Goal: Transaction & Acquisition: Purchase product/service

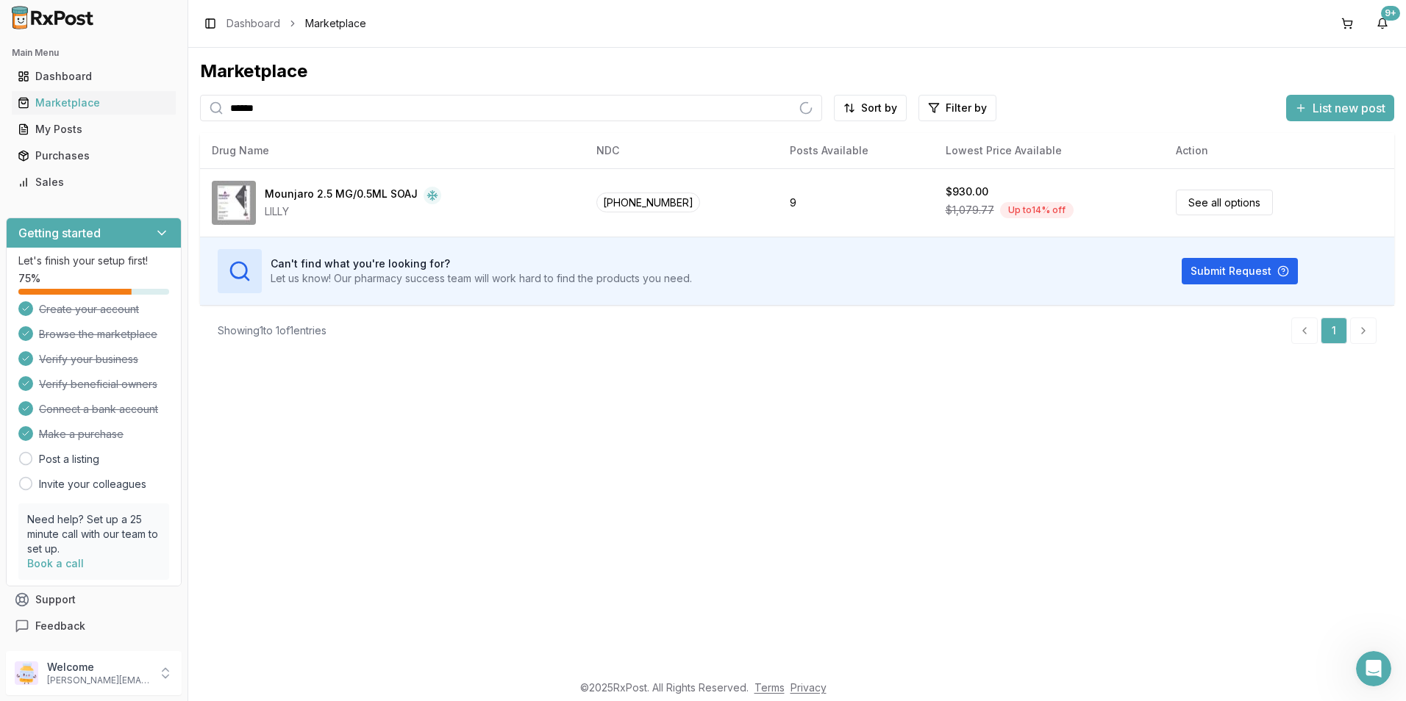
type input "******"
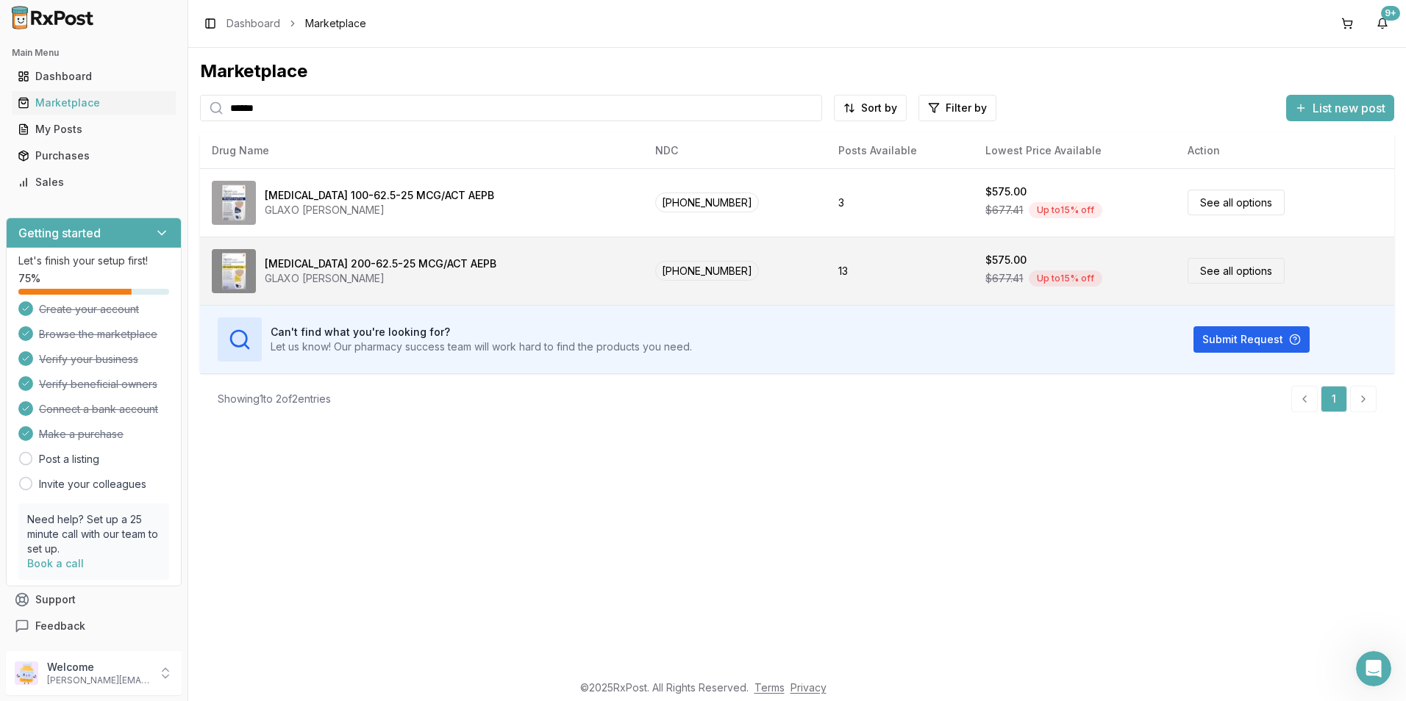
click at [416, 257] on div "[MEDICAL_DATA] 200-62.5-25 MCG/ACT AEPB" at bounding box center [381, 264] width 232 height 15
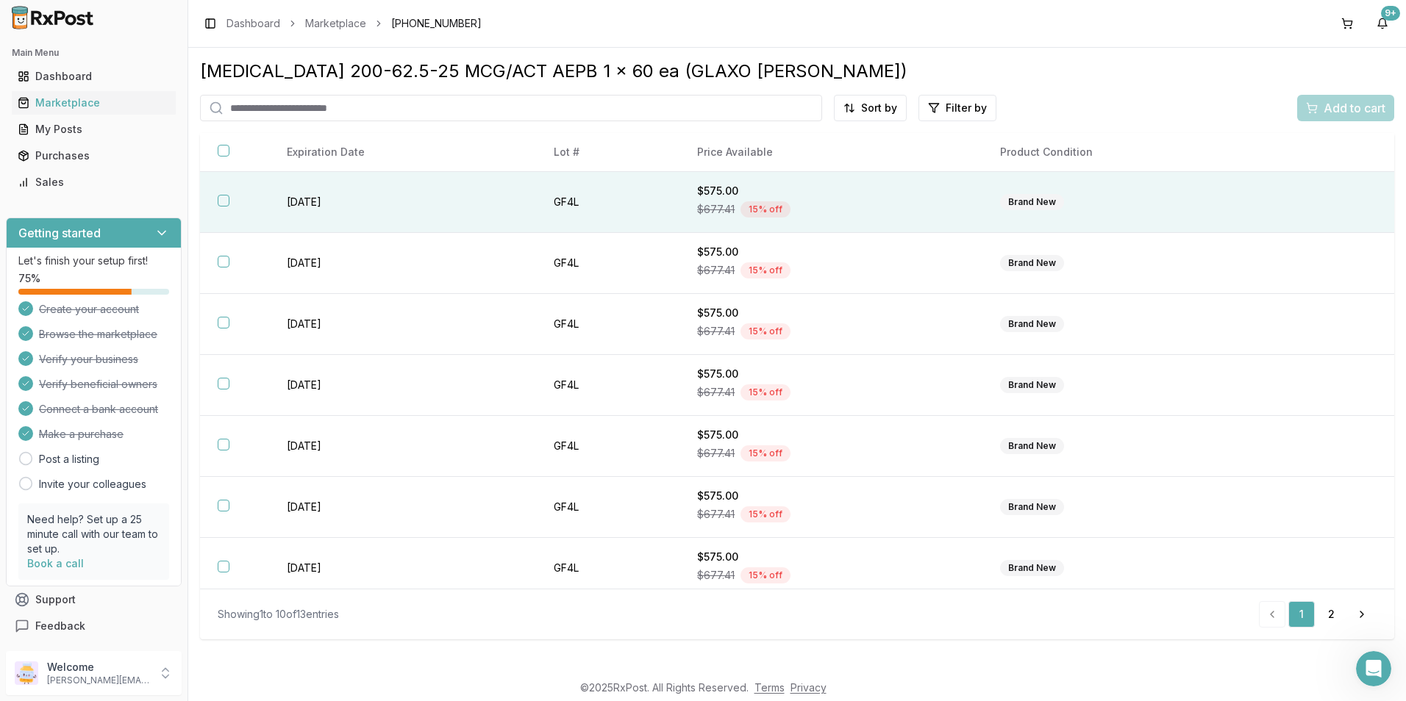
click at [226, 198] on button "button" at bounding box center [224, 201] width 12 height 12
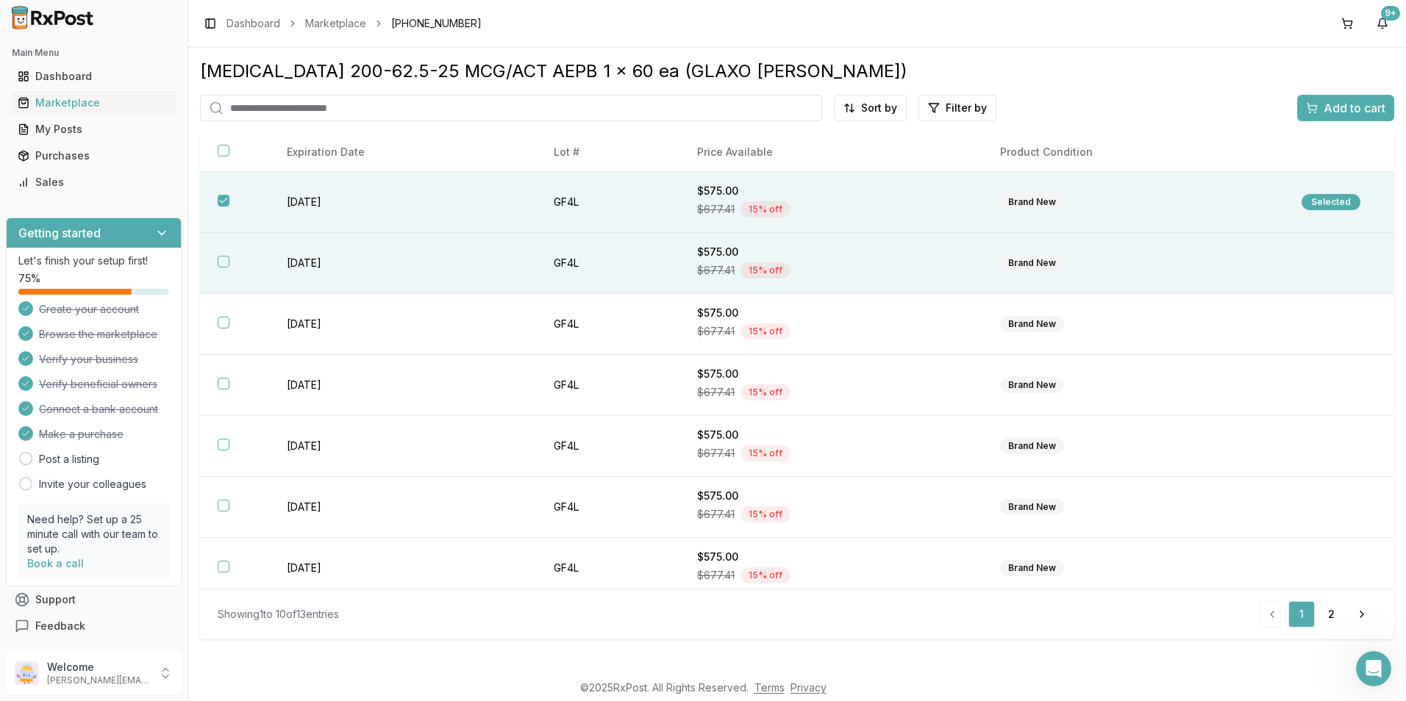
click at [226, 259] on button "button" at bounding box center [224, 262] width 12 height 12
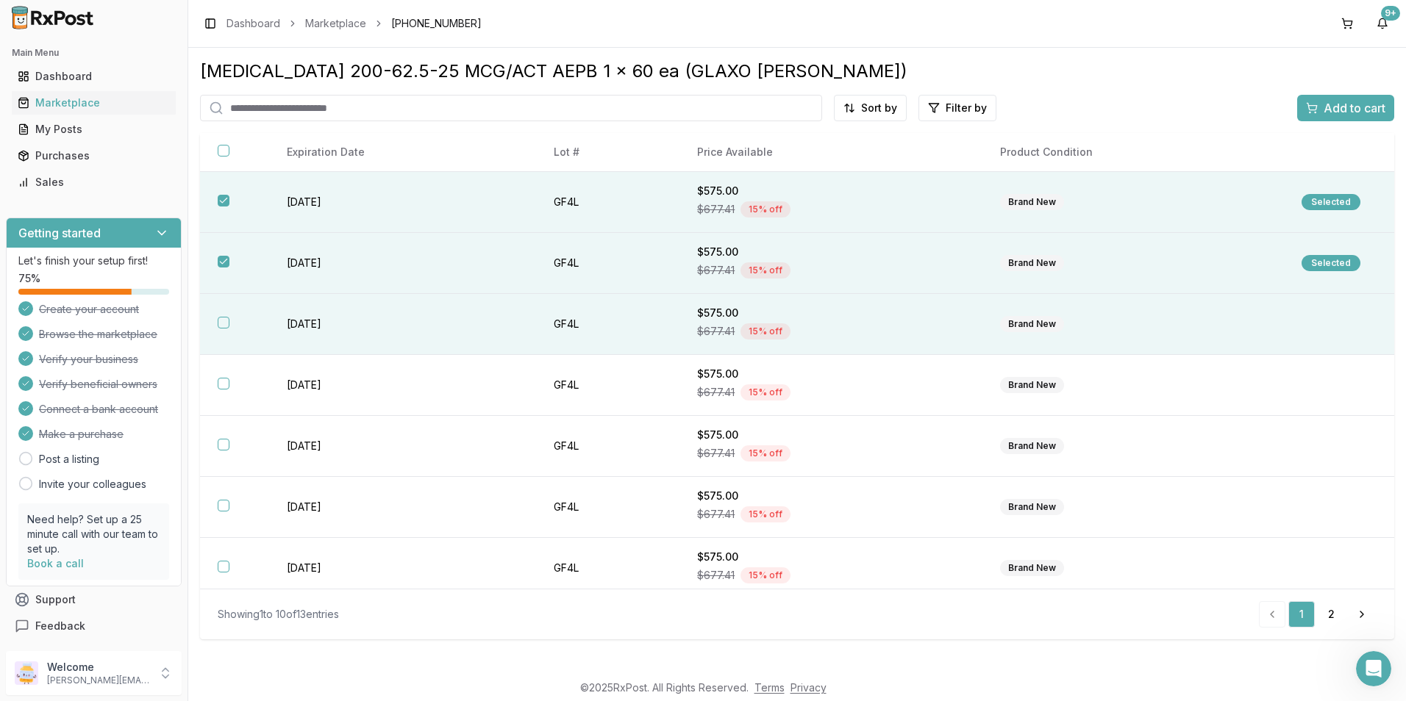
click at [220, 316] on th at bounding box center [234, 324] width 69 height 61
click at [1352, 112] on span "Add to cart" at bounding box center [1354, 108] width 62 height 18
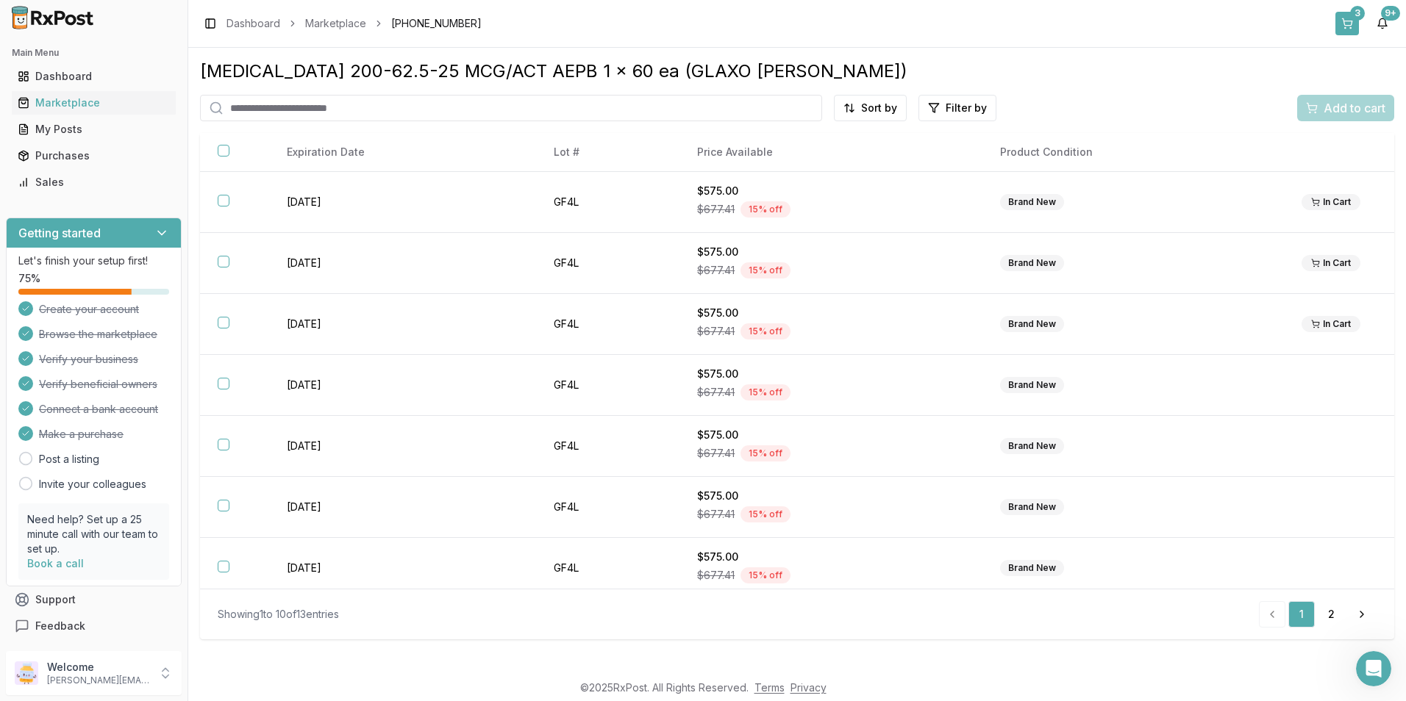
click at [1357, 21] on button "3" at bounding box center [1347, 24] width 24 height 24
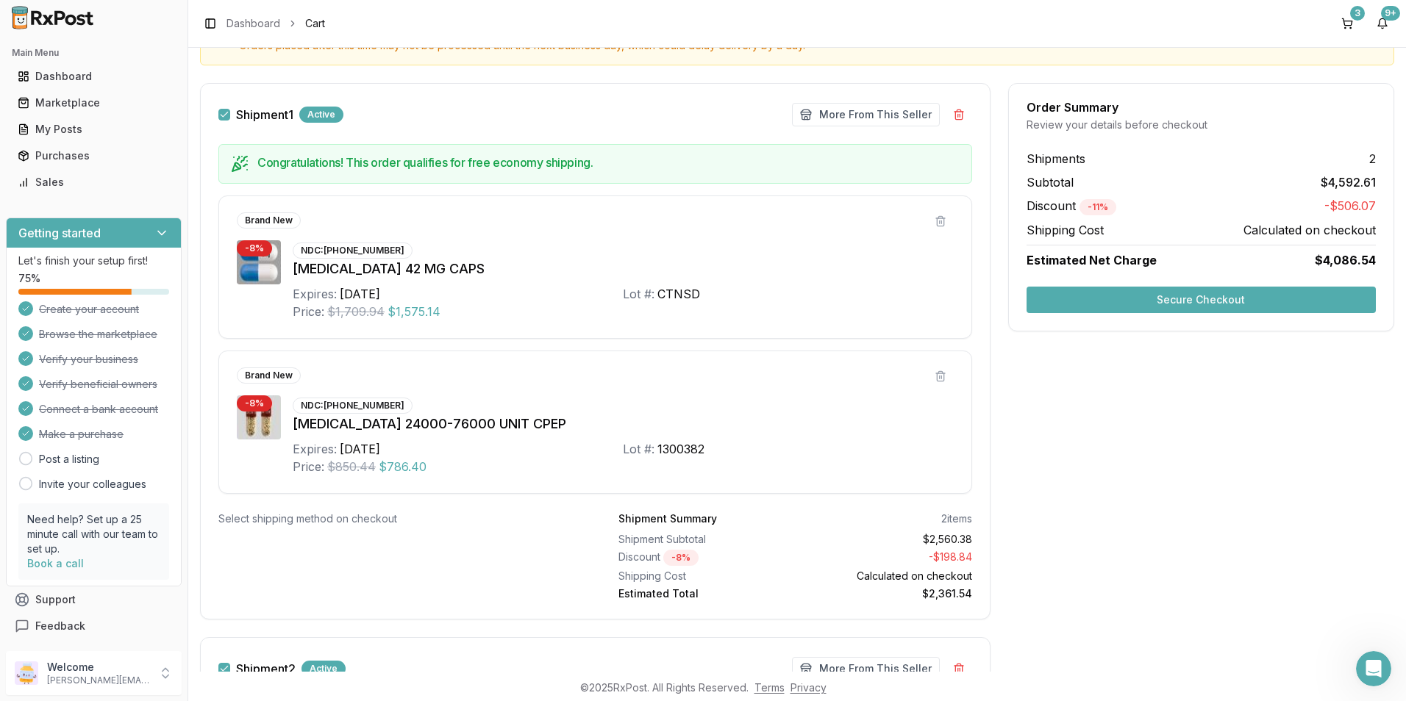
scroll to position [147, 0]
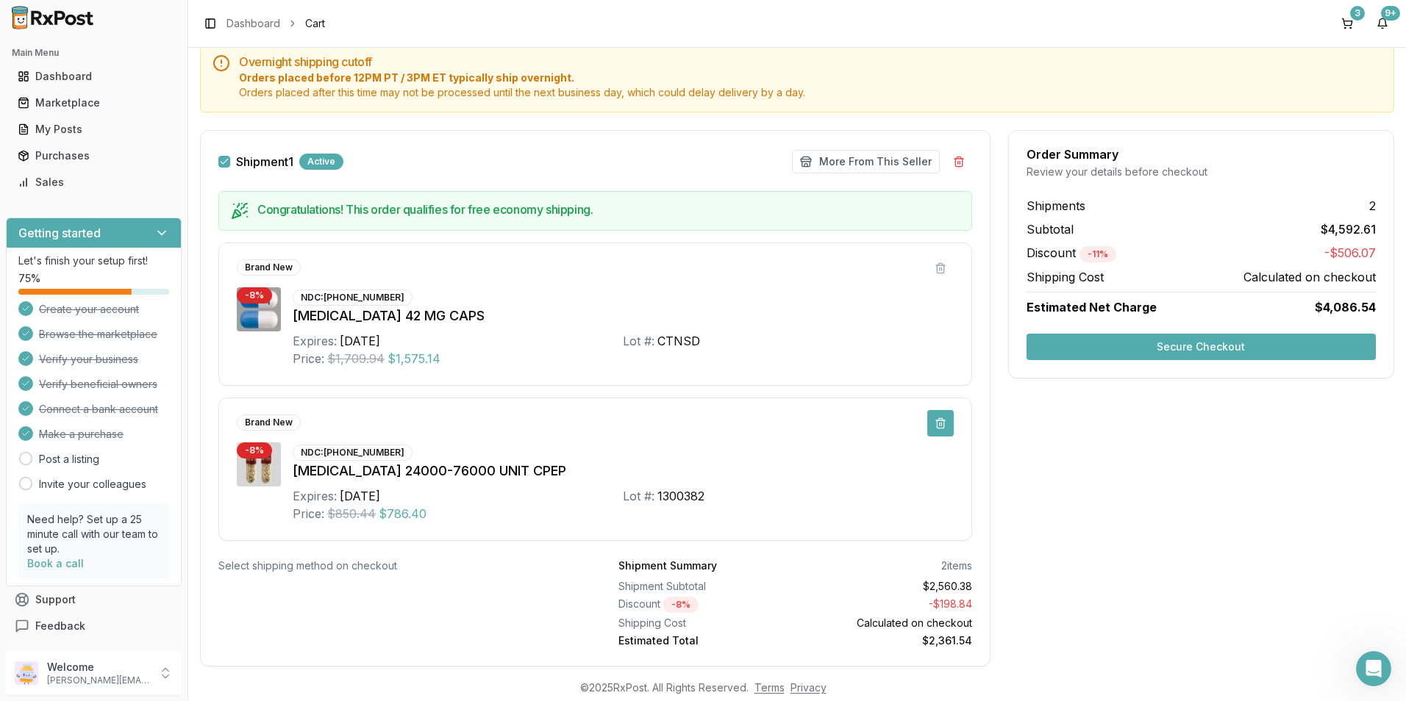
click at [940, 423] on button at bounding box center [940, 423] width 26 height 26
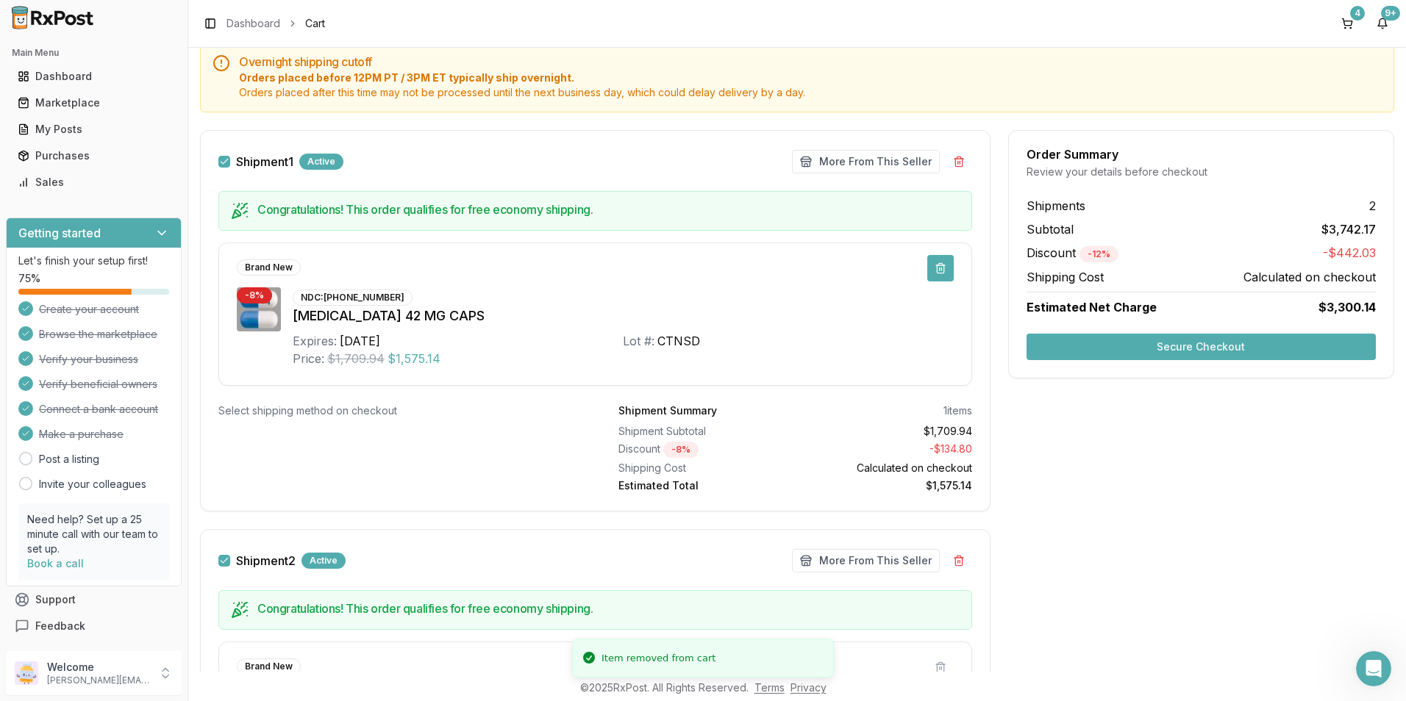
click at [936, 268] on button at bounding box center [940, 268] width 26 height 26
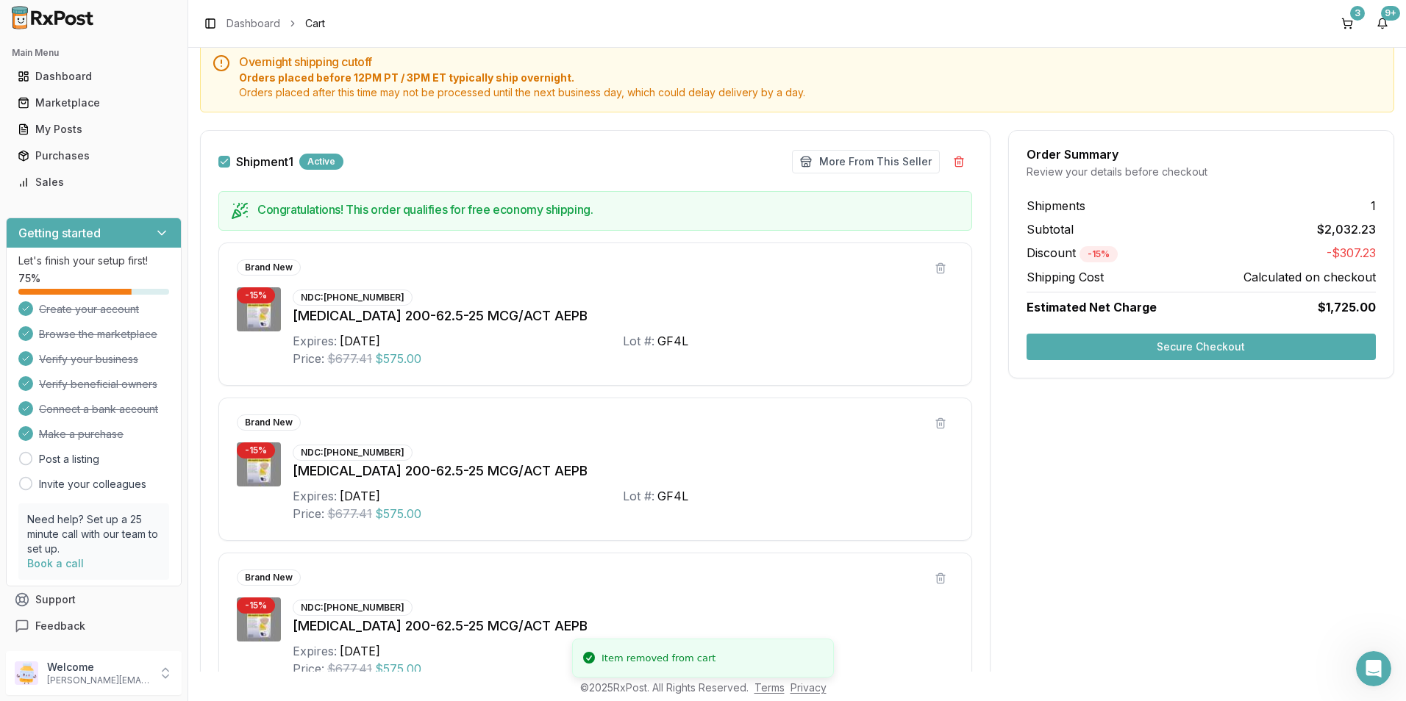
click at [1076, 346] on button "Secure Checkout" at bounding box center [1200, 347] width 349 height 26
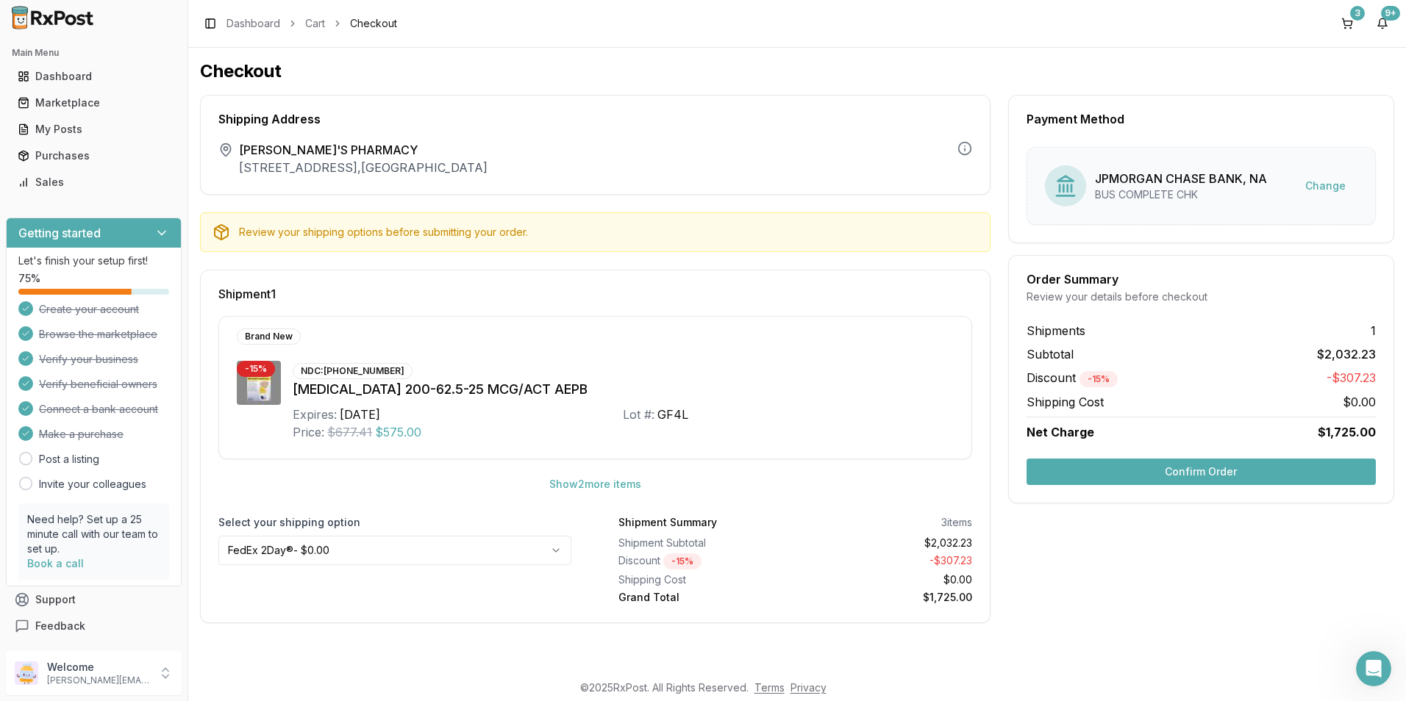
click at [1090, 474] on button "Confirm Order" at bounding box center [1200, 472] width 349 height 26
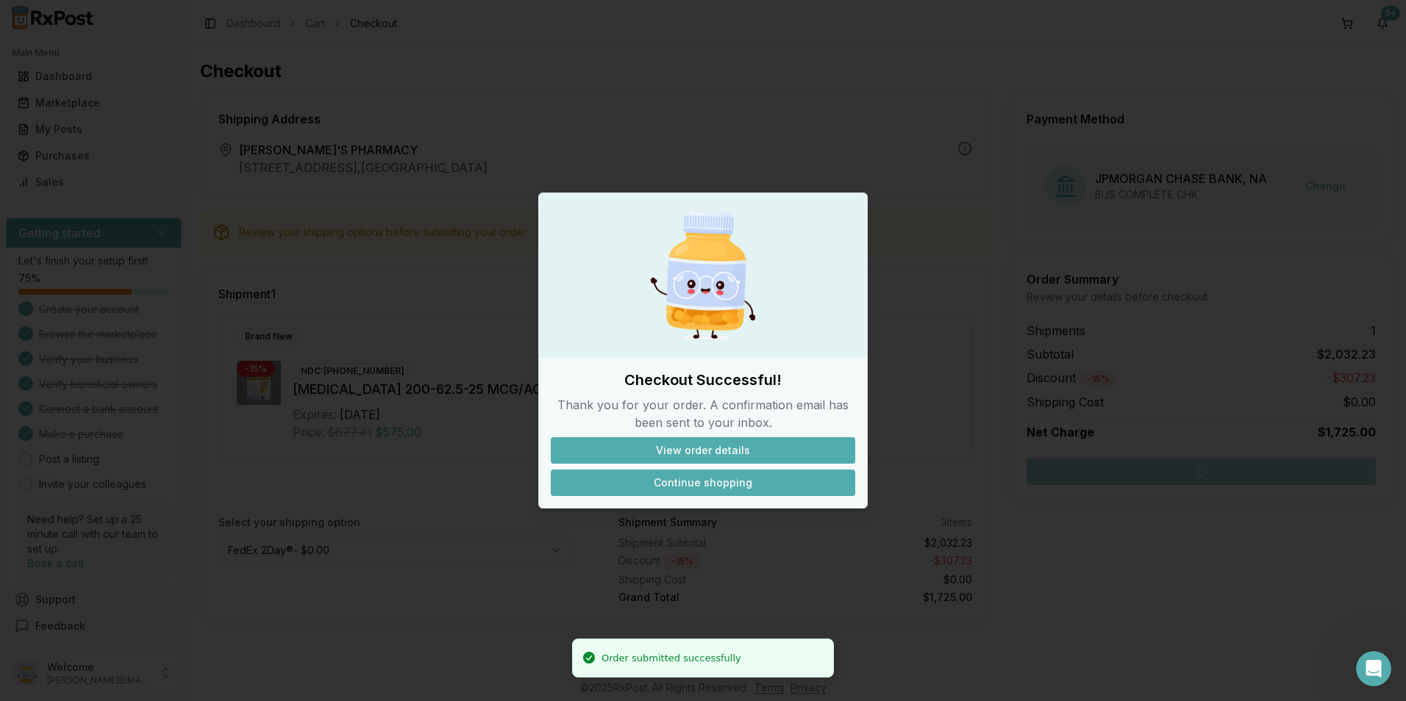
click at [734, 479] on button "Continue shopping" at bounding box center [703, 483] width 304 height 26
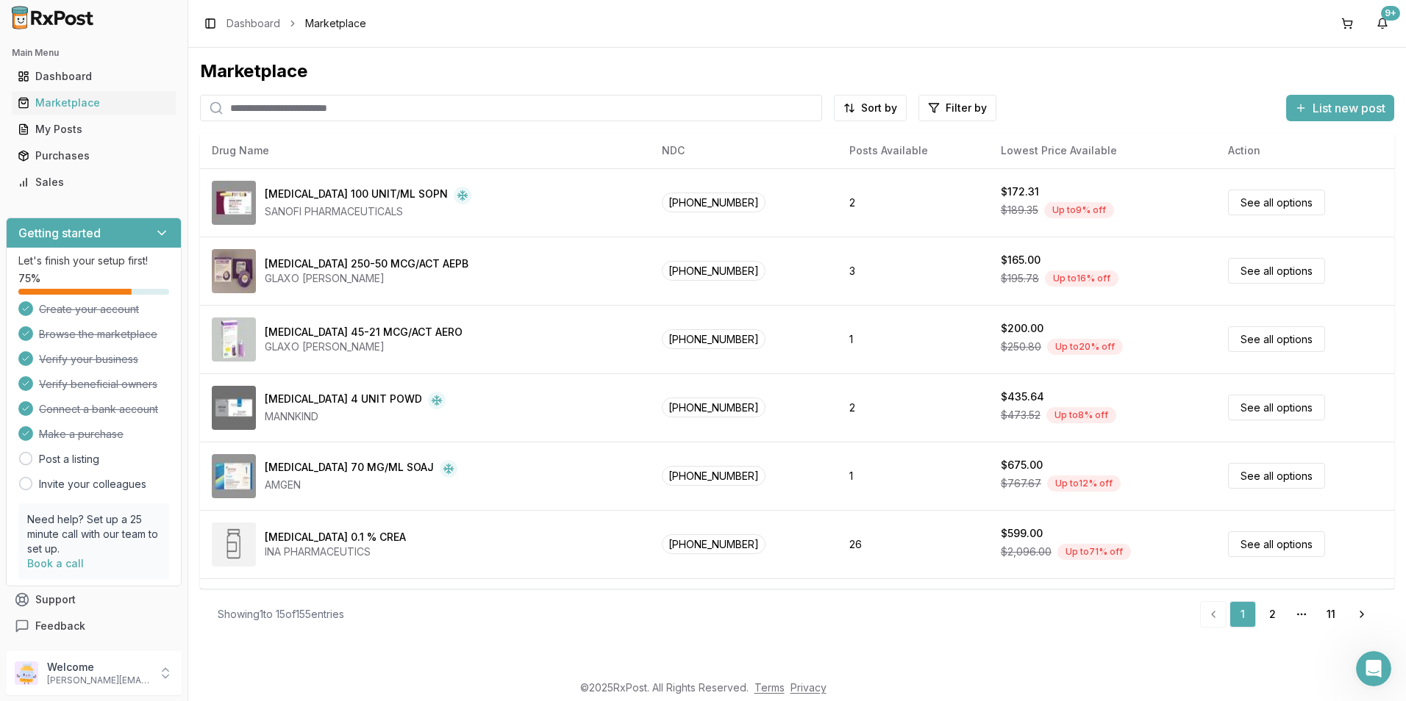
click at [337, 107] on input "search" at bounding box center [511, 108] width 622 height 26
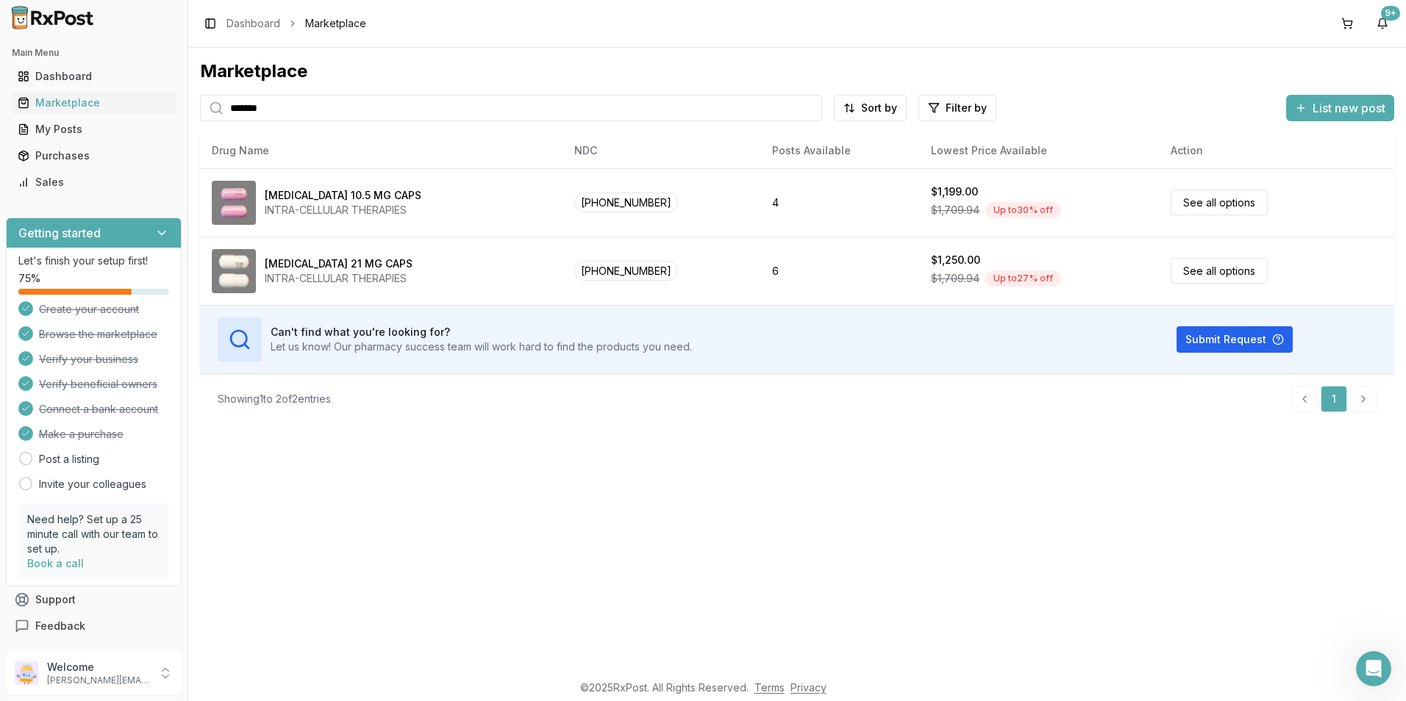
drag, startPoint x: 293, startPoint y: 111, endPoint x: 219, endPoint y: 107, distance: 73.6
click at [219, 107] on div "*******" at bounding box center [511, 108] width 622 height 26
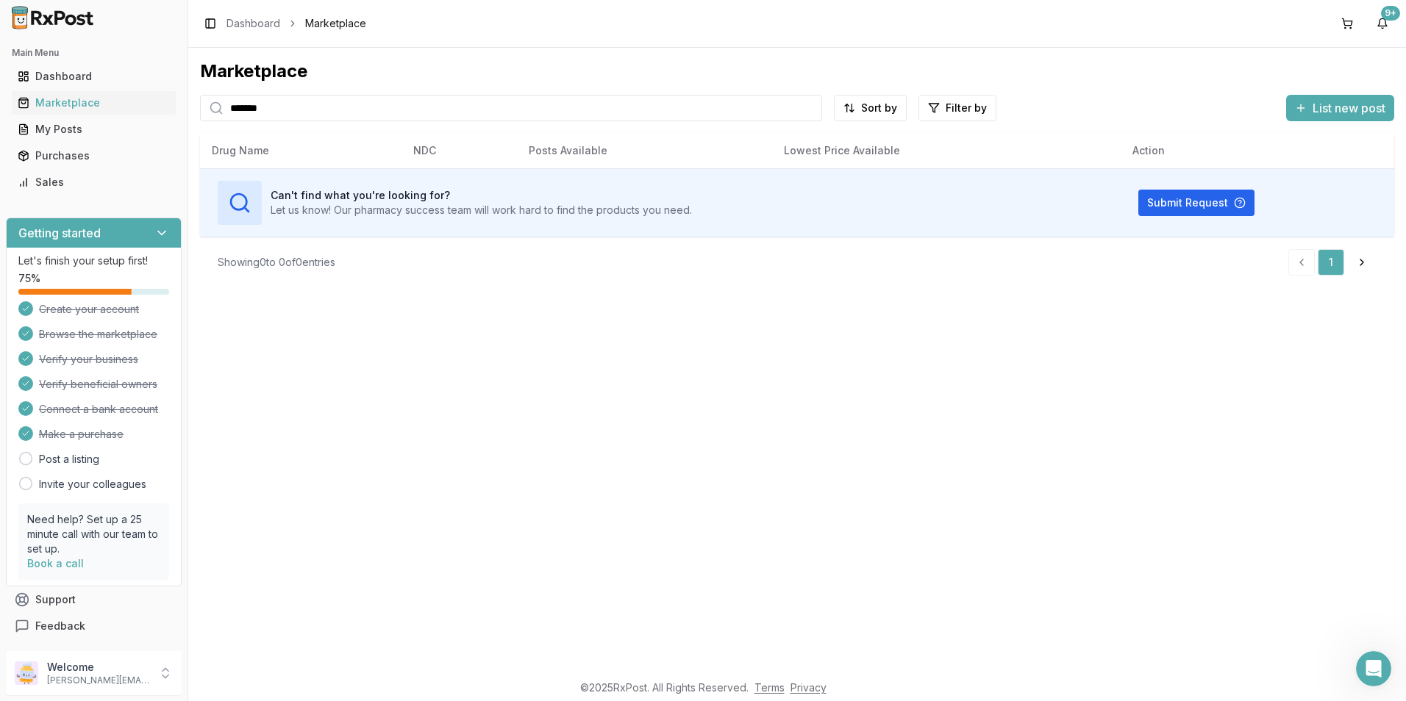
drag, startPoint x: 275, startPoint y: 110, endPoint x: 216, endPoint y: 107, distance: 58.9
click at [216, 109] on div "*******" at bounding box center [511, 108] width 622 height 26
type input "******"
drag, startPoint x: 267, startPoint y: 110, endPoint x: 215, endPoint y: 110, distance: 51.5
click at [215, 110] on div "******" at bounding box center [511, 108] width 622 height 26
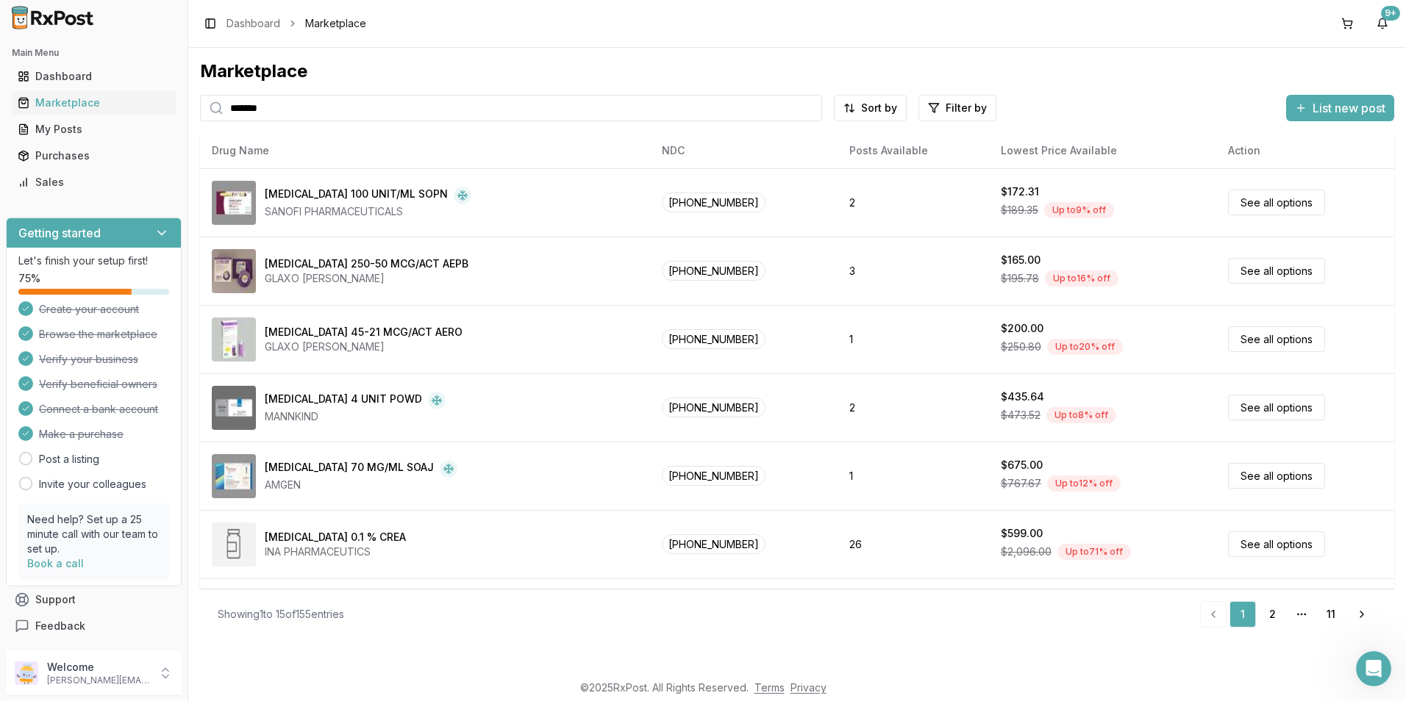
type input "*******"
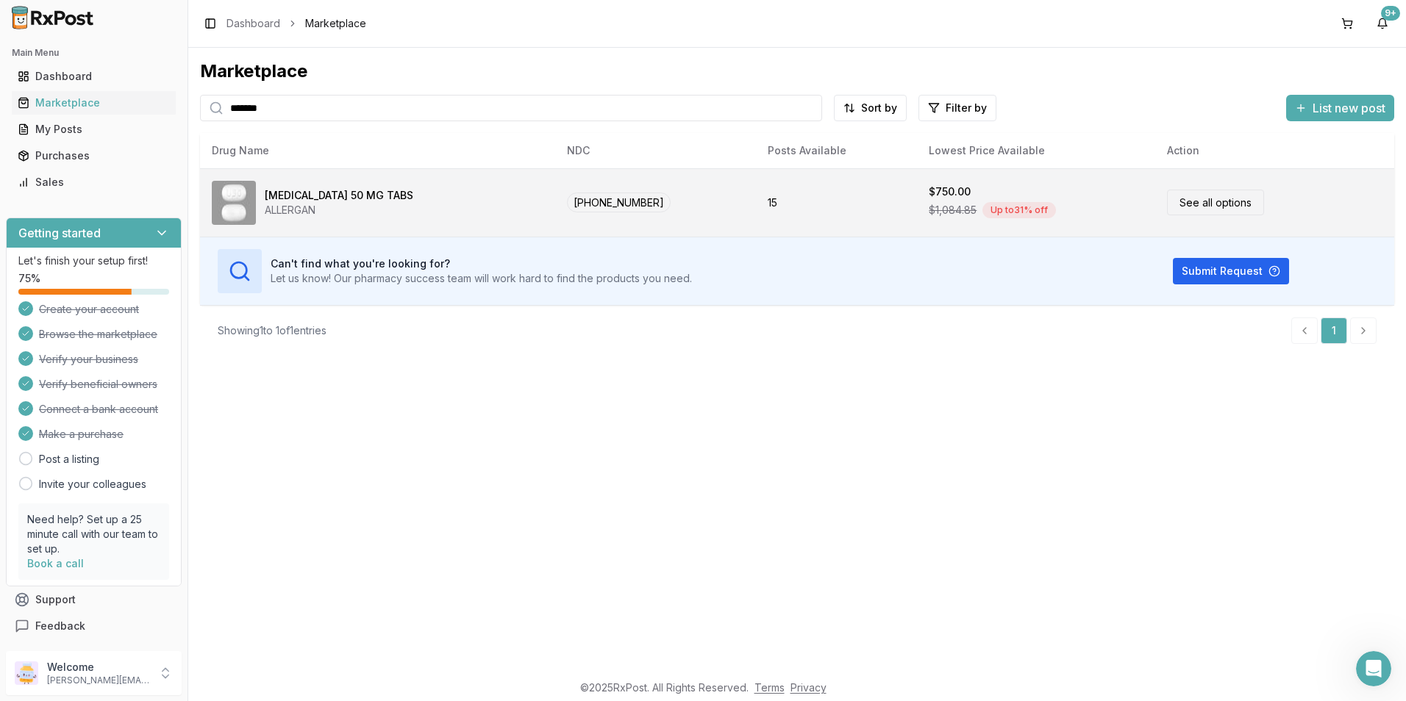
click at [309, 197] on div "[MEDICAL_DATA] 50 MG TABS" at bounding box center [339, 195] width 149 height 15
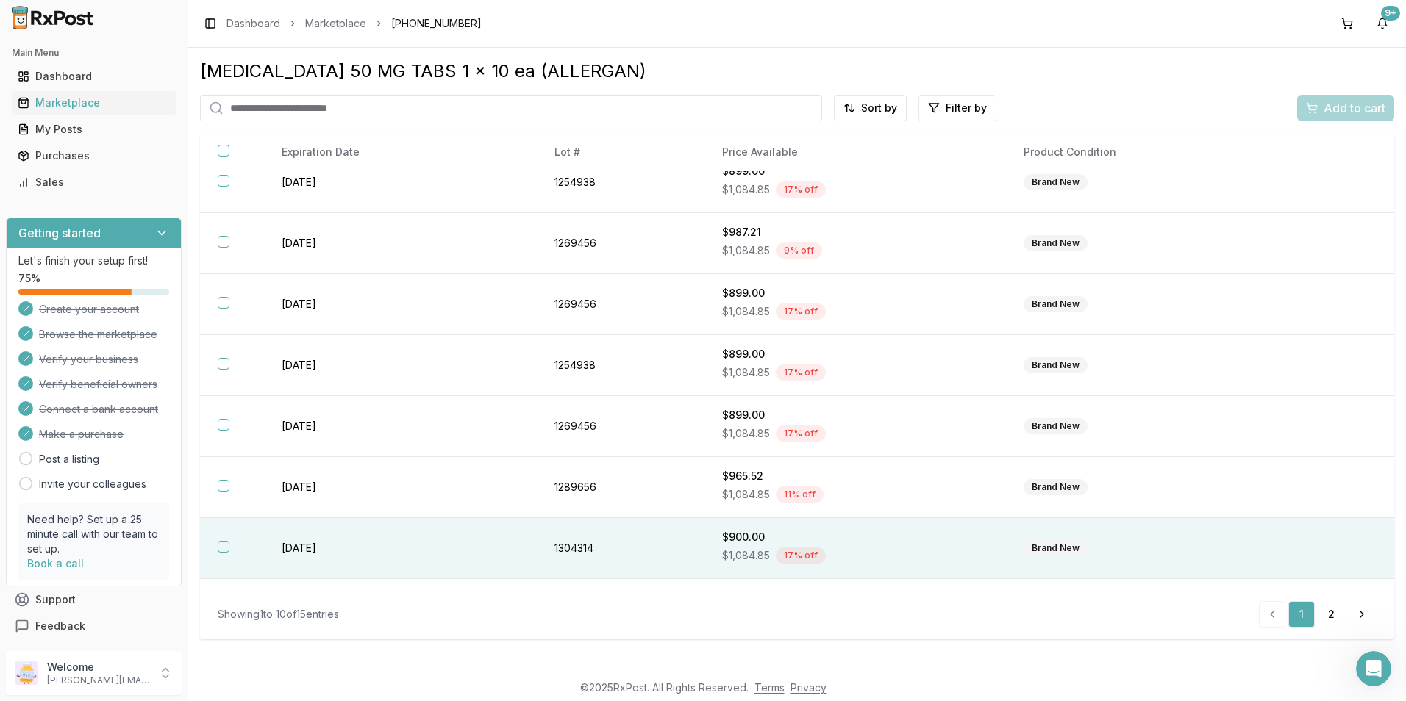
scroll to position [193, 0]
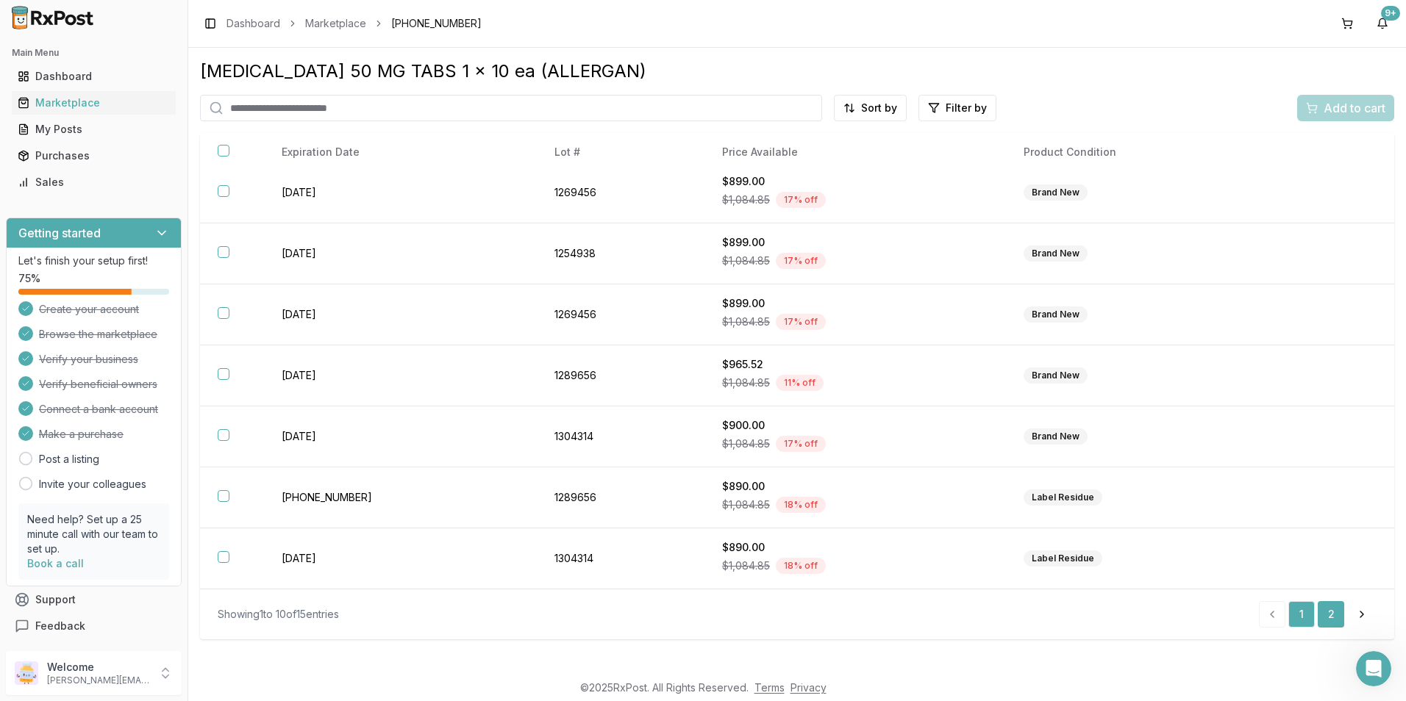
click at [1328, 616] on link "2" at bounding box center [1330, 614] width 26 height 26
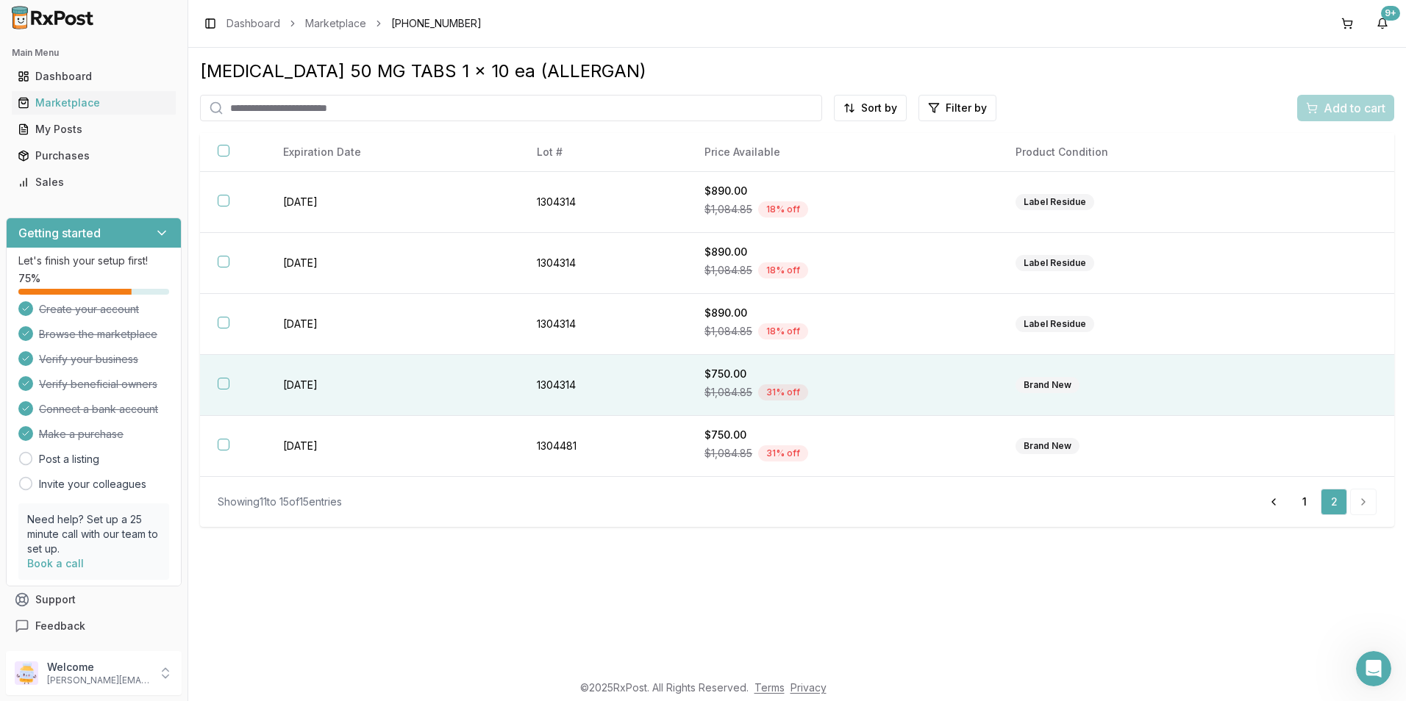
click at [226, 381] on button "button" at bounding box center [224, 384] width 12 height 12
click at [1355, 104] on span "Add to cart" at bounding box center [1354, 108] width 62 height 18
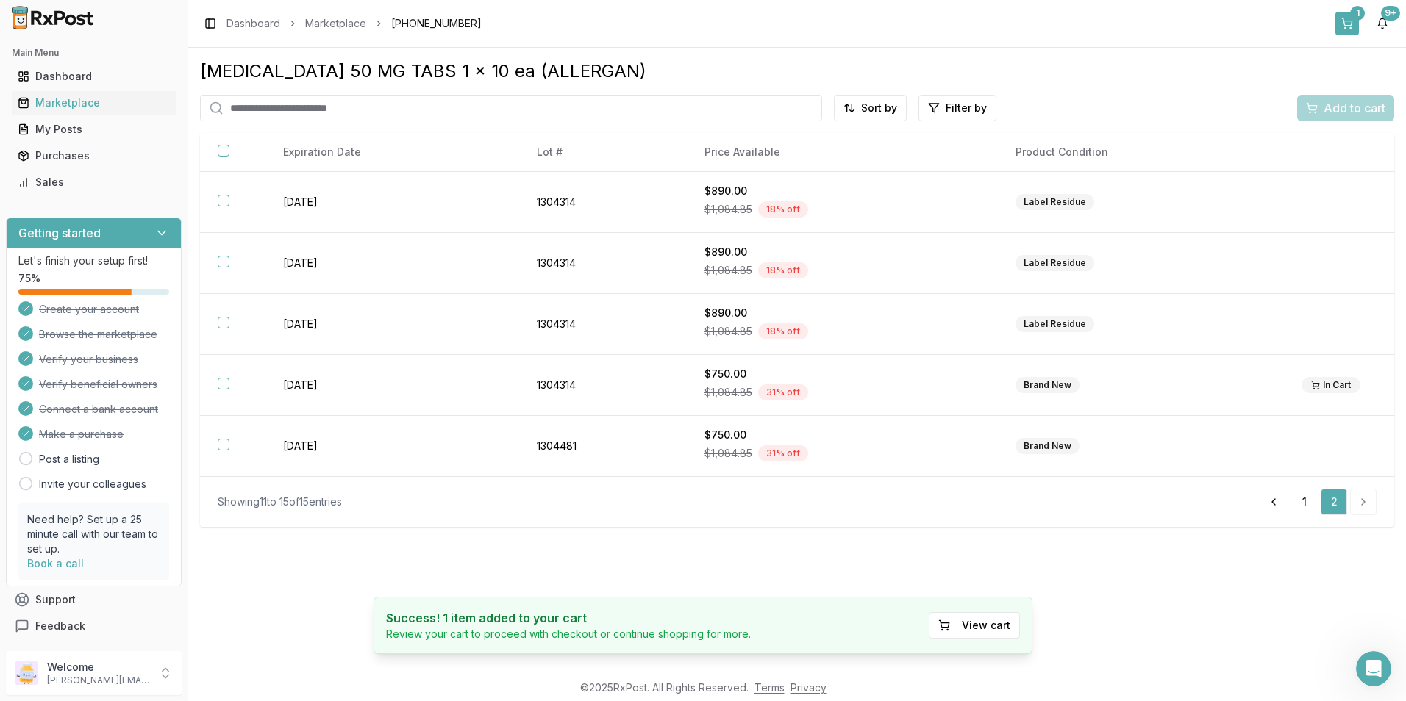
click at [1353, 16] on div "1" at bounding box center [1357, 13] width 15 height 15
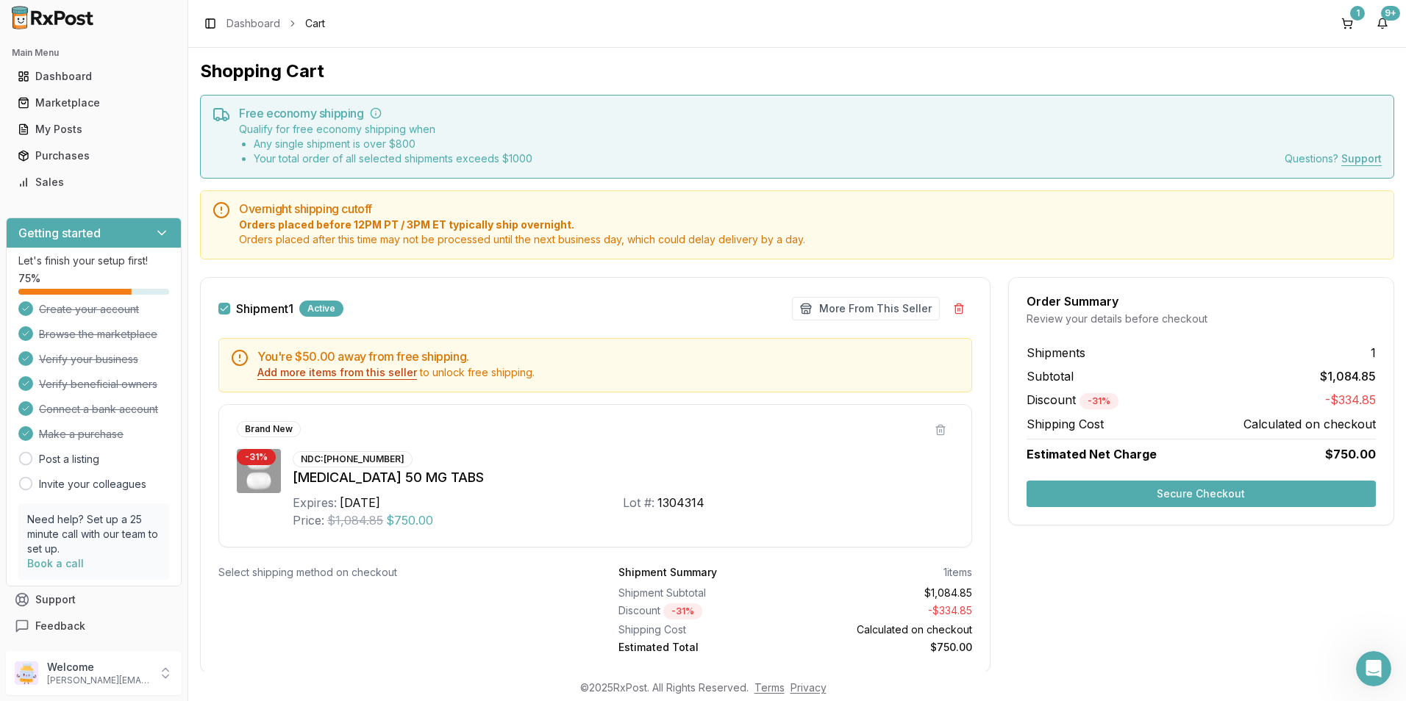
click at [389, 375] on button "Add more items from this seller" at bounding box center [337, 372] width 160 height 15
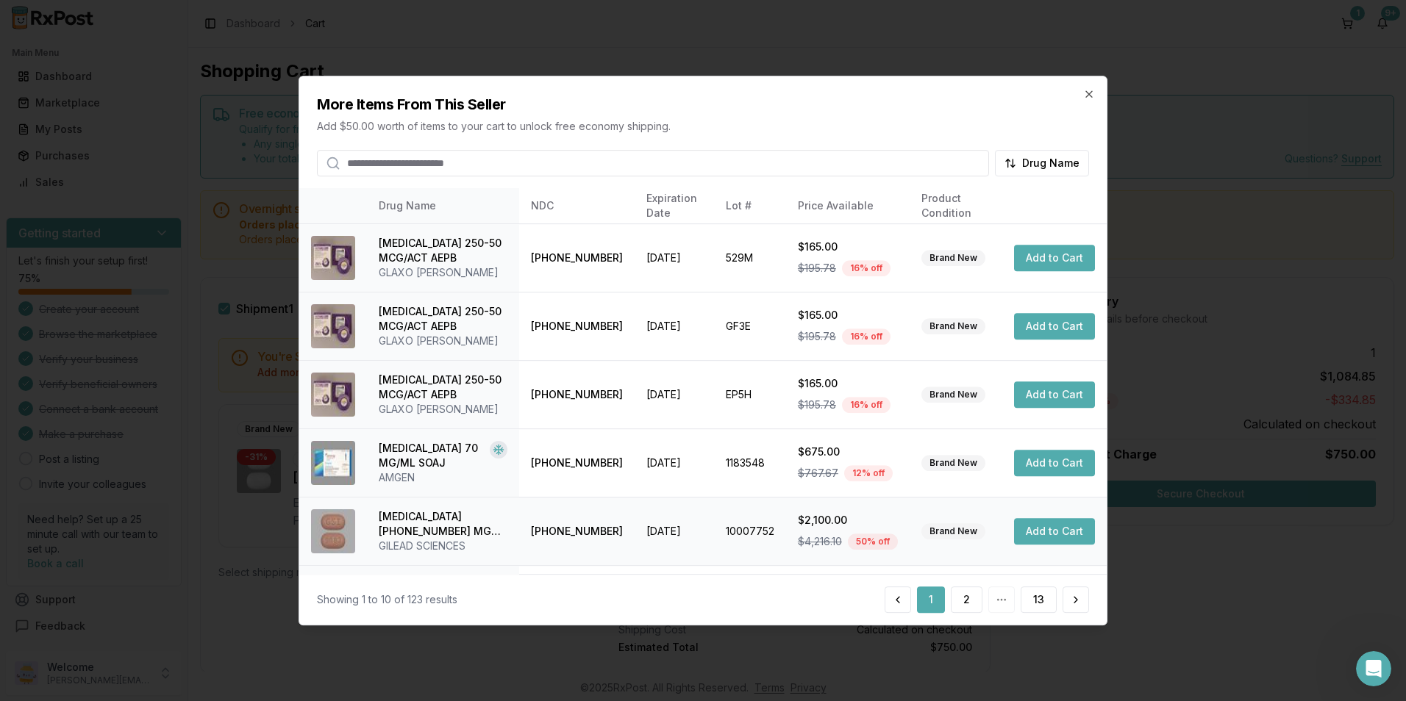
scroll to position [333, 0]
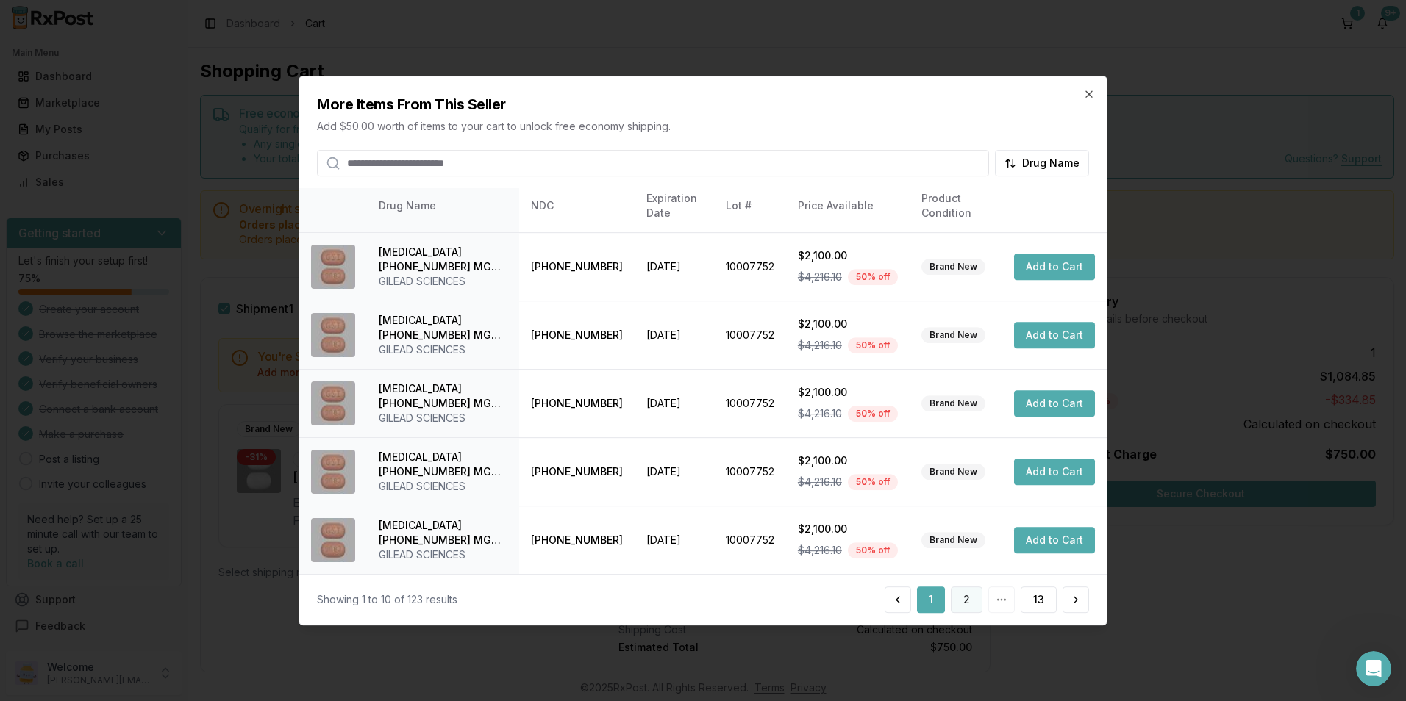
click at [958, 599] on button "2" at bounding box center [967, 600] width 32 height 26
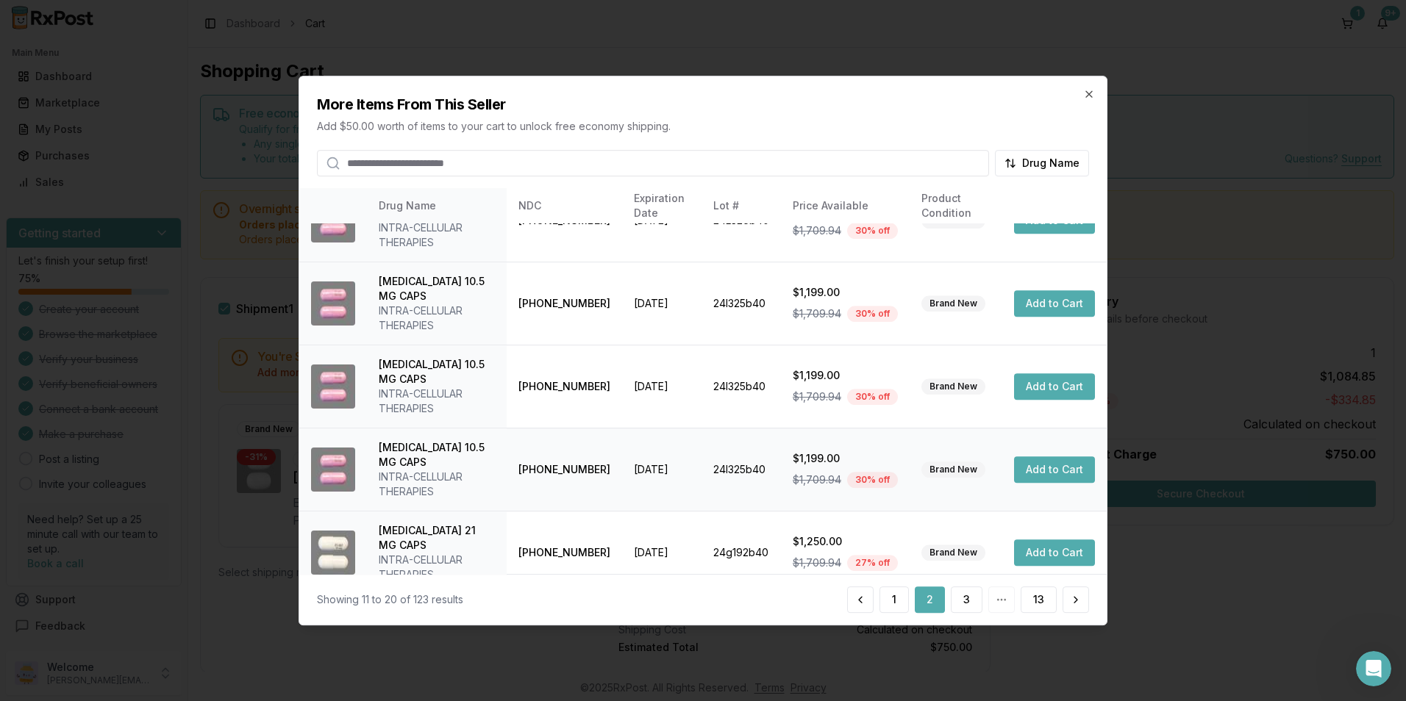
scroll to position [392, 0]
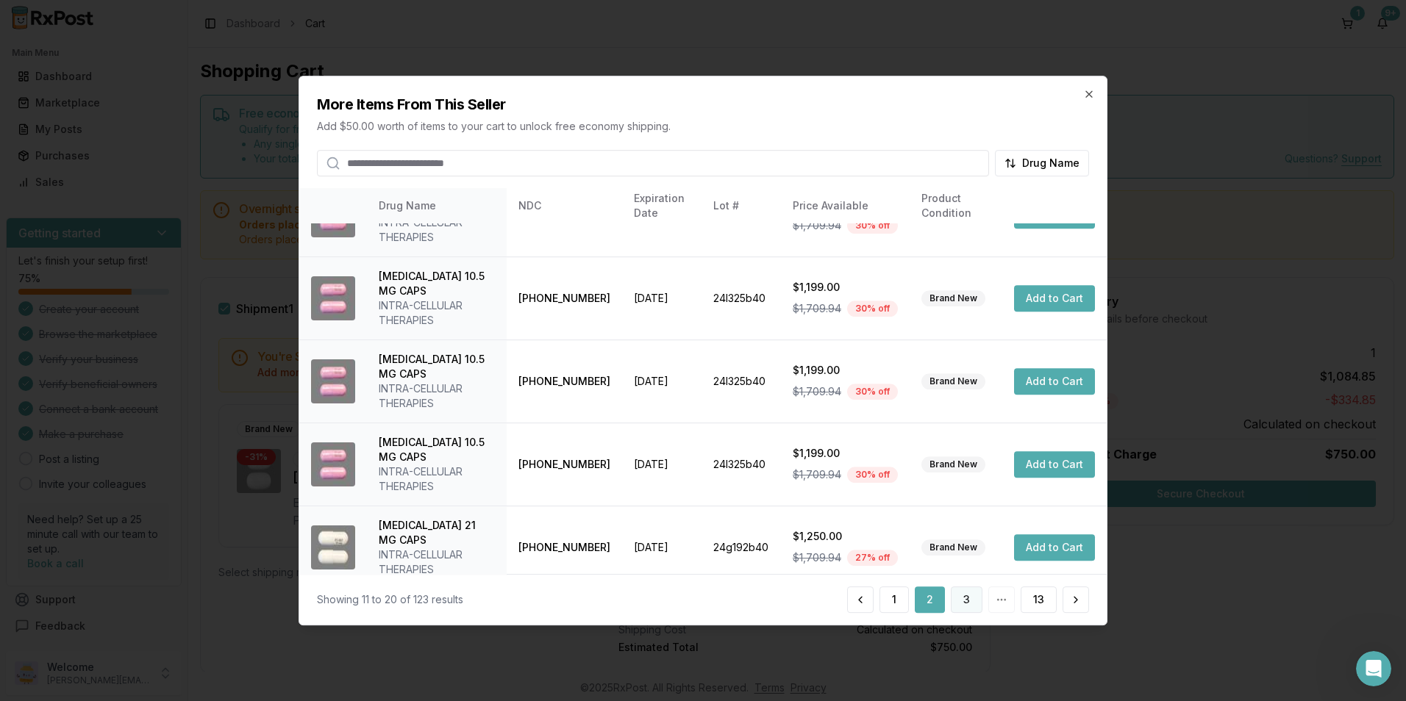
click at [965, 598] on button "3" at bounding box center [967, 600] width 32 height 26
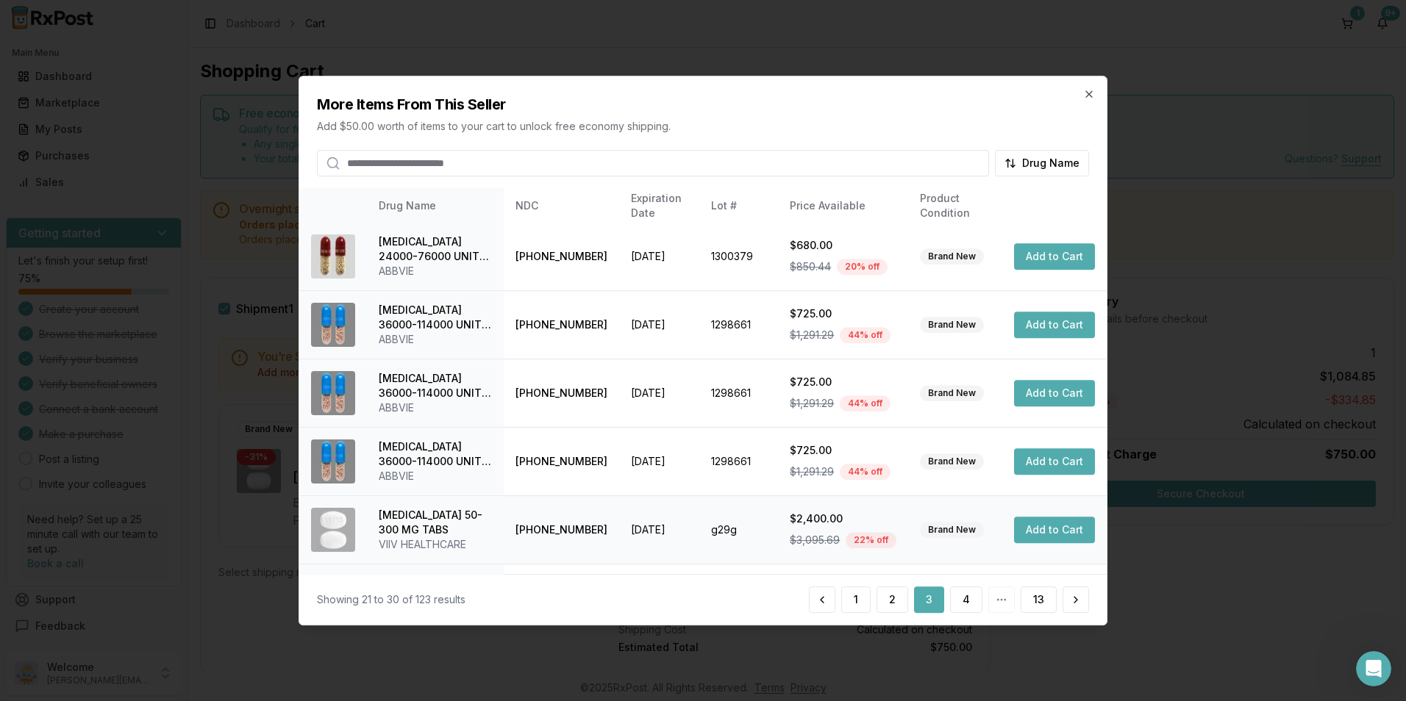
scroll to position [333, 0]
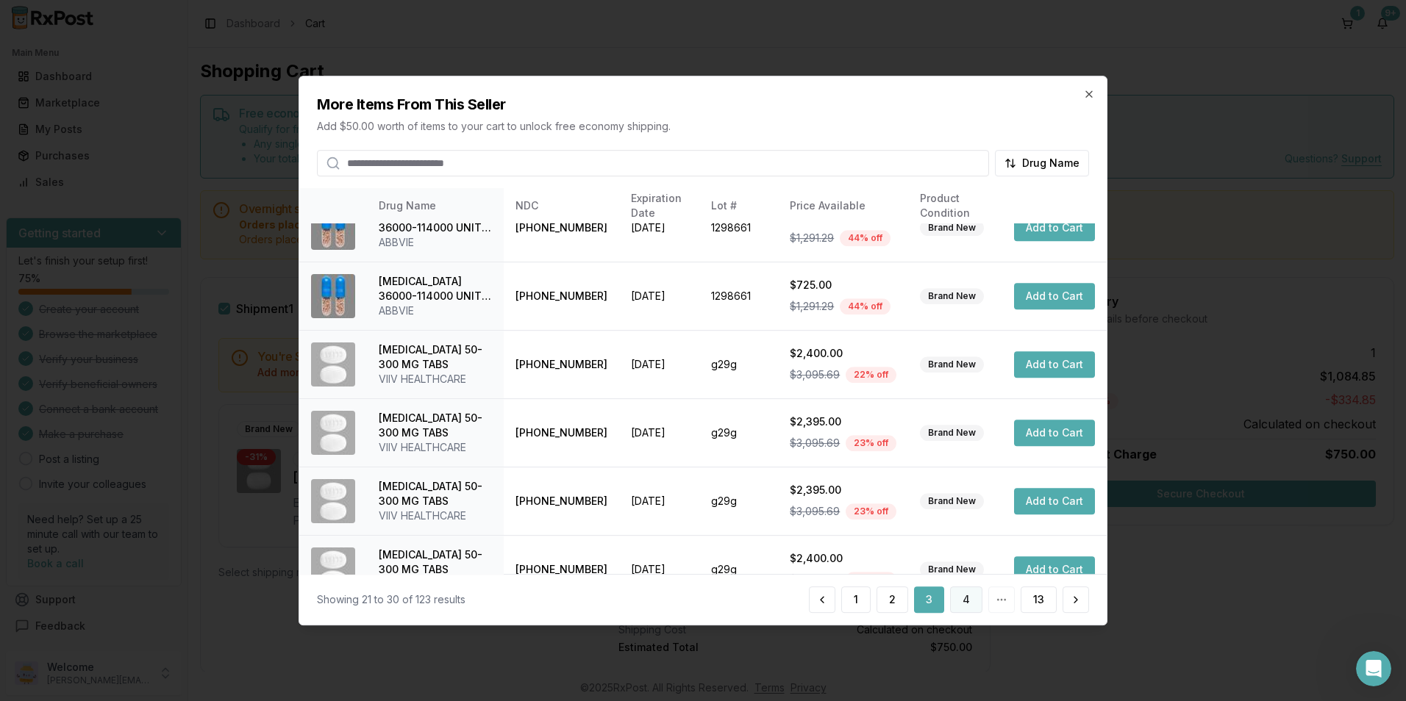
click at [969, 603] on button "4" at bounding box center [966, 600] width 32 height 26
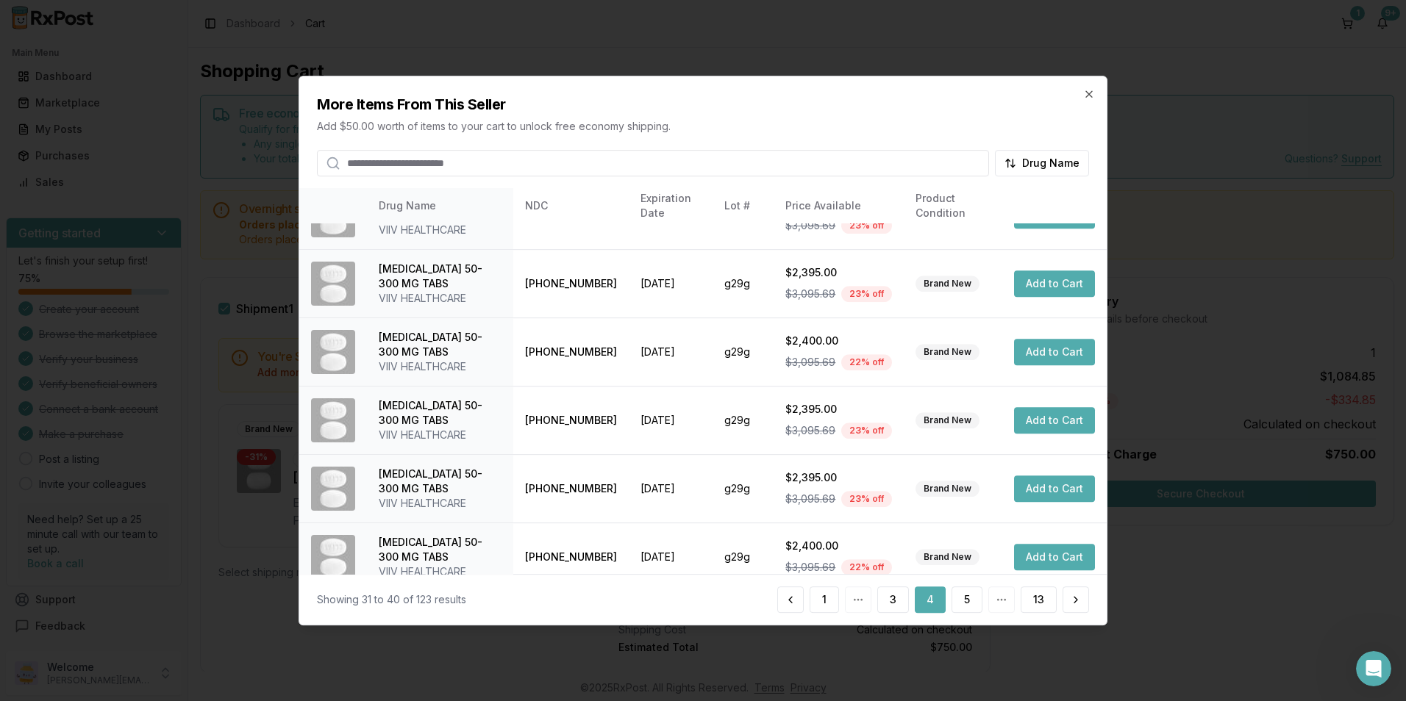
scroll to position [348, 0]
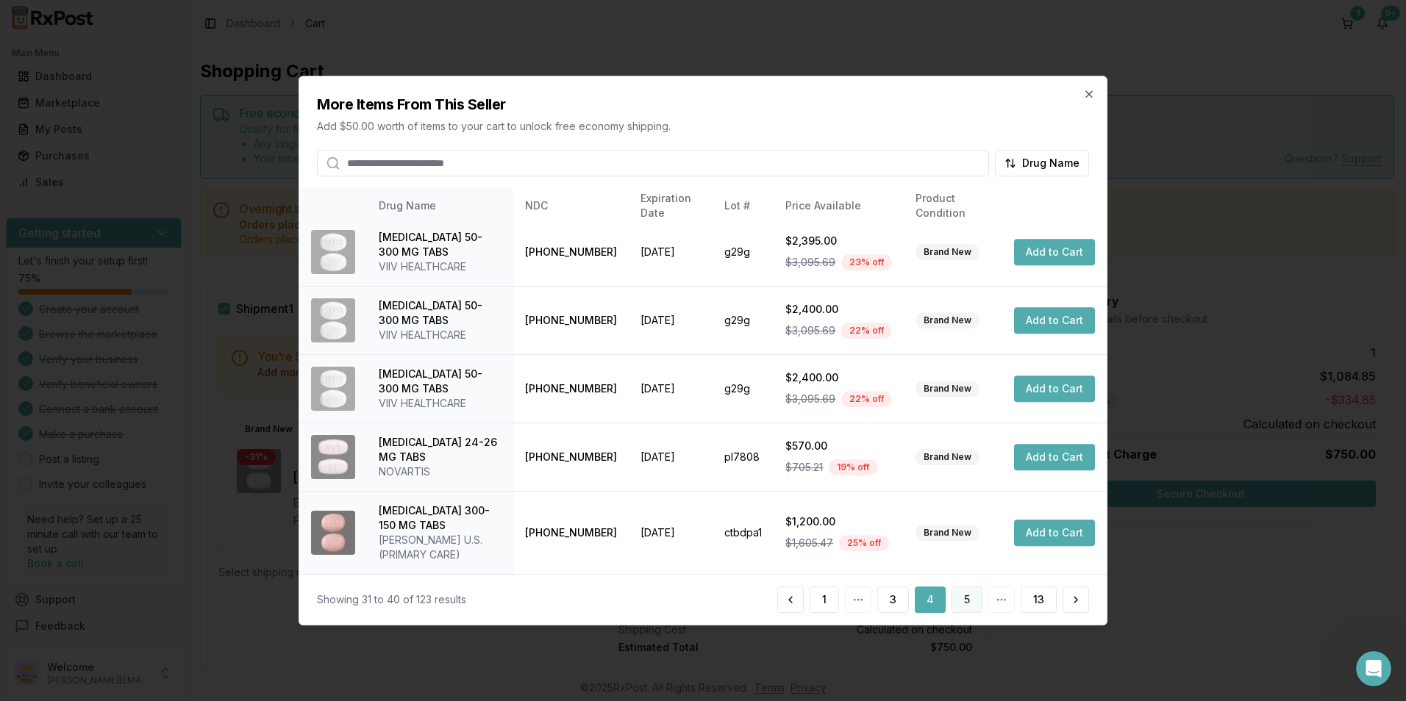
click at [967, 601] on button "5" at bounding box center [966, 600] width 31 height 26
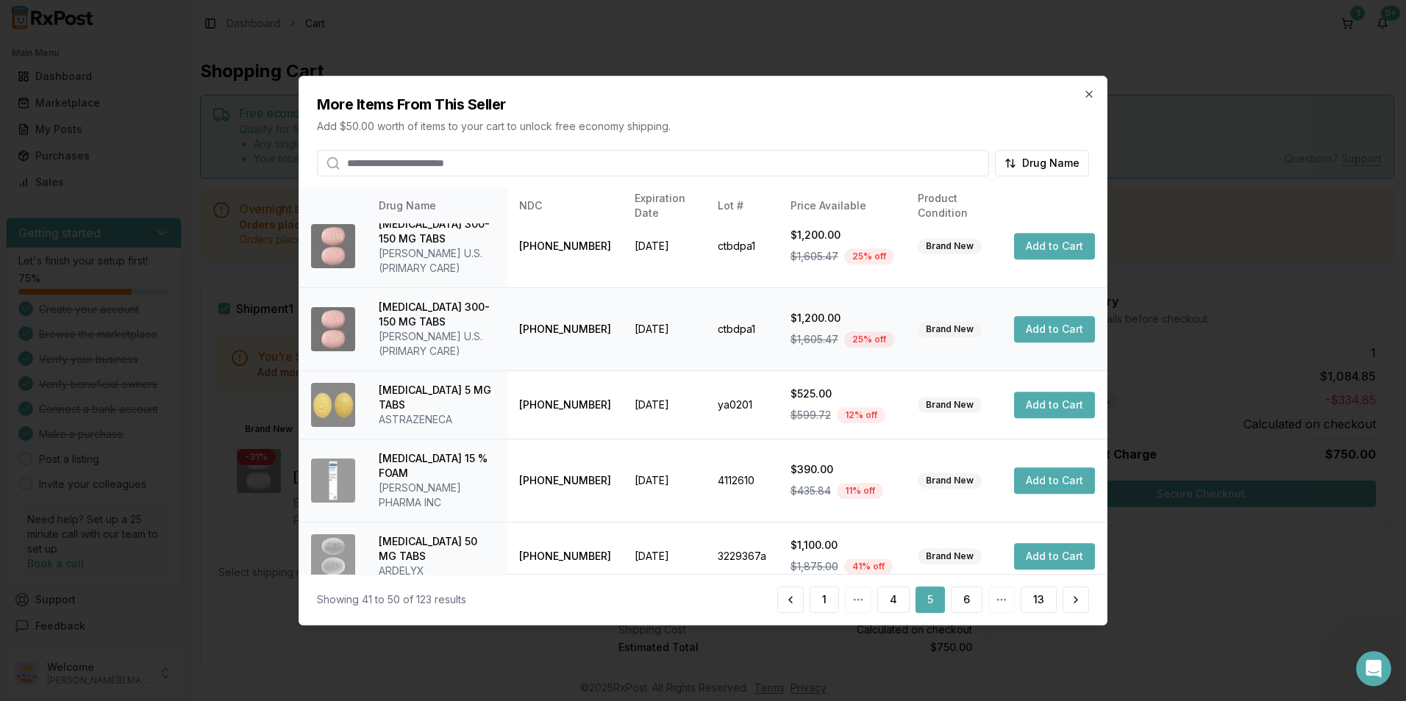
scroll to position [421, 0]
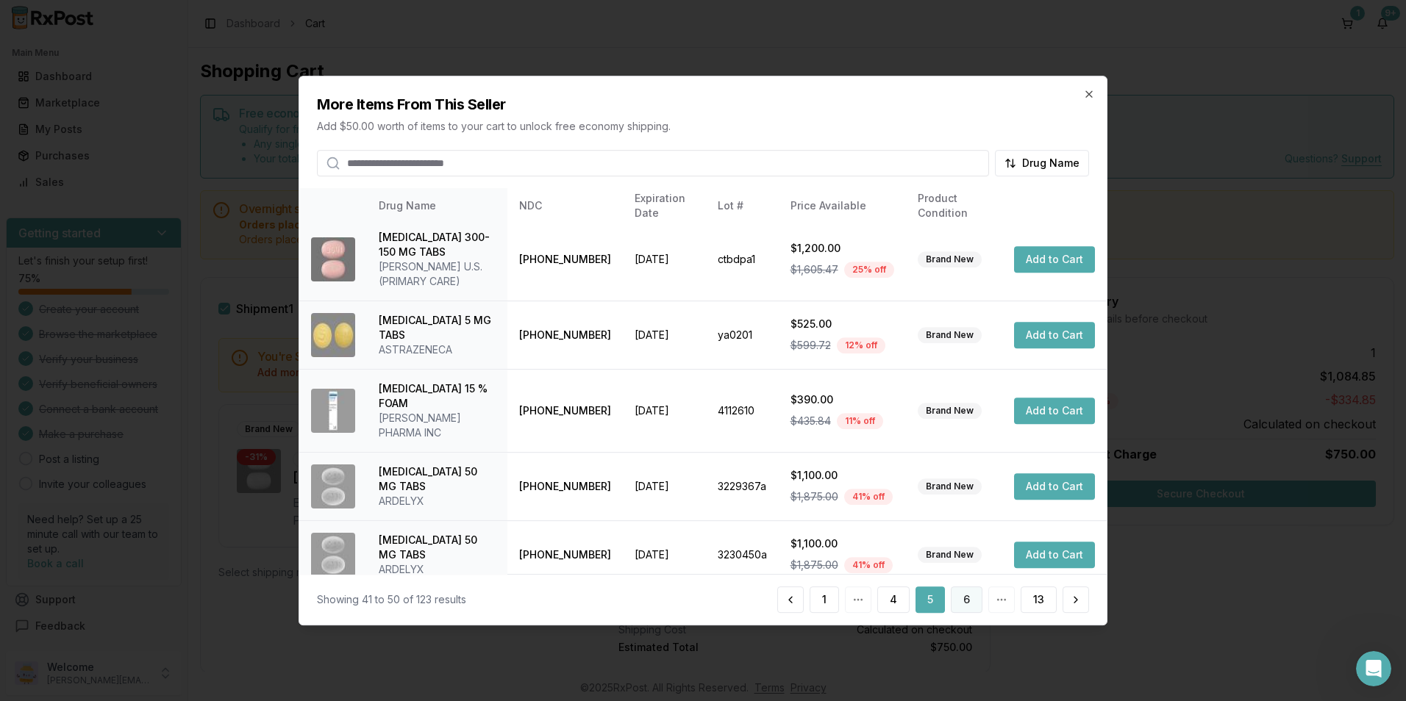
click at [970, 593] on button "6" at bounding box center [967, 600] width 32 height 26
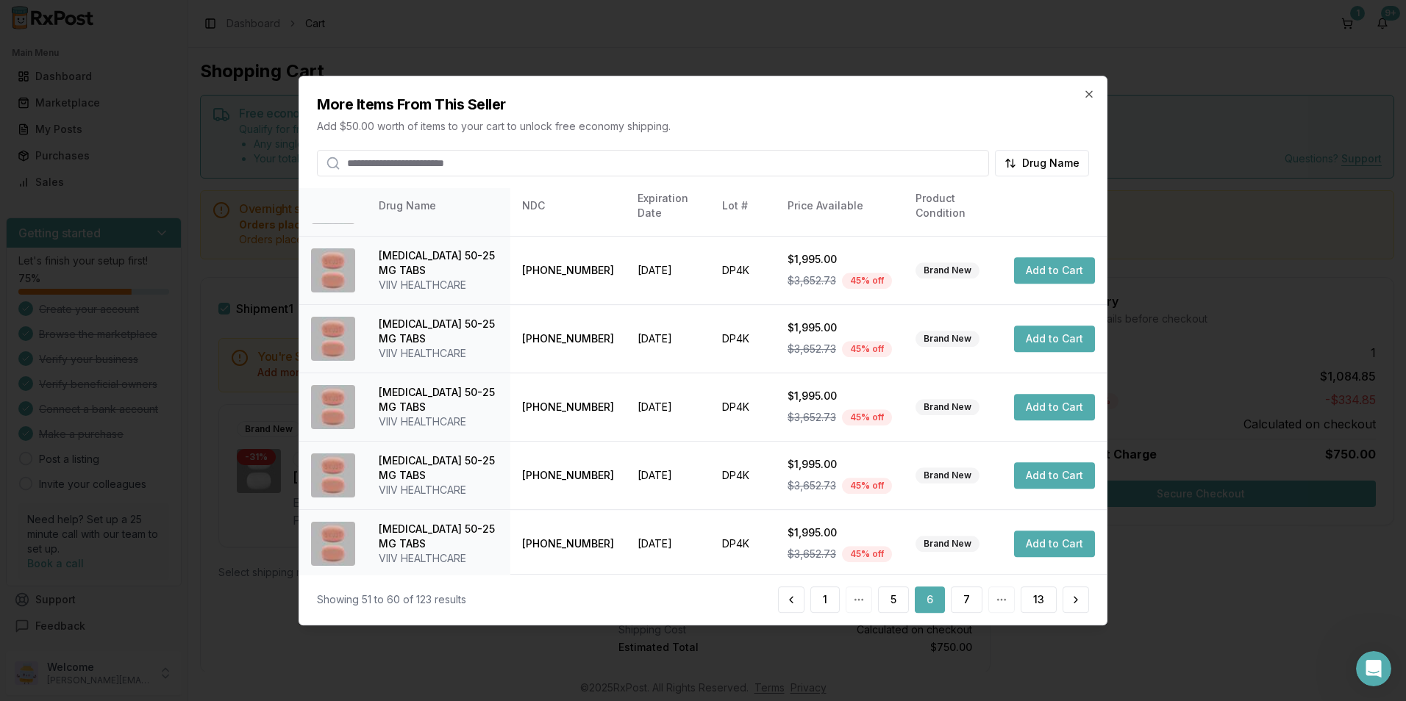
scroll to position [348, 0]
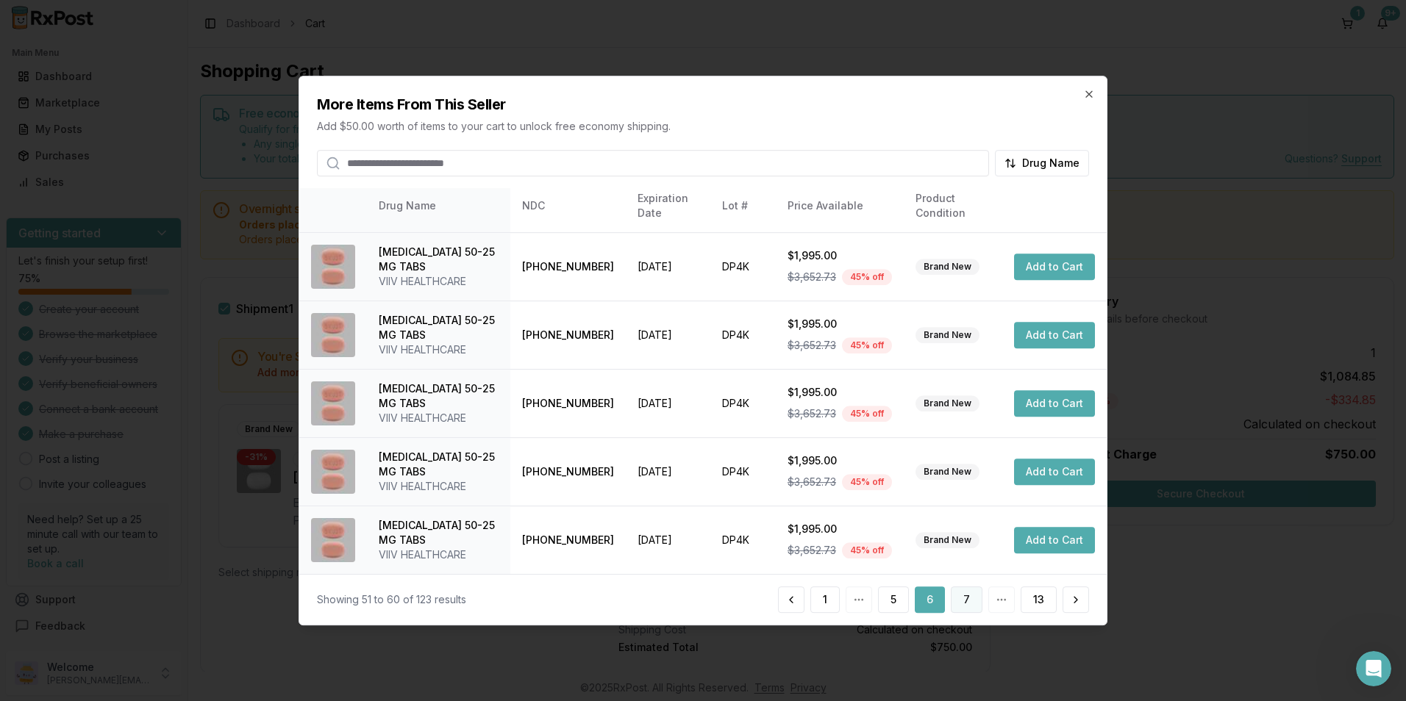
click at [965, 601] on button "7" at bounding box center [967, 600] width 32 height 26
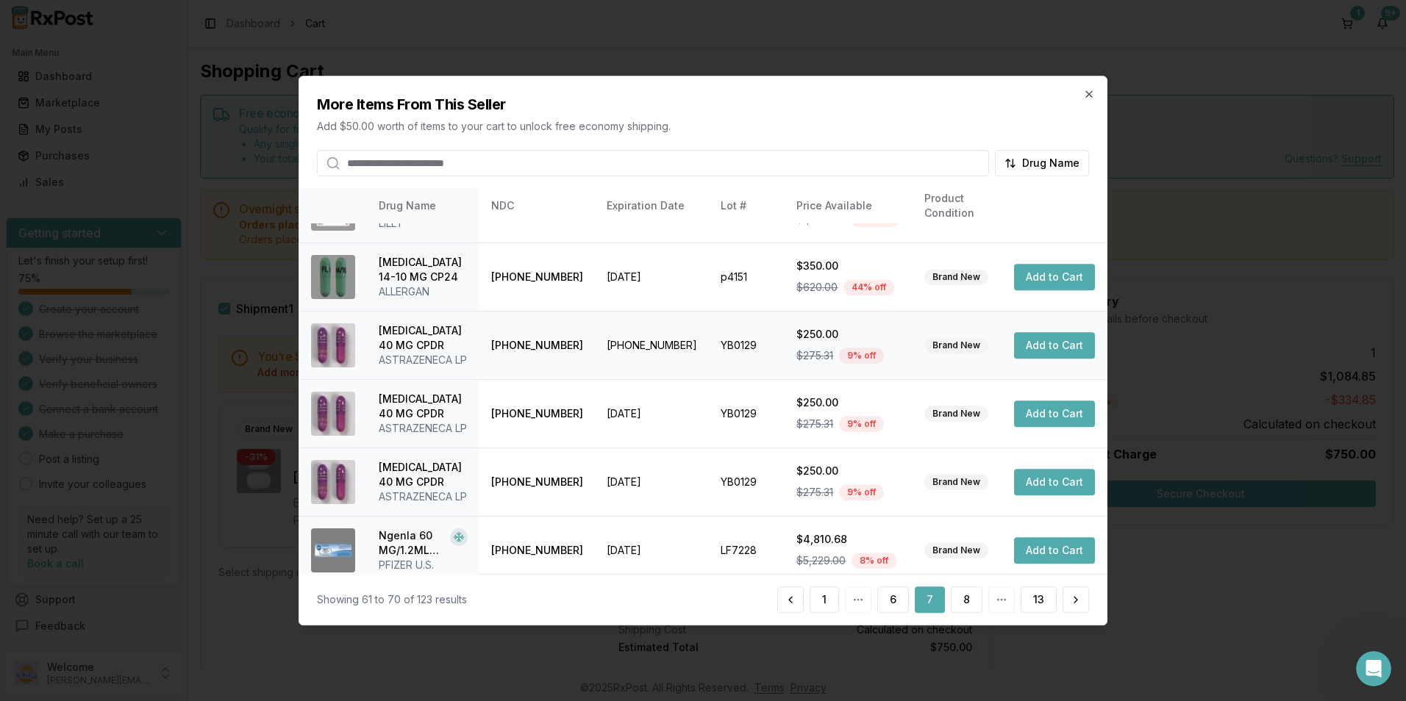
scroll to position [333, 0]
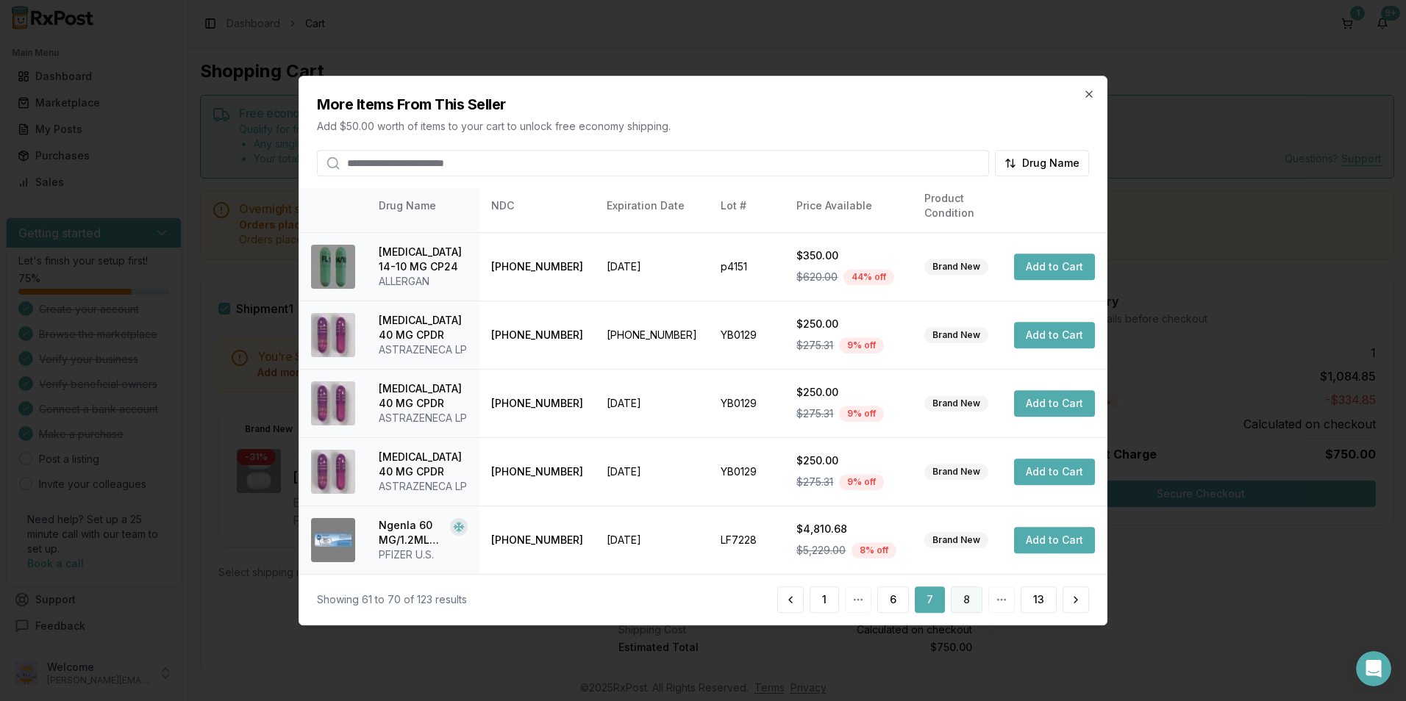
click at [965, 591] on button "8" at bounding box center [967, 600] width 32 height 26
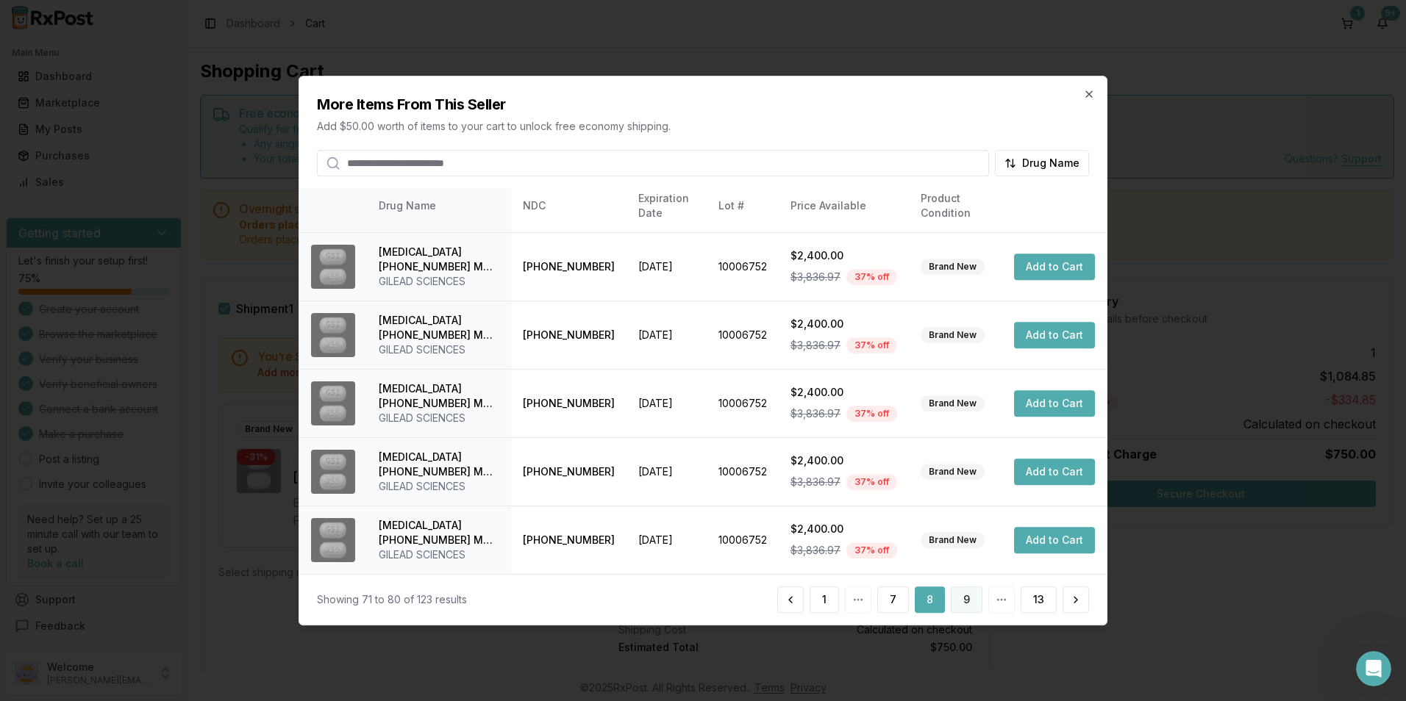
click at [959, 601] on button "9" at bounding box center [967, 600] width 32 height 26
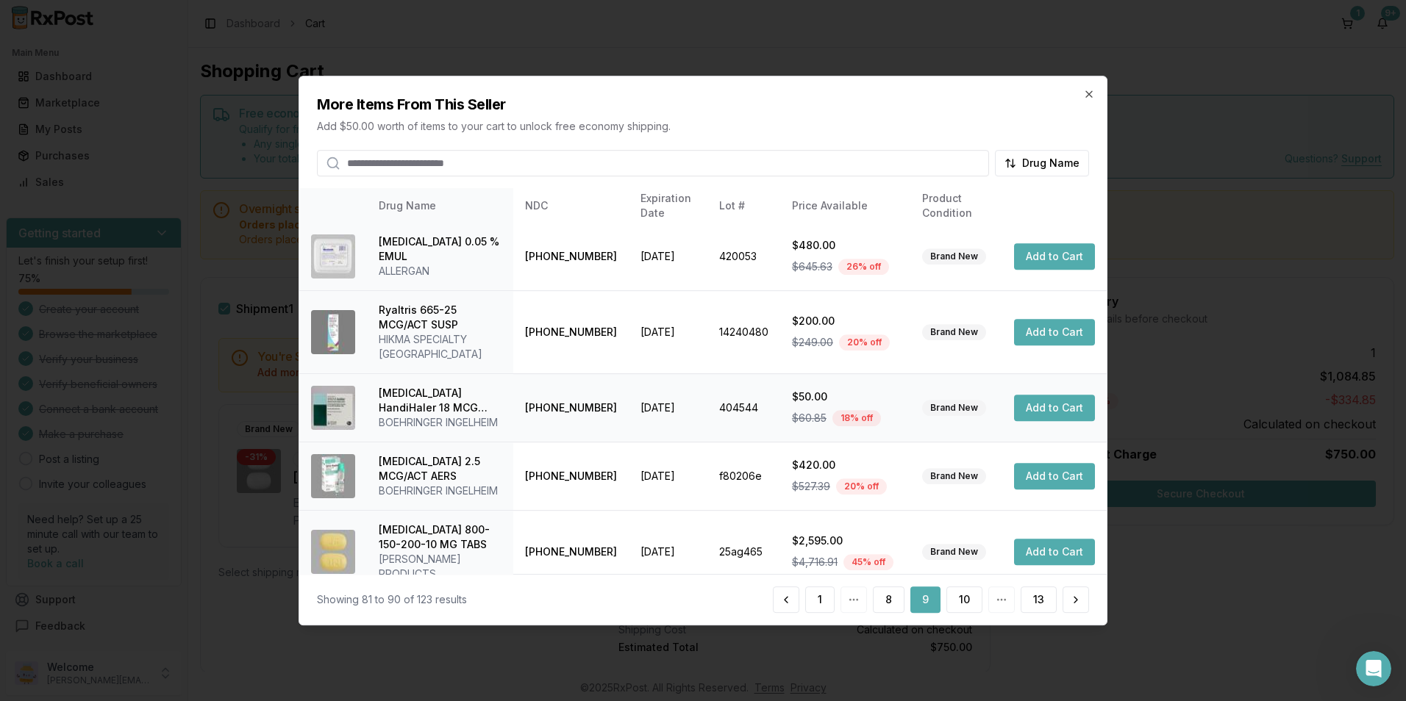
scroll to position [377, 0]
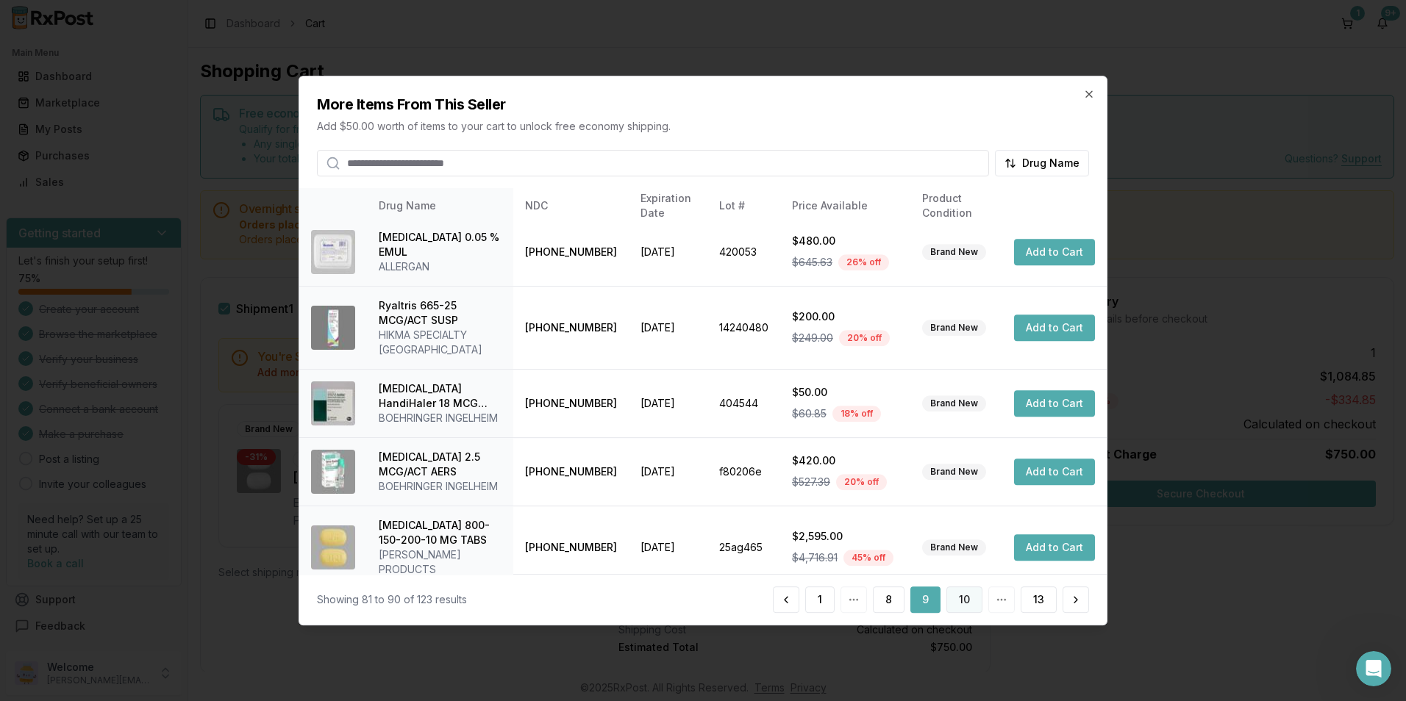
click at [957, 598] on button "10" at bounding box center [964, 600] width 36 height 26
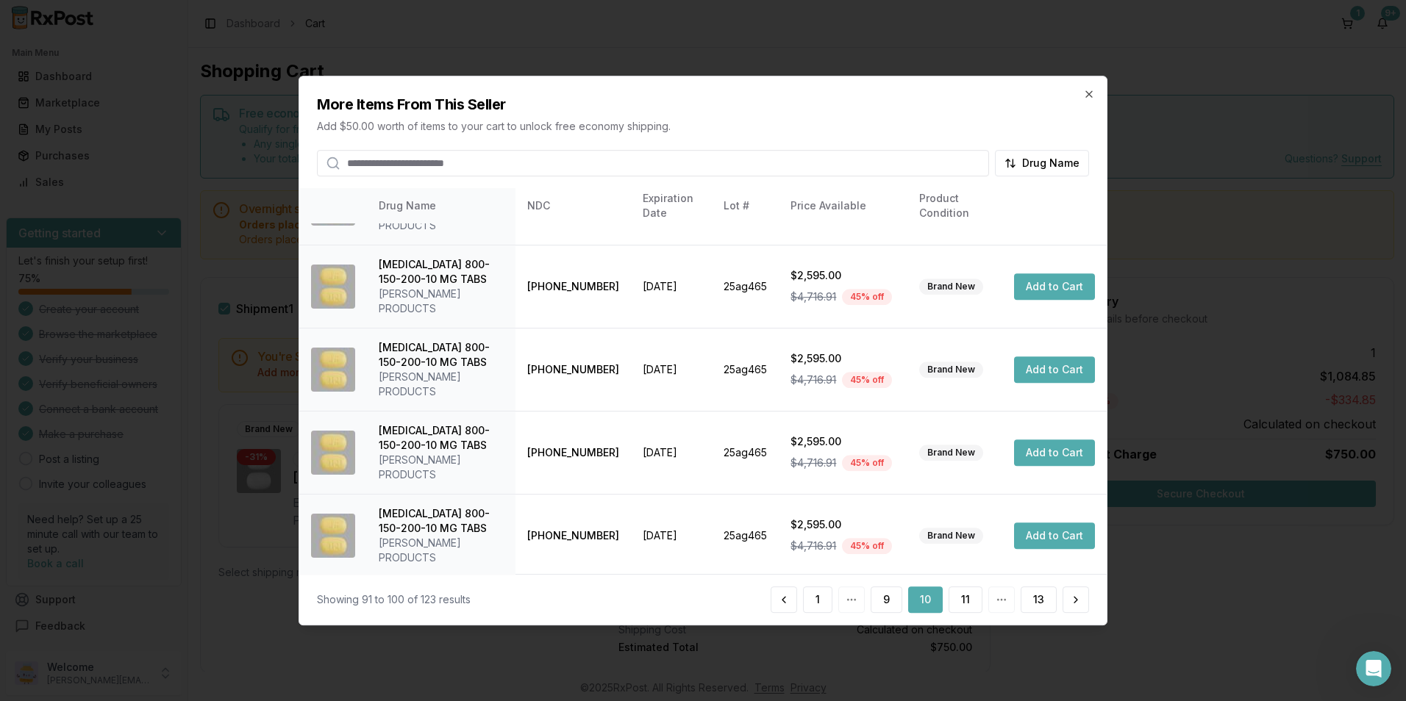
scroll to position [333, 0]
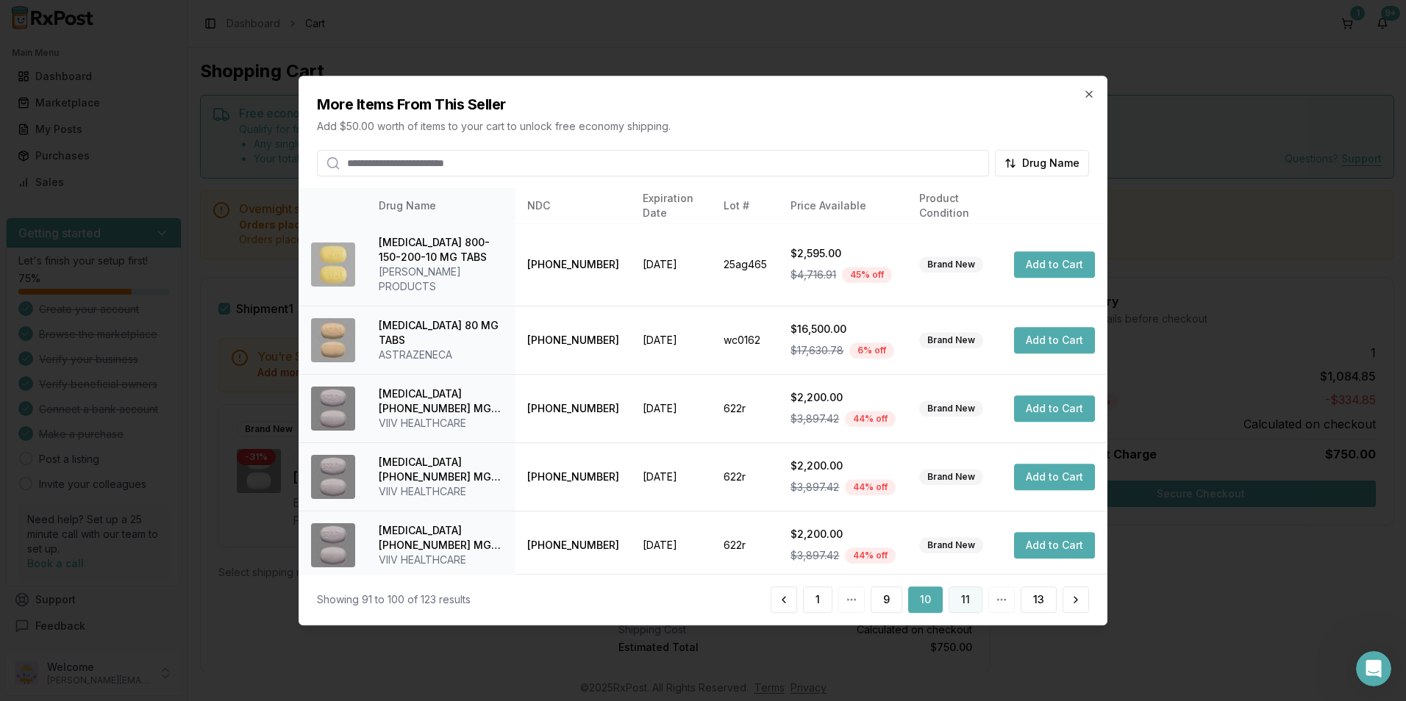
click at [955, 598] on button "11" at bounding box center [965, 600] width 34 height 26
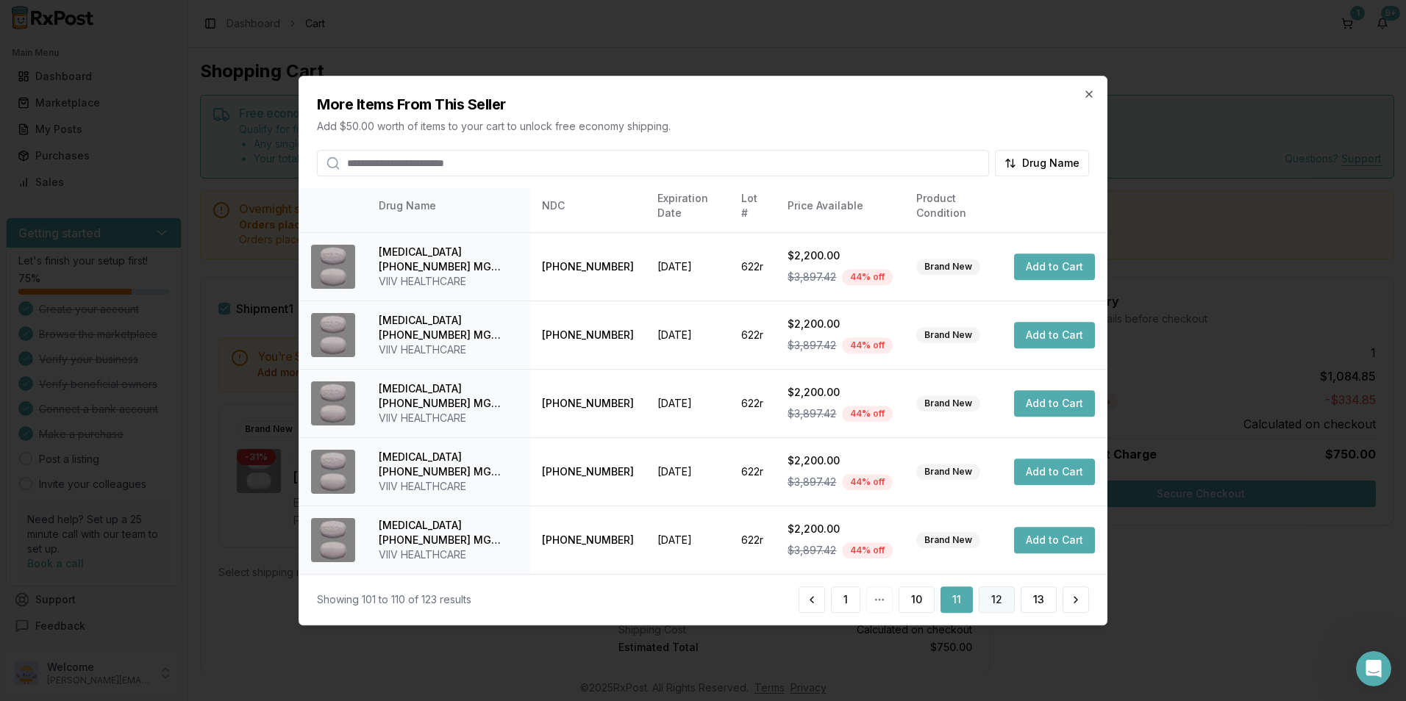
click at [987, 598] on button "12" at bounding box center [997, 600] width 36 height 26
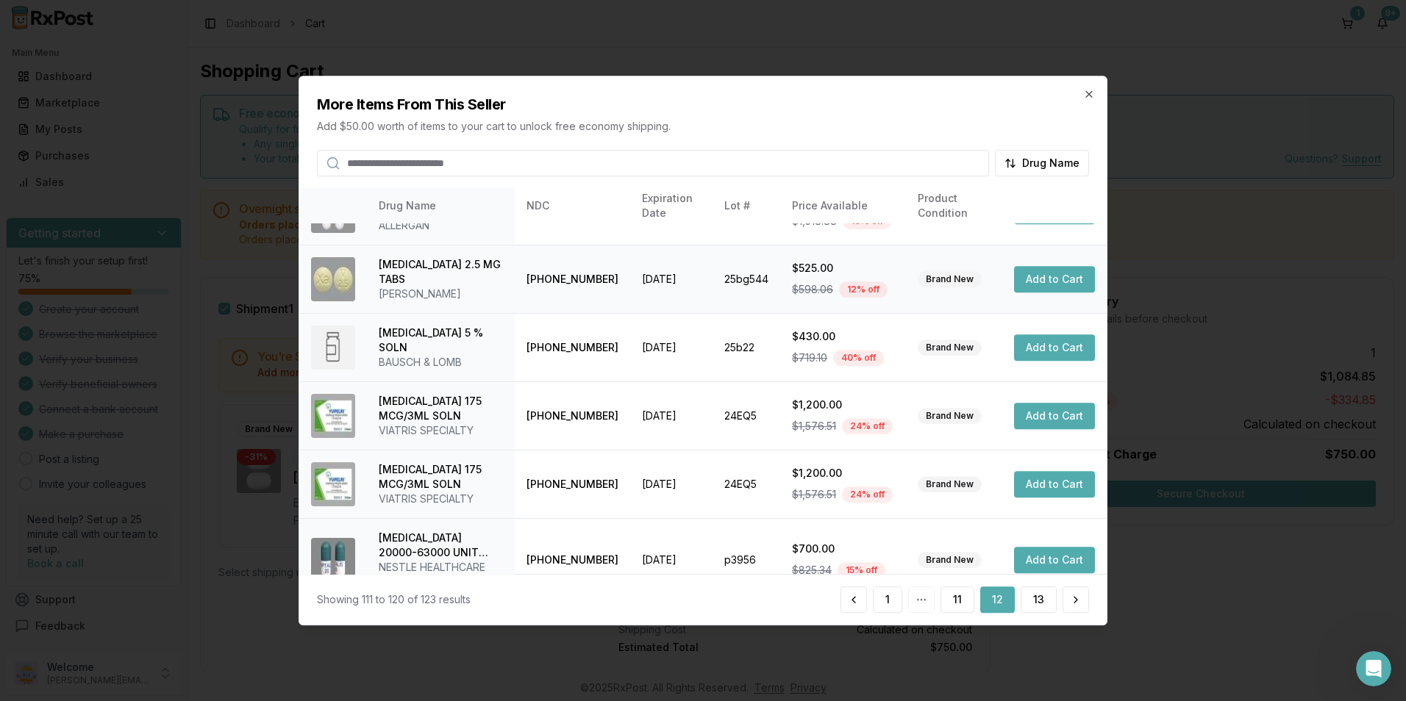
scroll to position [294, 0]
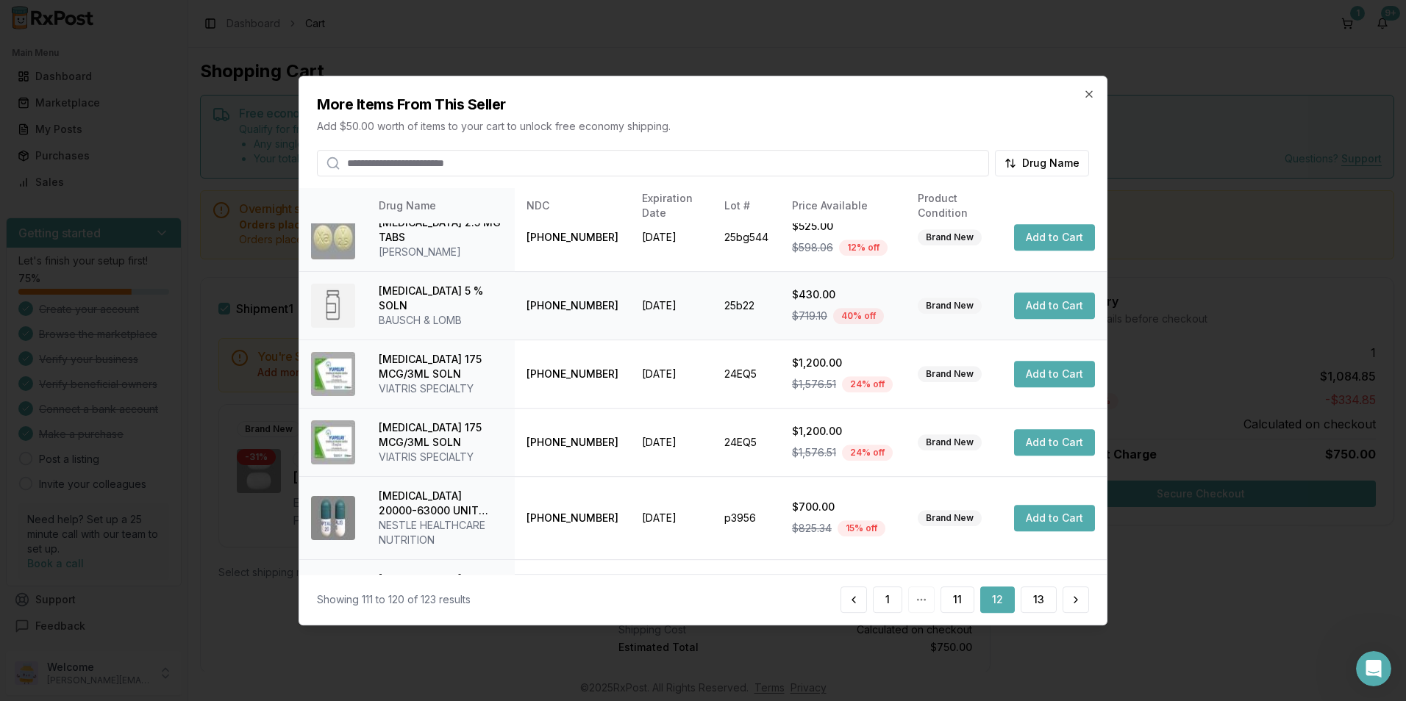
click at [1042, 306] on button "Add to Cart" at bounding box center [1054, 306] width 81 height 26
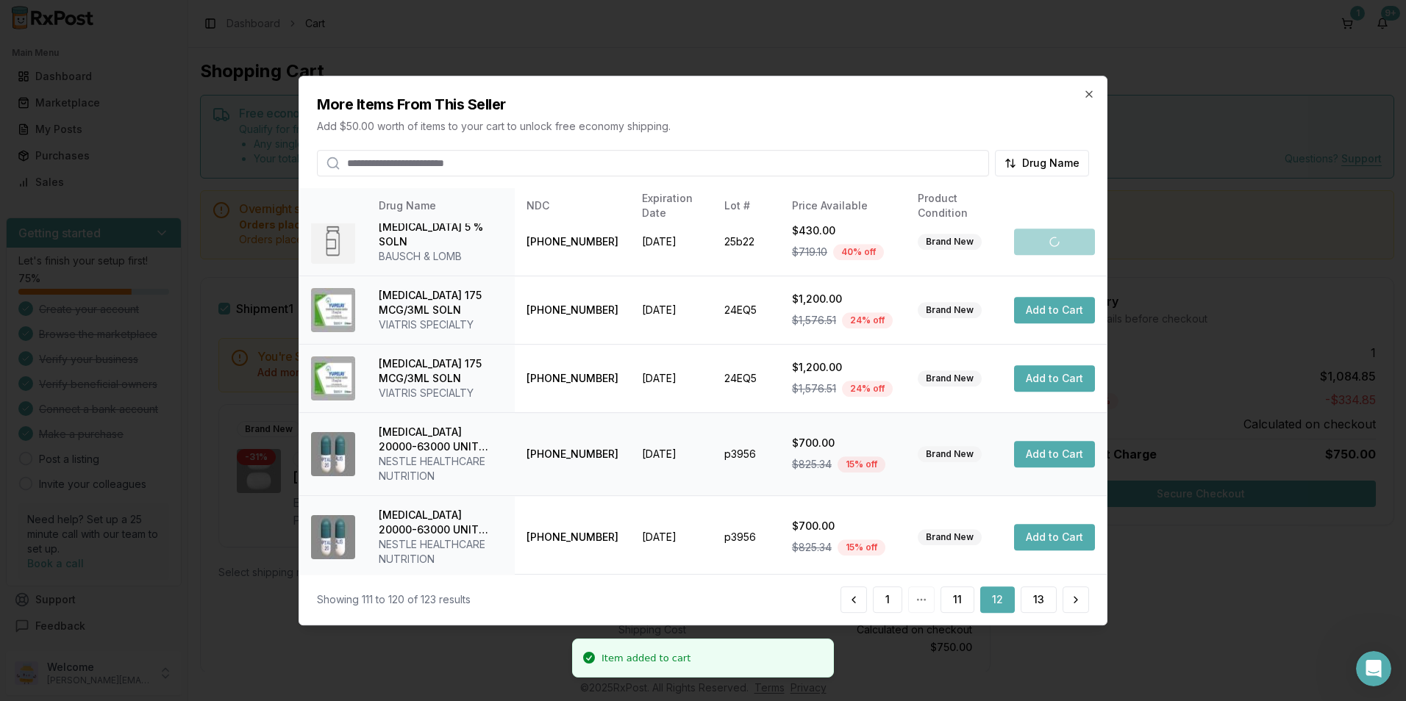
scroll to position [362, 0]
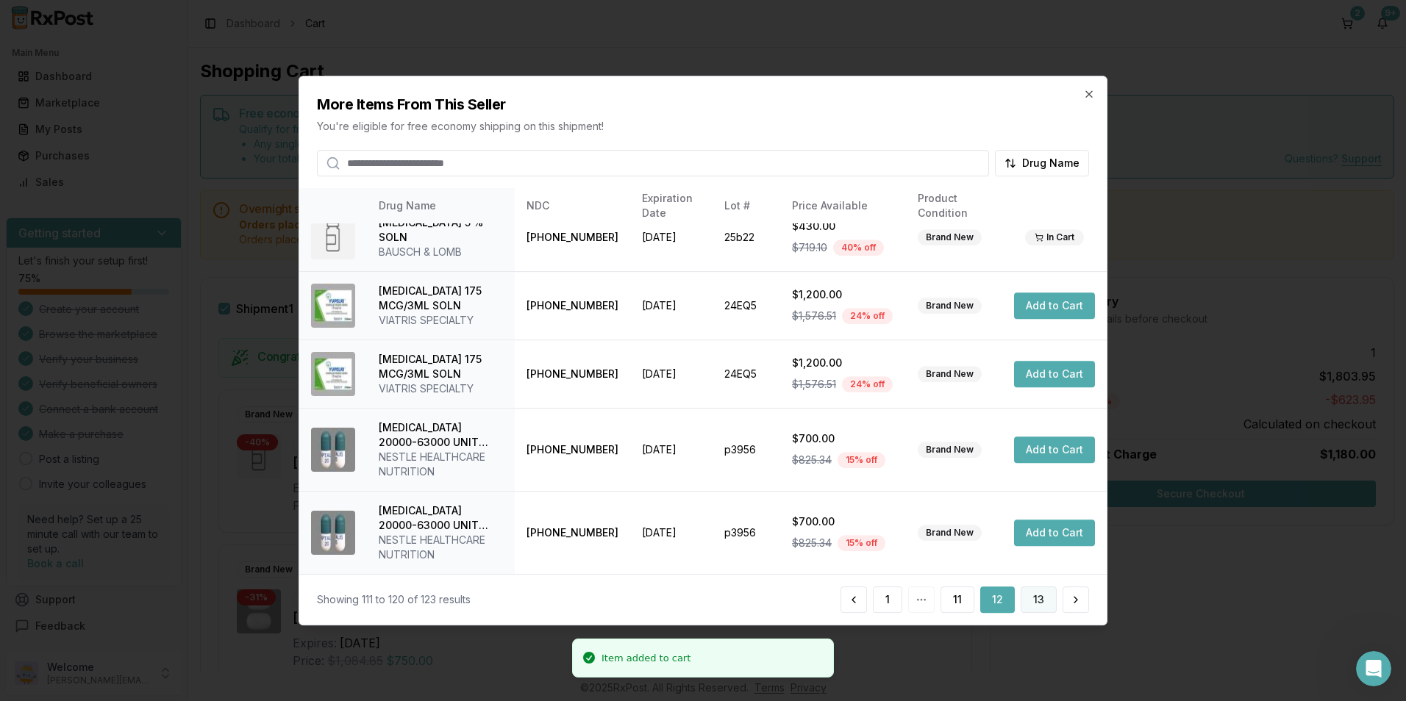
click at [1044, 602] on button "13" at bounding box center [1038, 600] width 36 height 26
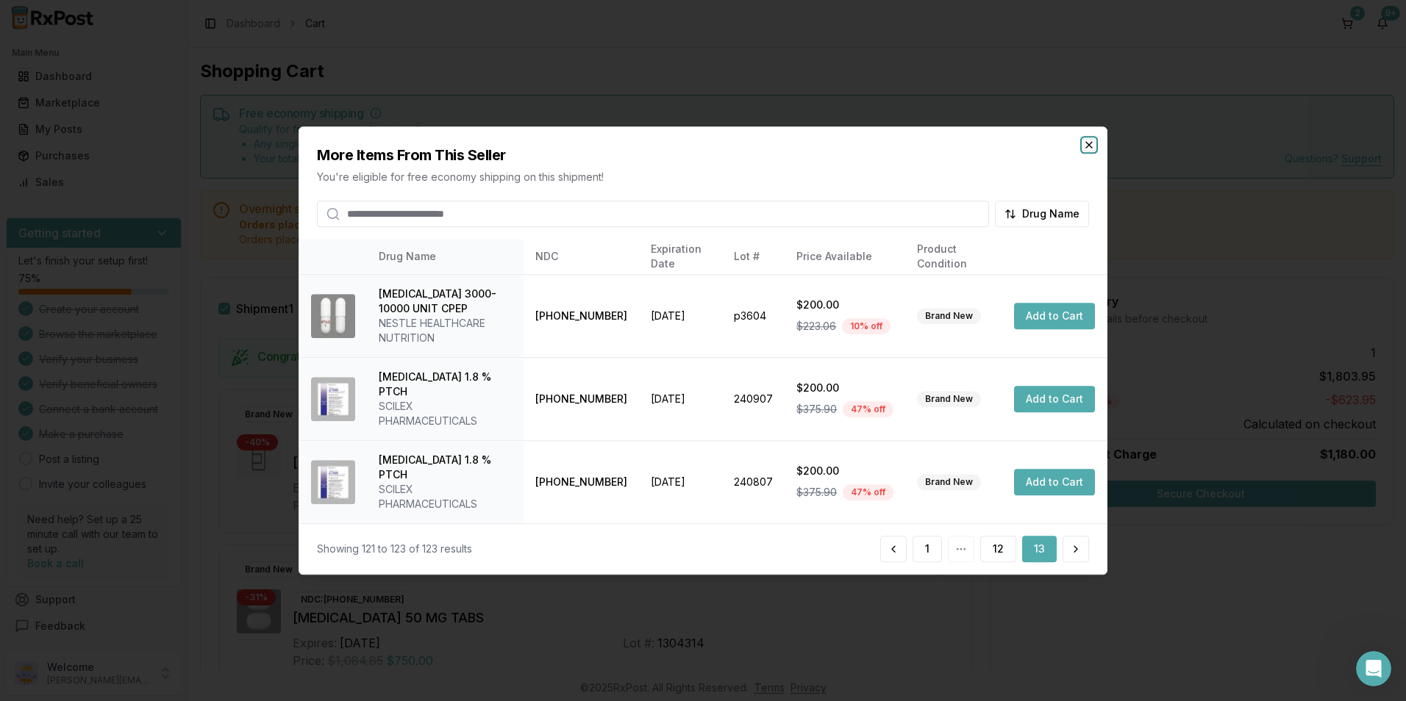
click at [1087, 151] on icon "button" at bounding box center [1089, 145] width 12 height 12
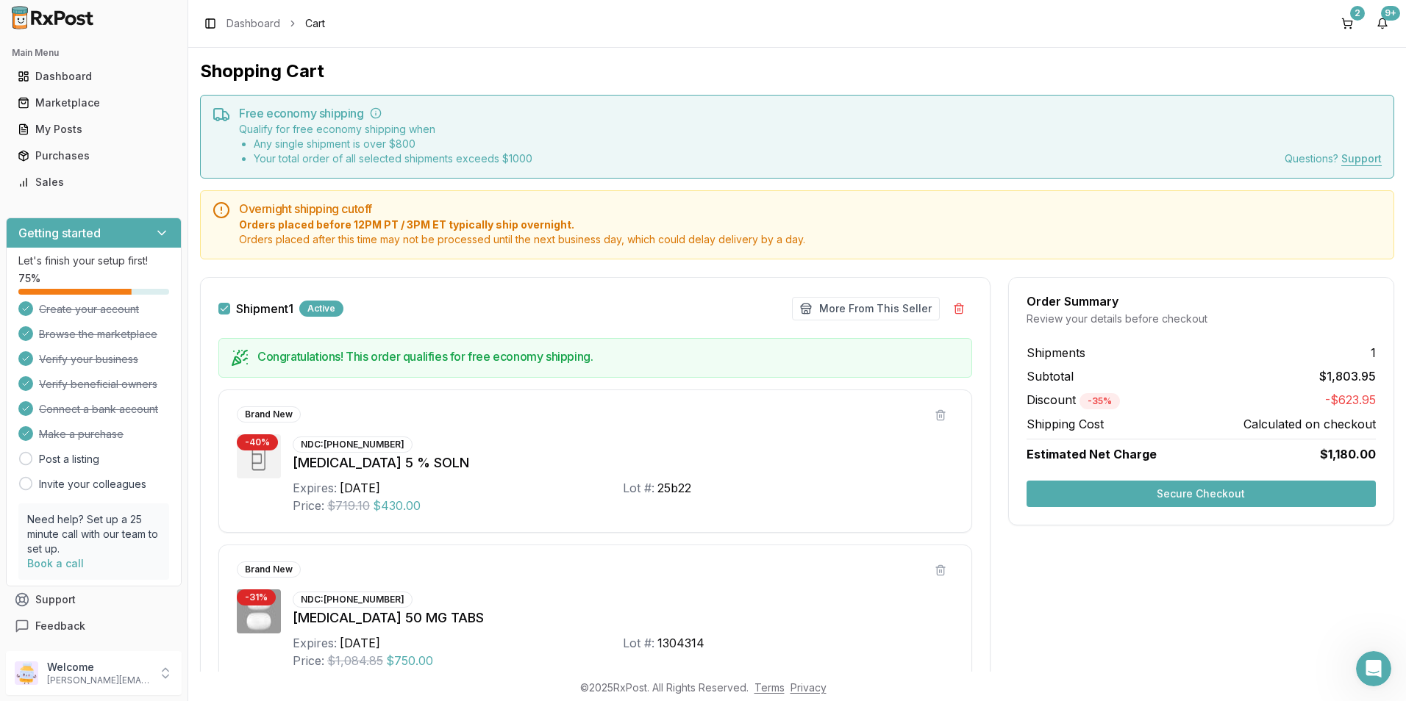
scroll to position [147, 0]
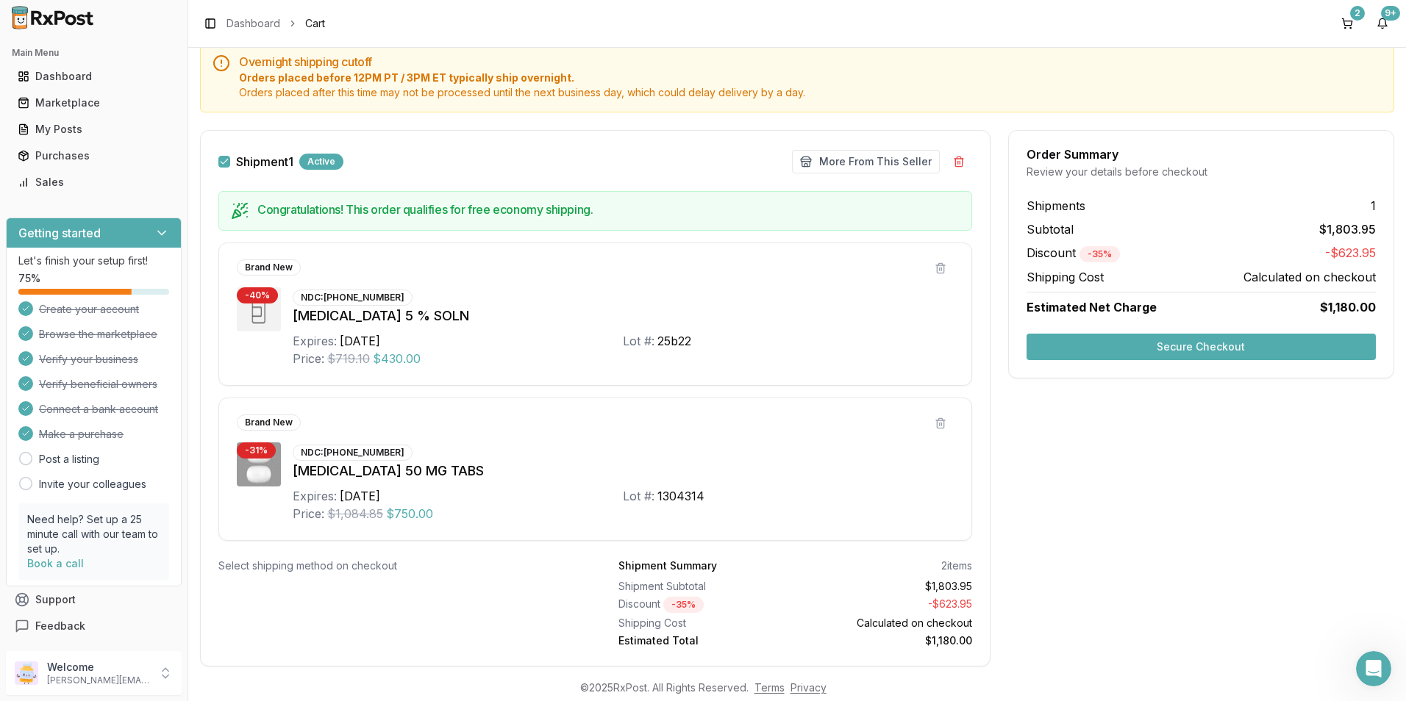
click at [1111, 345] on button "Secure Checkout" at bounding box center [1200, 347] width 349 height 26
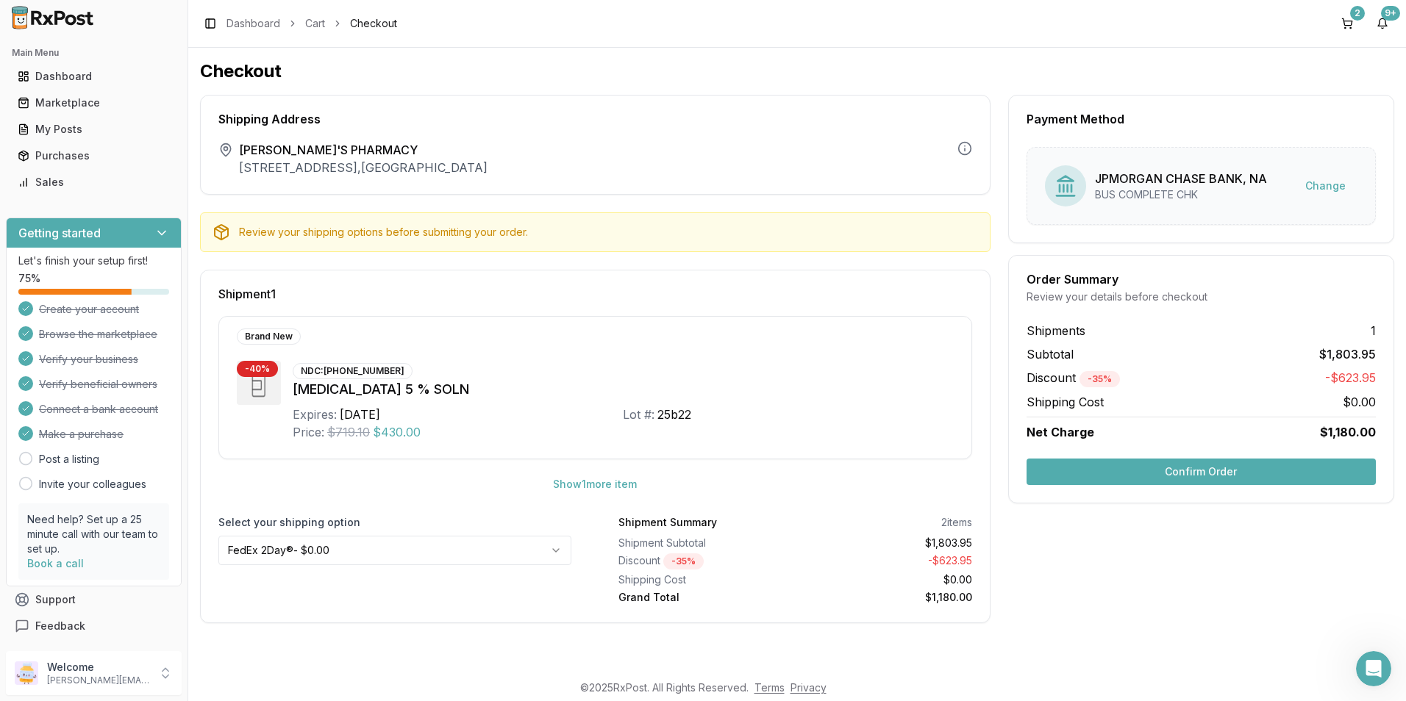
click at [1110, 467] on button "Confirm Order" at bounding box center [1200, 472] width 349 height 26
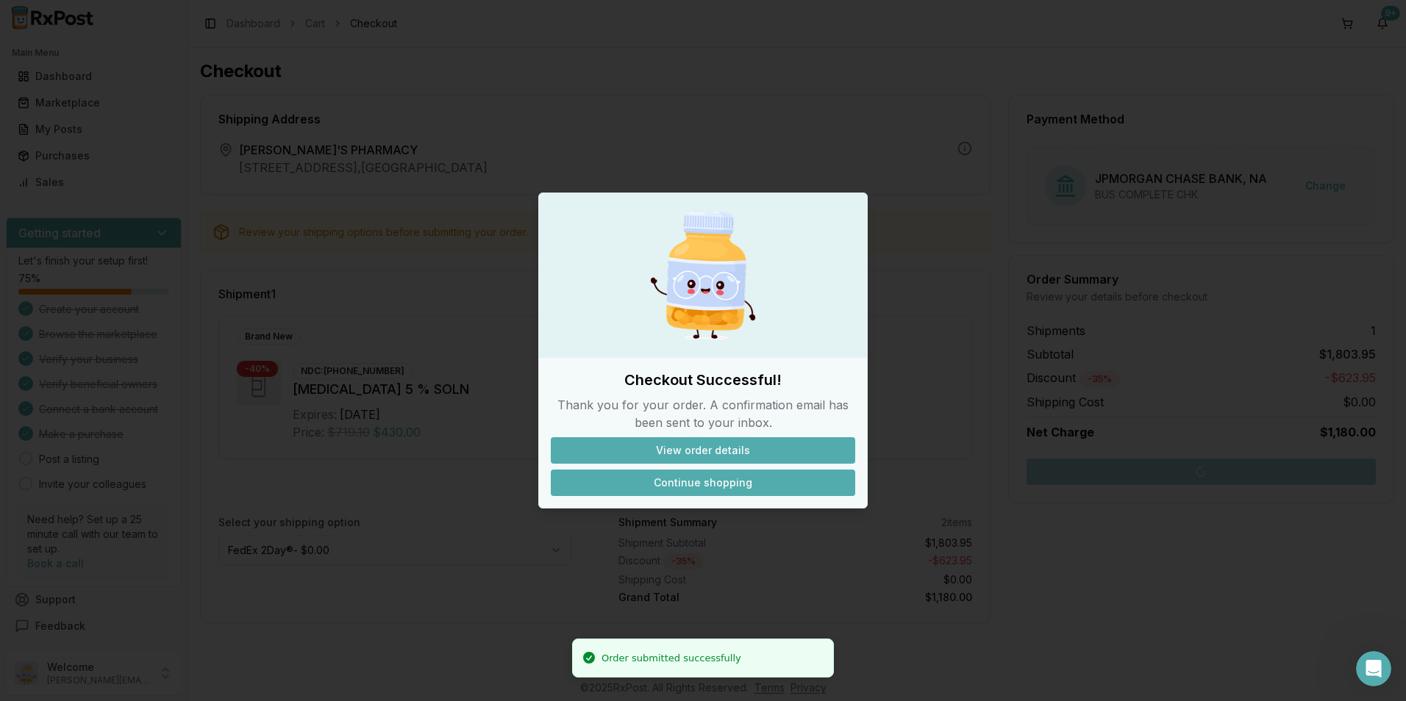
click at [713, 477] on button "Continue shopping" at bounding box center [703, 483] width 304 height 26
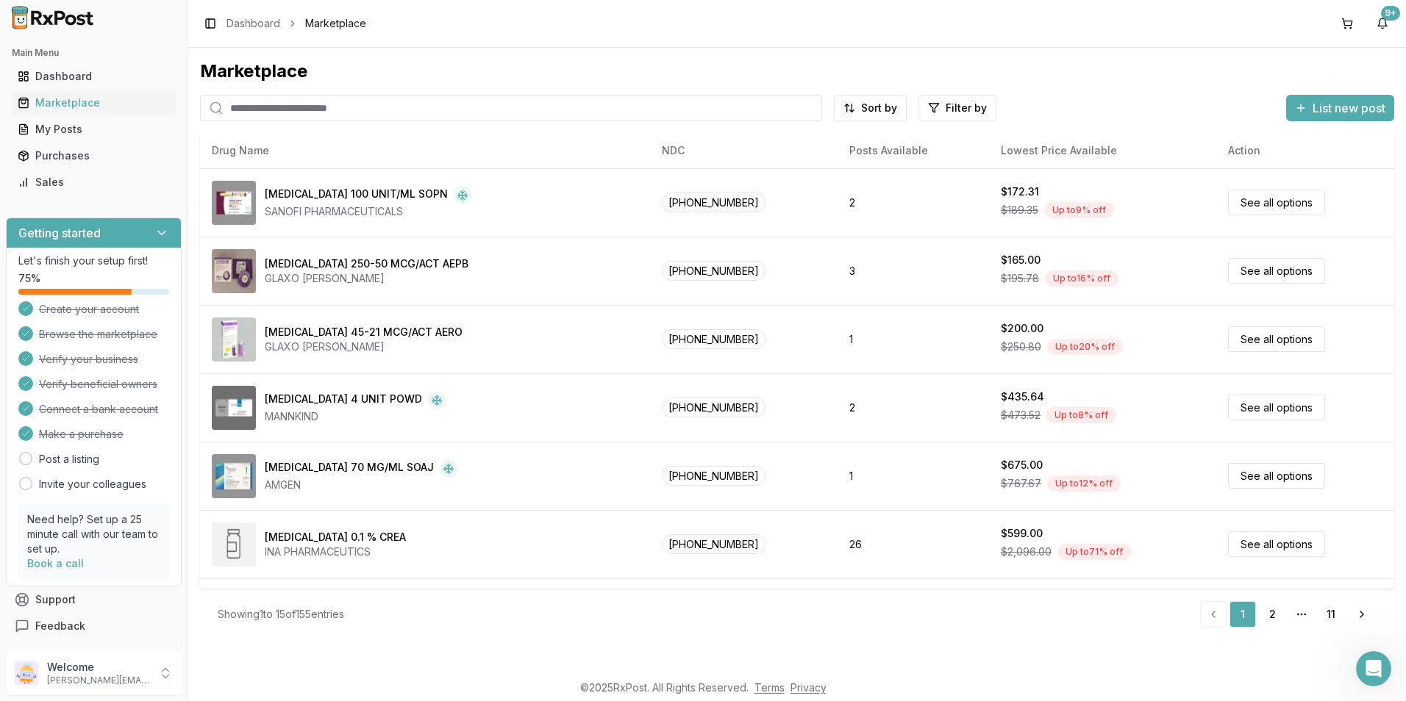
click at [290, 108] on input "search" at bounding box center [511, 108] width 622 height 26
type input "*******"
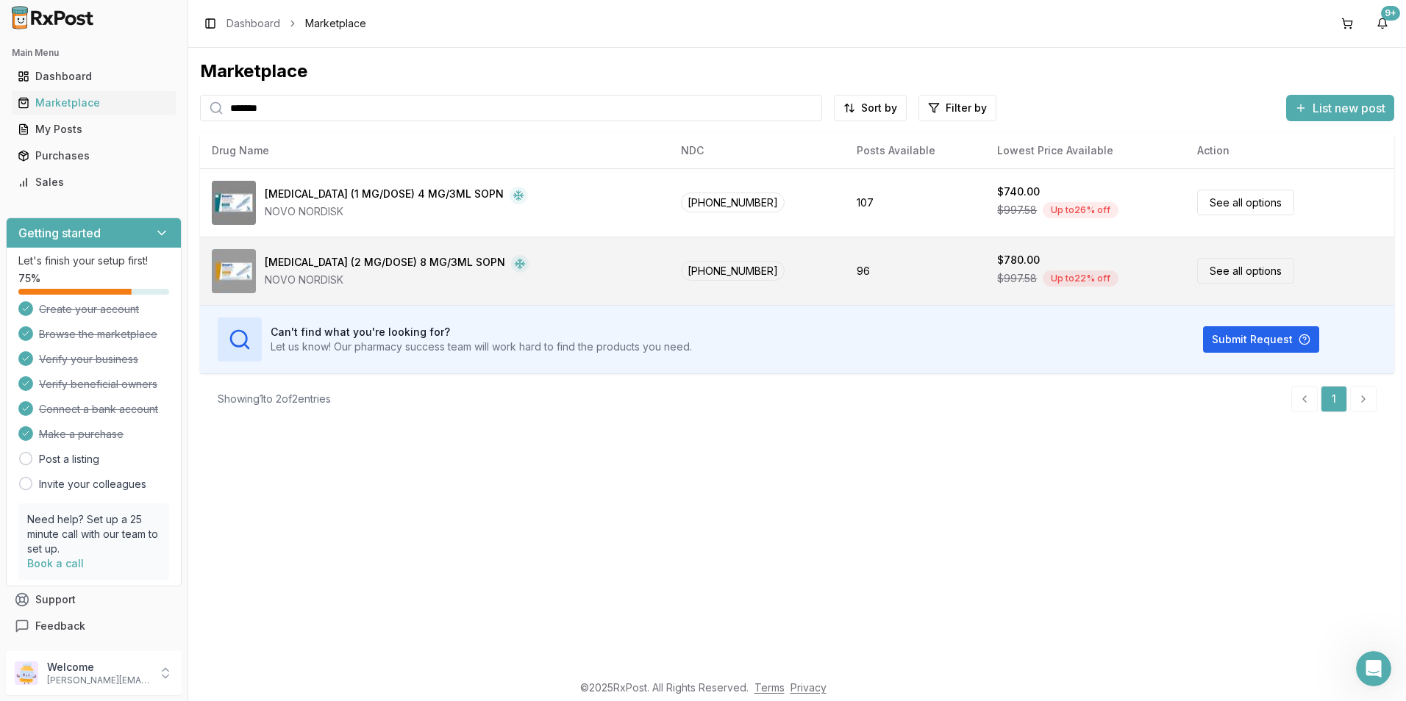
click at [332, 255] on div "[MEDICAL_DATA] (2 MG/DOSE) 8 MG/3ML SOPN" at bounding box center [385, 264] width 240 height 18
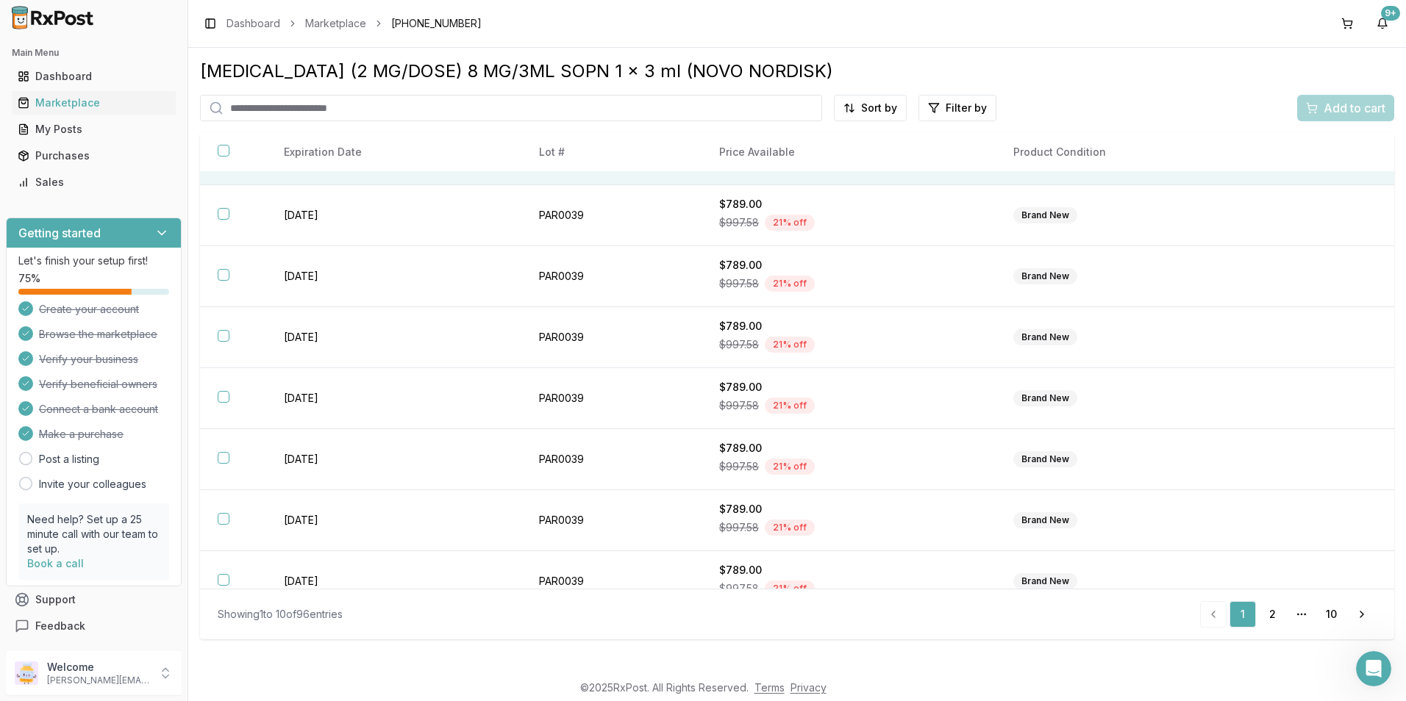
scroll to position [193, 0]
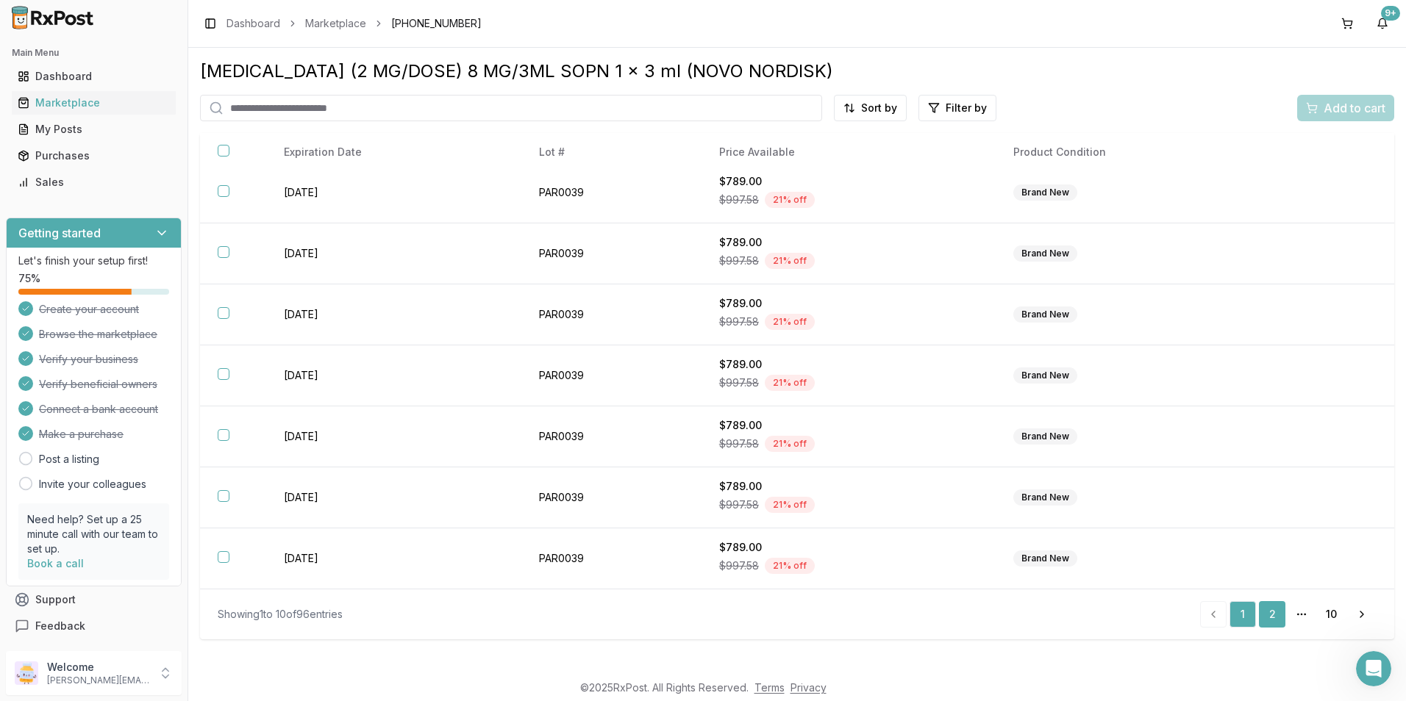
click at [1268, 612] on link "2" at bounding box center [1272, 614] width 26 height 26
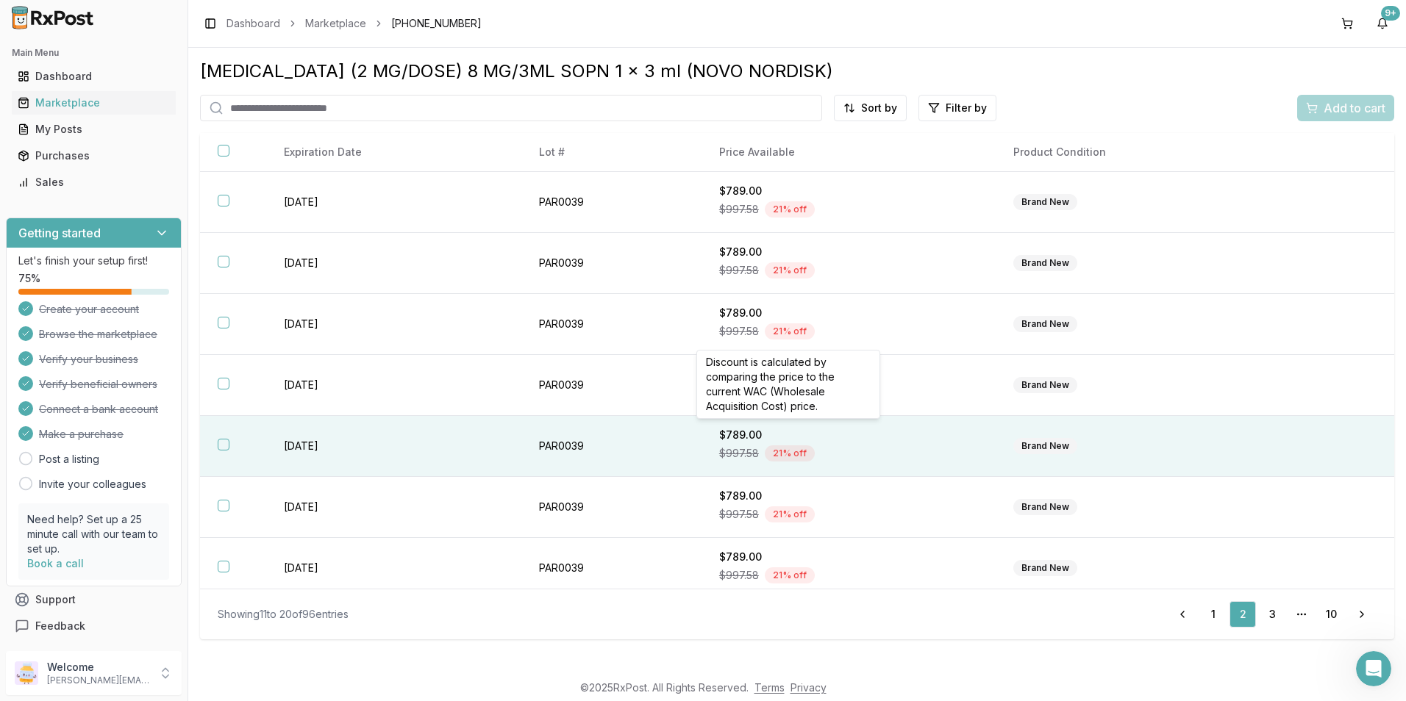
scroll to position [193, 0]
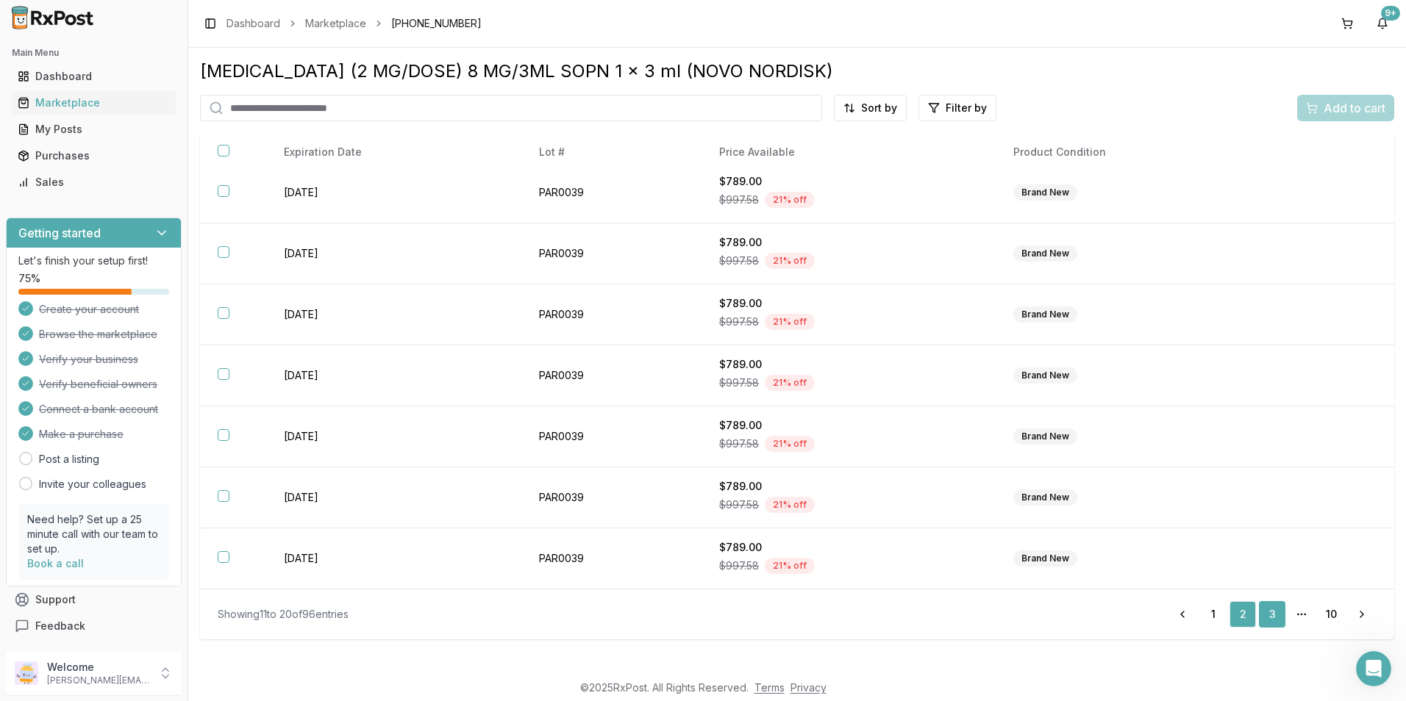
click at [1273, 614] on link "3" at bounding box center [1272, 614] width 26 height 26
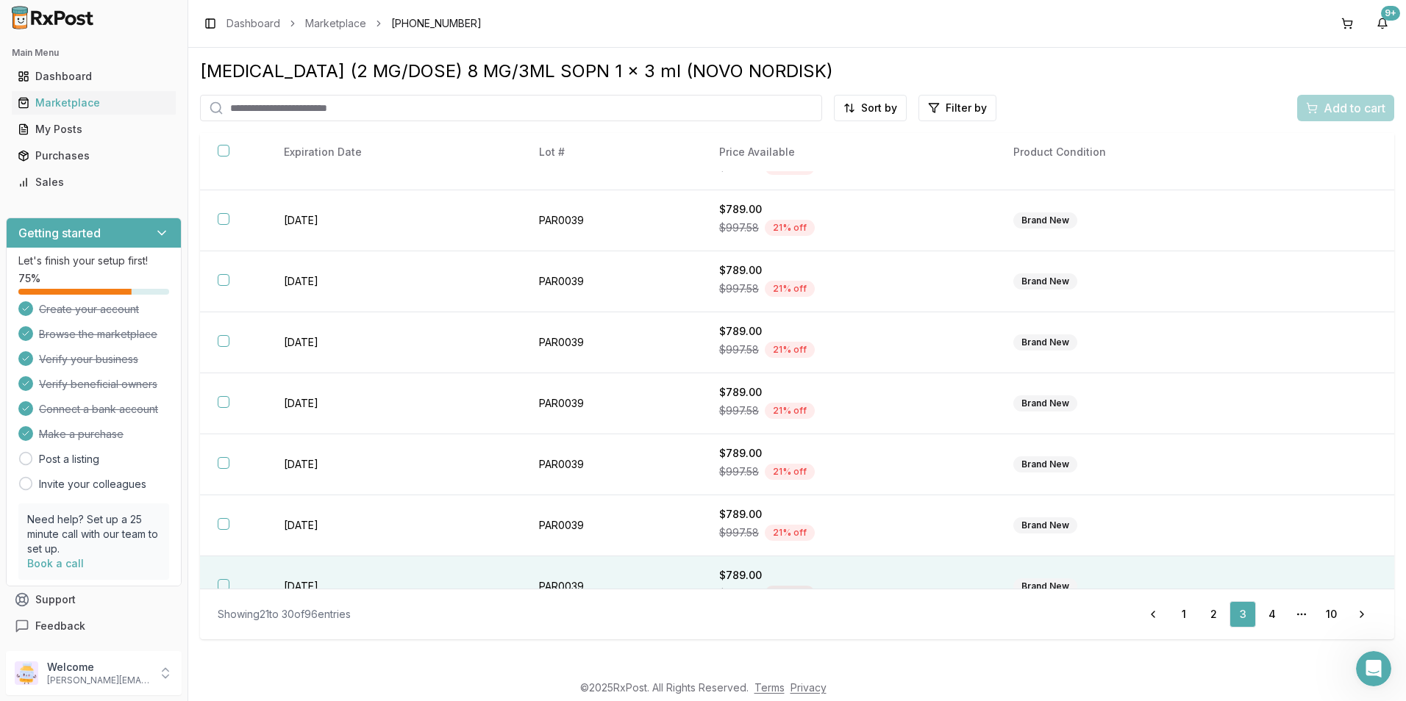
scroll to position [193, 0]
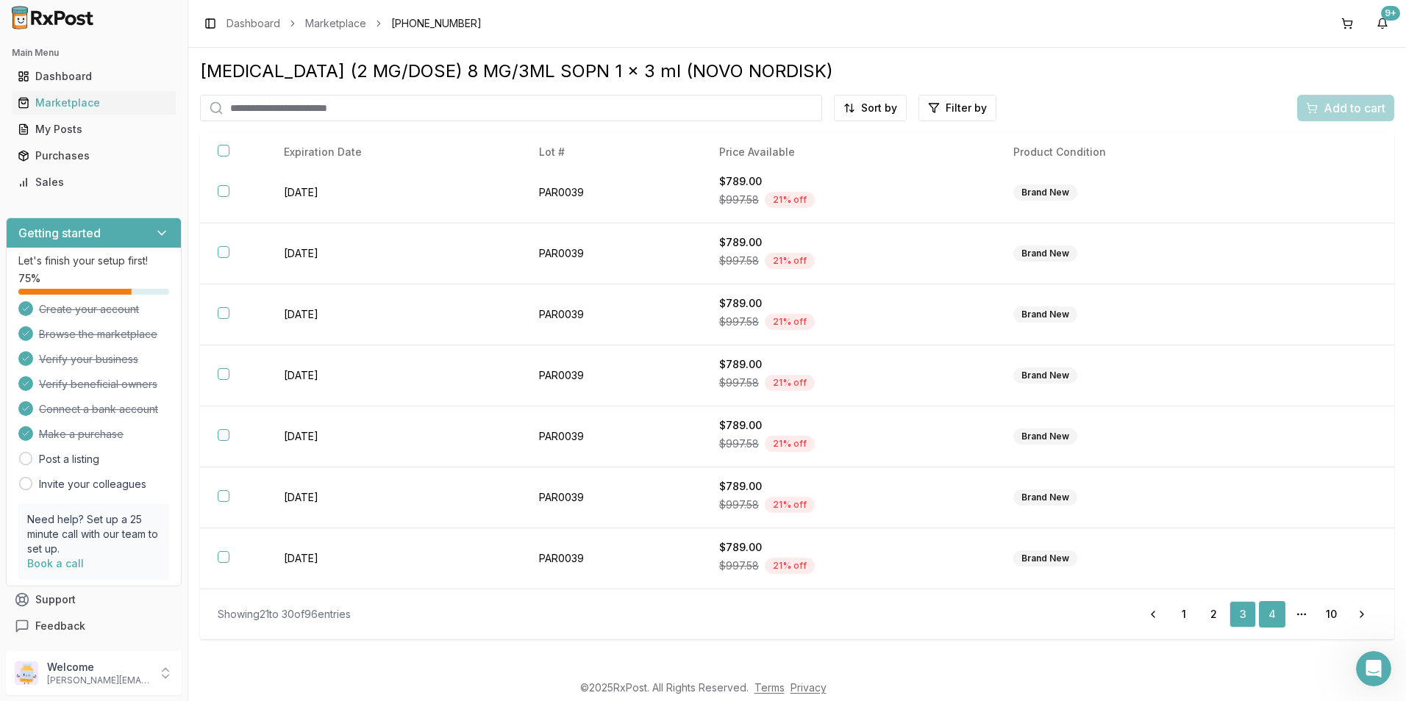
click at [1282, 616] on link "4" at bounding box center [1272, 614] width 26 height 26
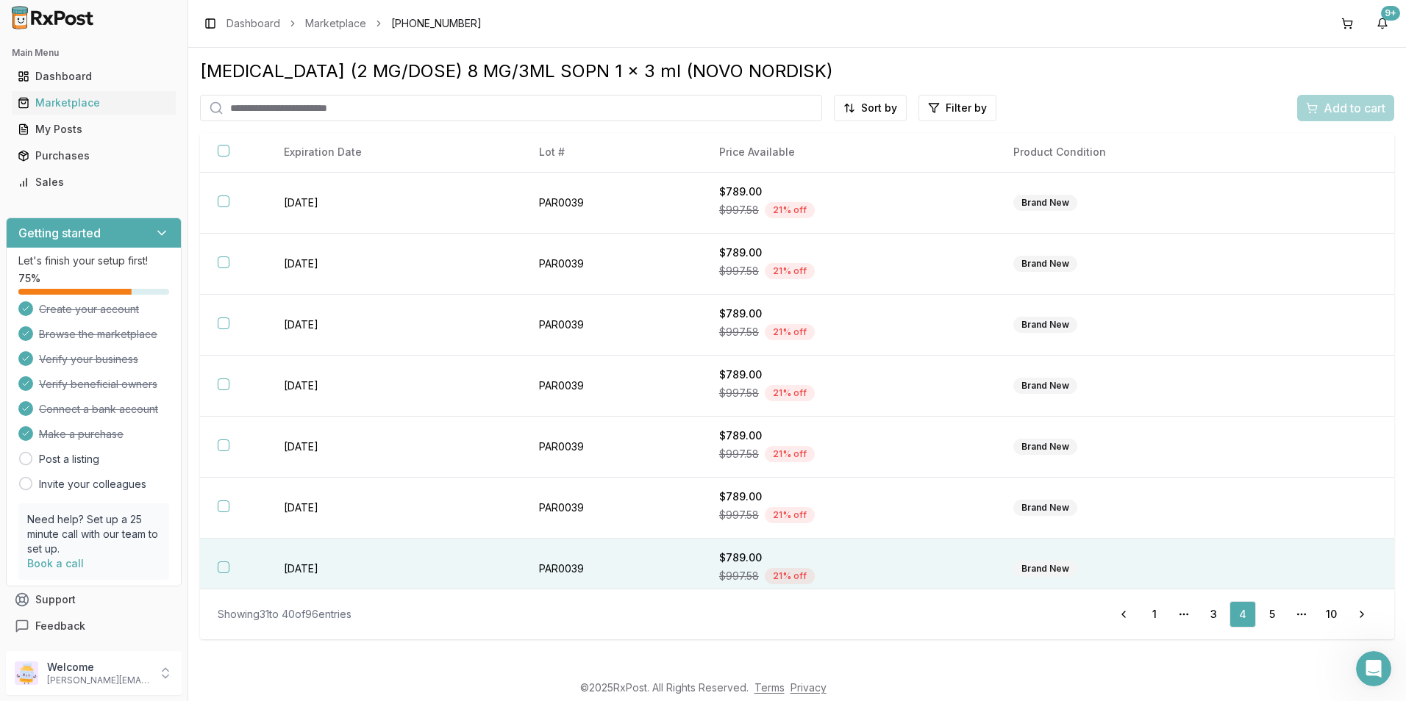
scroll to position [193, 0]
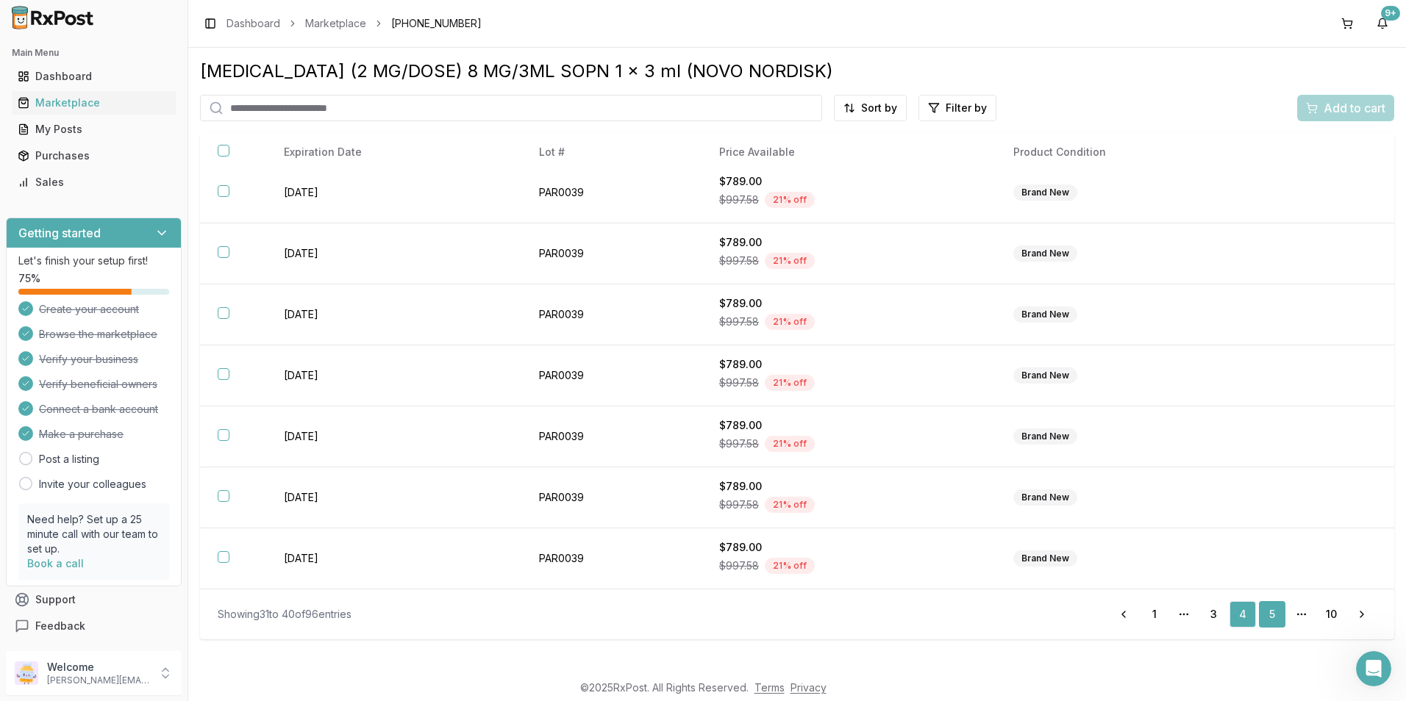
click at [1276, 615] on link "5" at bounding box center [1272, 614] width 26 height 26
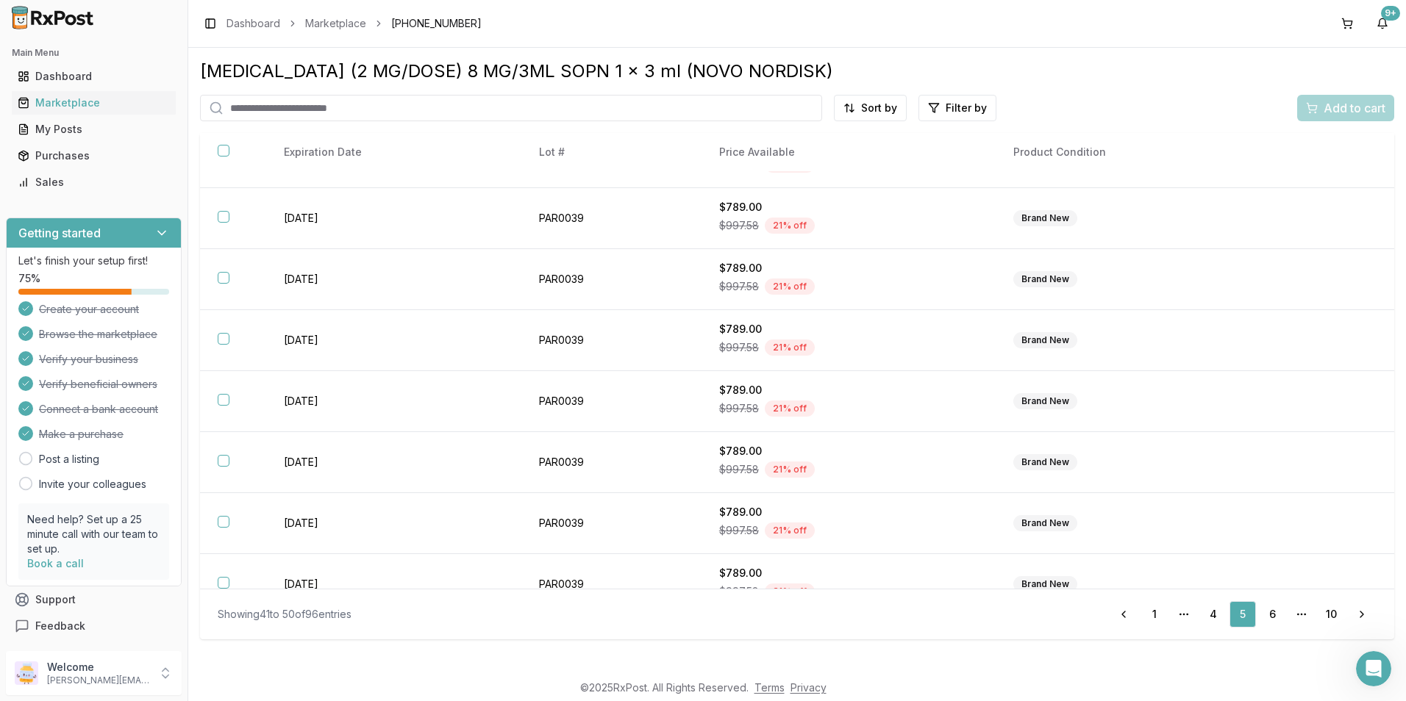
scroll to position [193, 0]
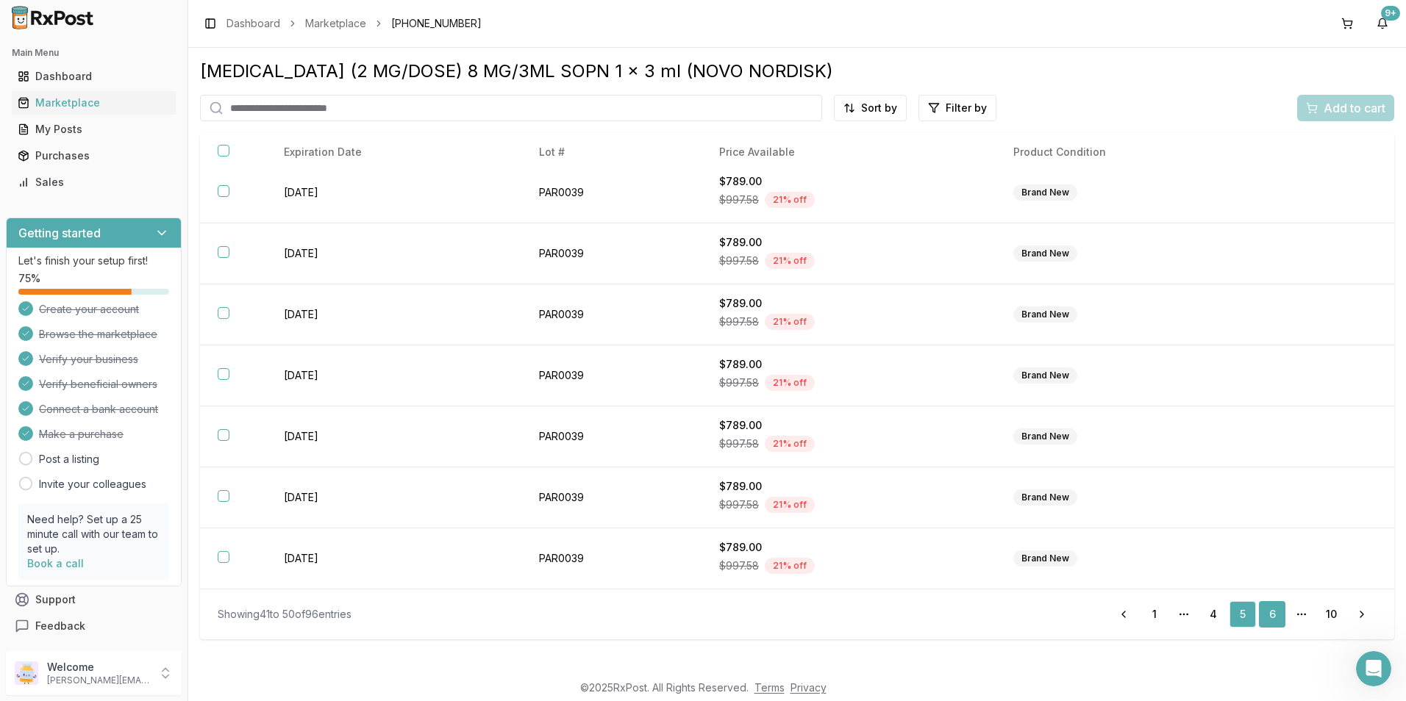
click at [1270, 612] on link "6" at bounding box center [1272, 614] width 26 height 26
click at [1270, 612] on link "7" at bounding box center [1272, 614] width 26 height 26
click at [1273, 612] on link "8" at bounding box center [1272, 614] width 26 height 26
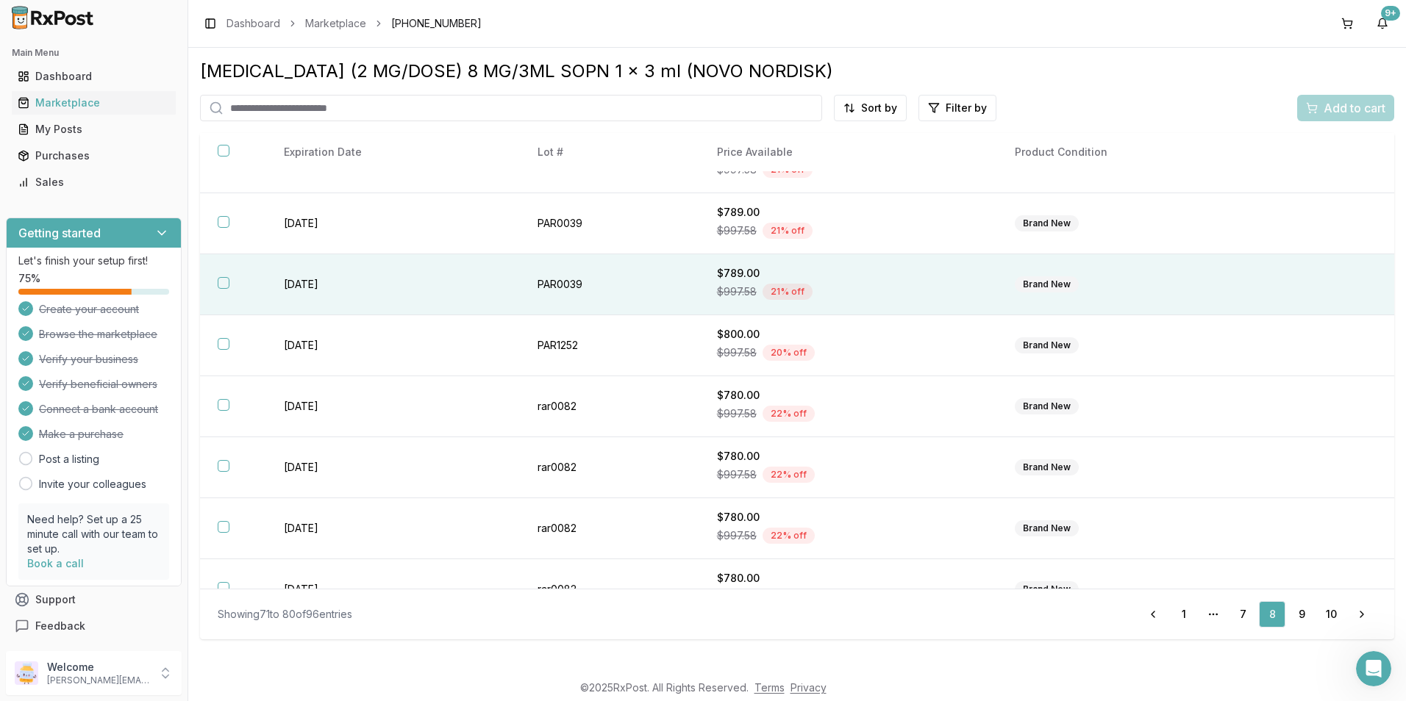
scroll to position [193, 0]
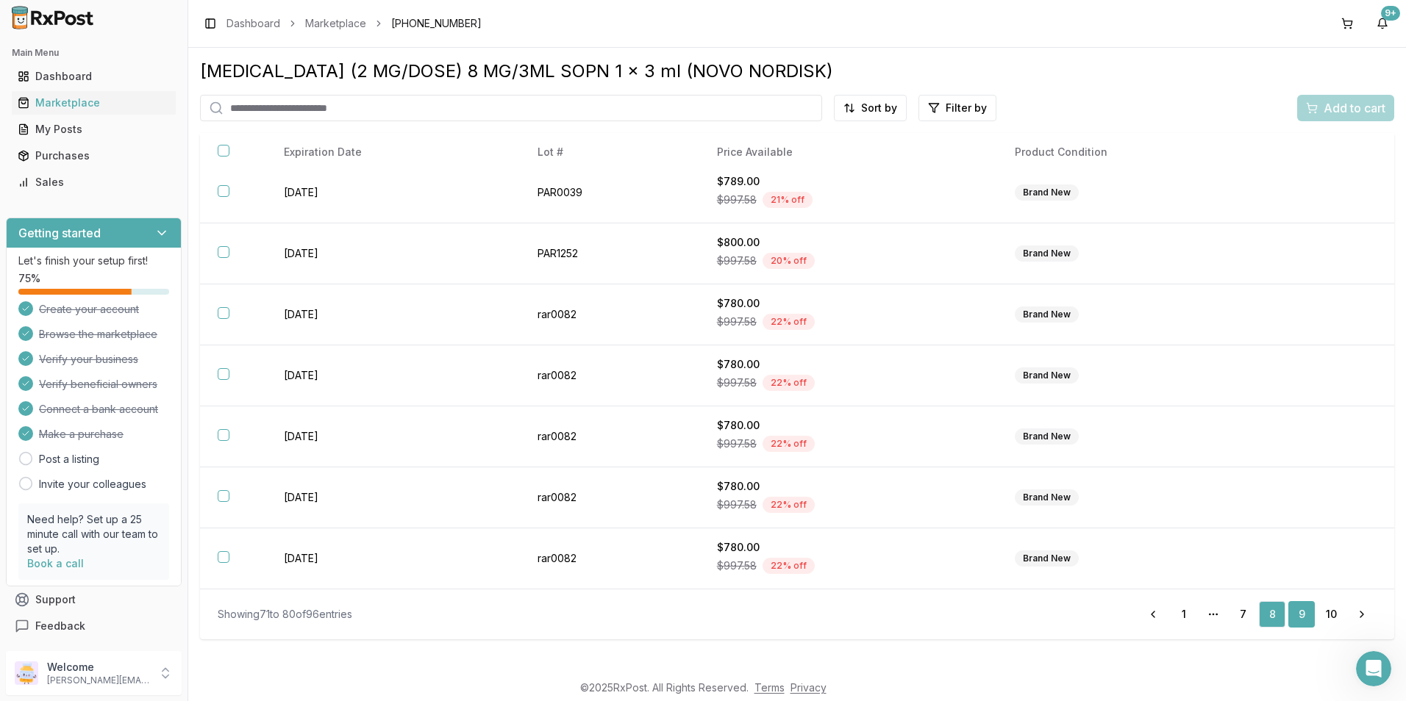
click at [1303, 618] on link "9" at bounding box center [1301, 614] width 26 height 26
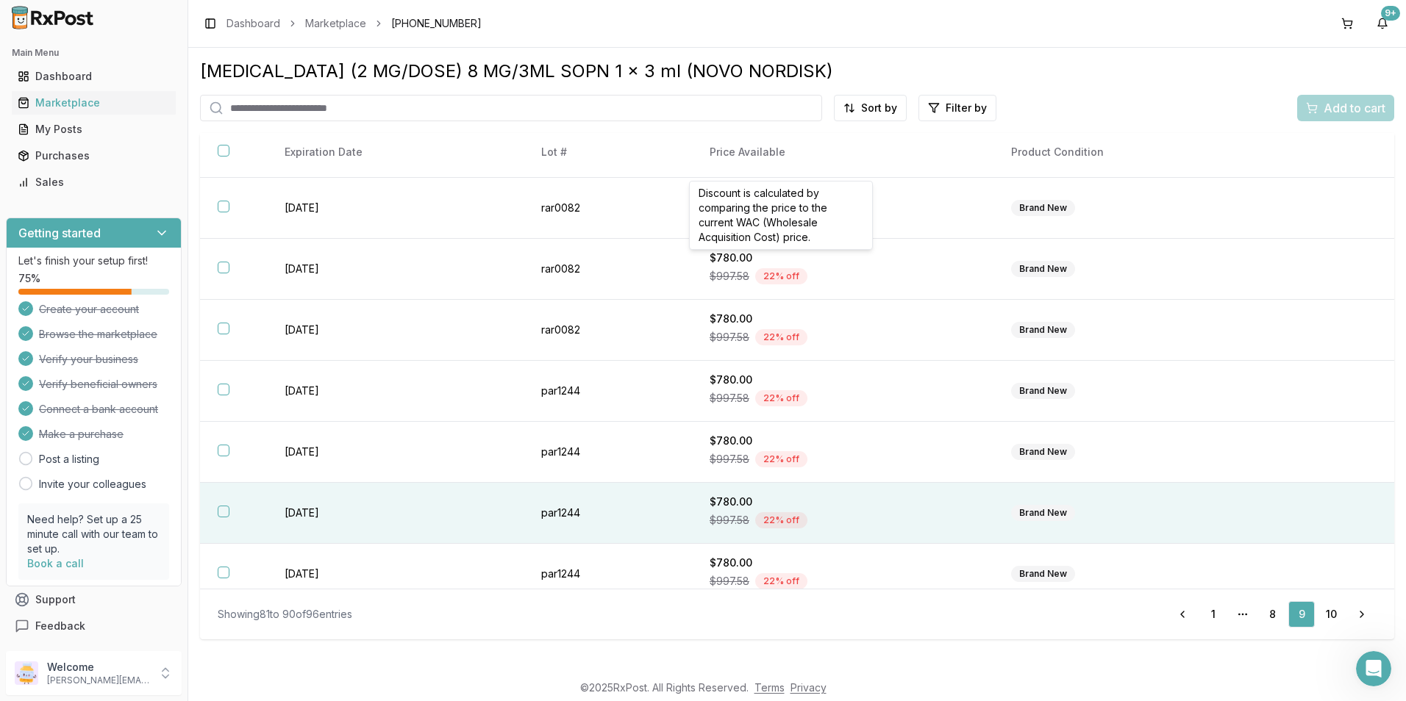
scroll to position [193, 0]
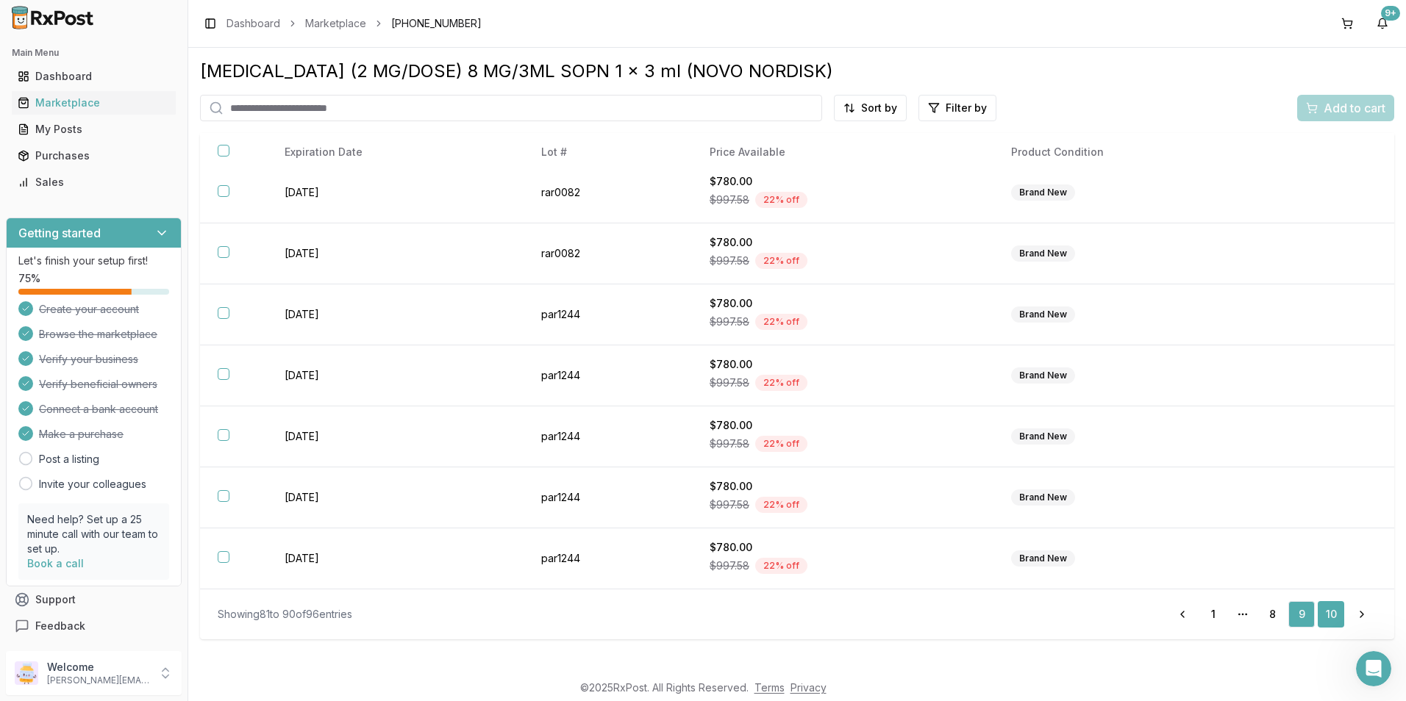
click at [1327, 609] on link "10" at bounding box center [1330, 614] width 26 height 26
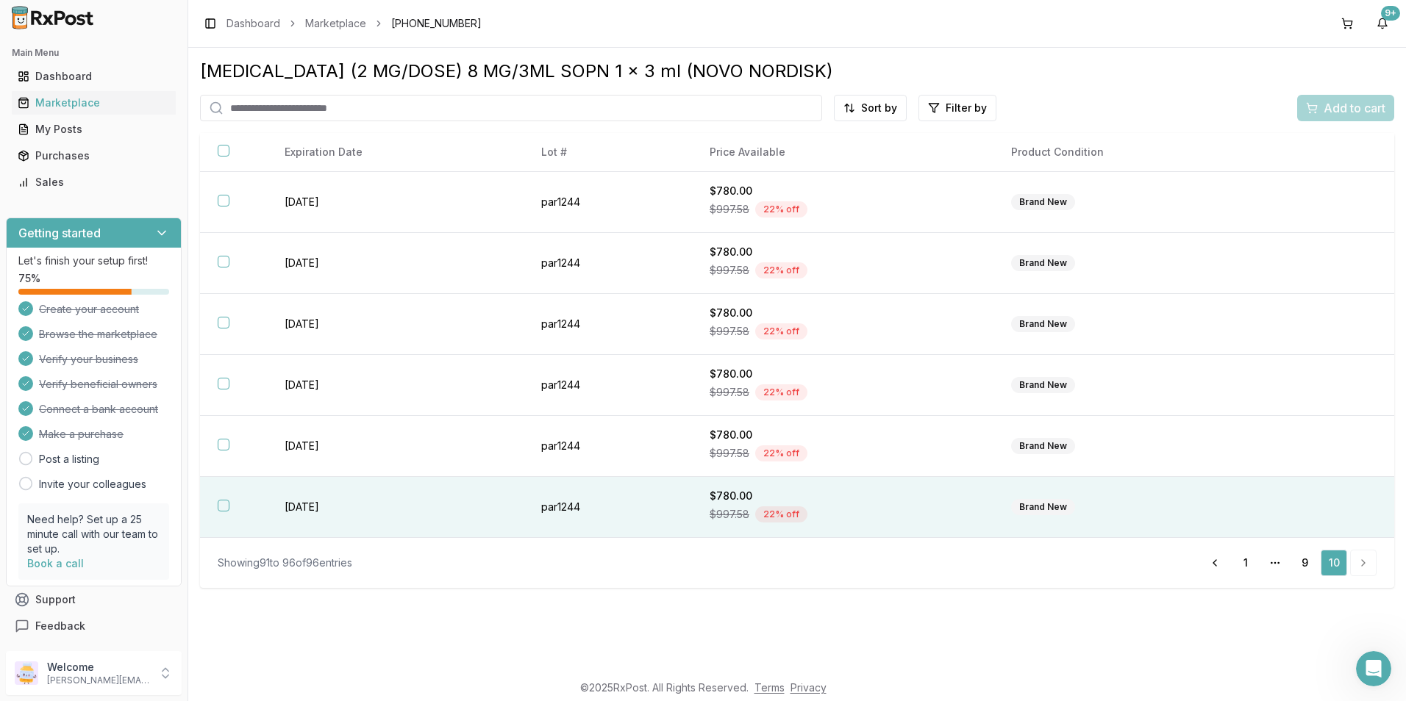
click at [222, 512] on th at bounding box center [233, 507] width 67 height 61
click at [1338, 114] on span "Add to cart" at bounding box center [1354, 108] width 62 height 18
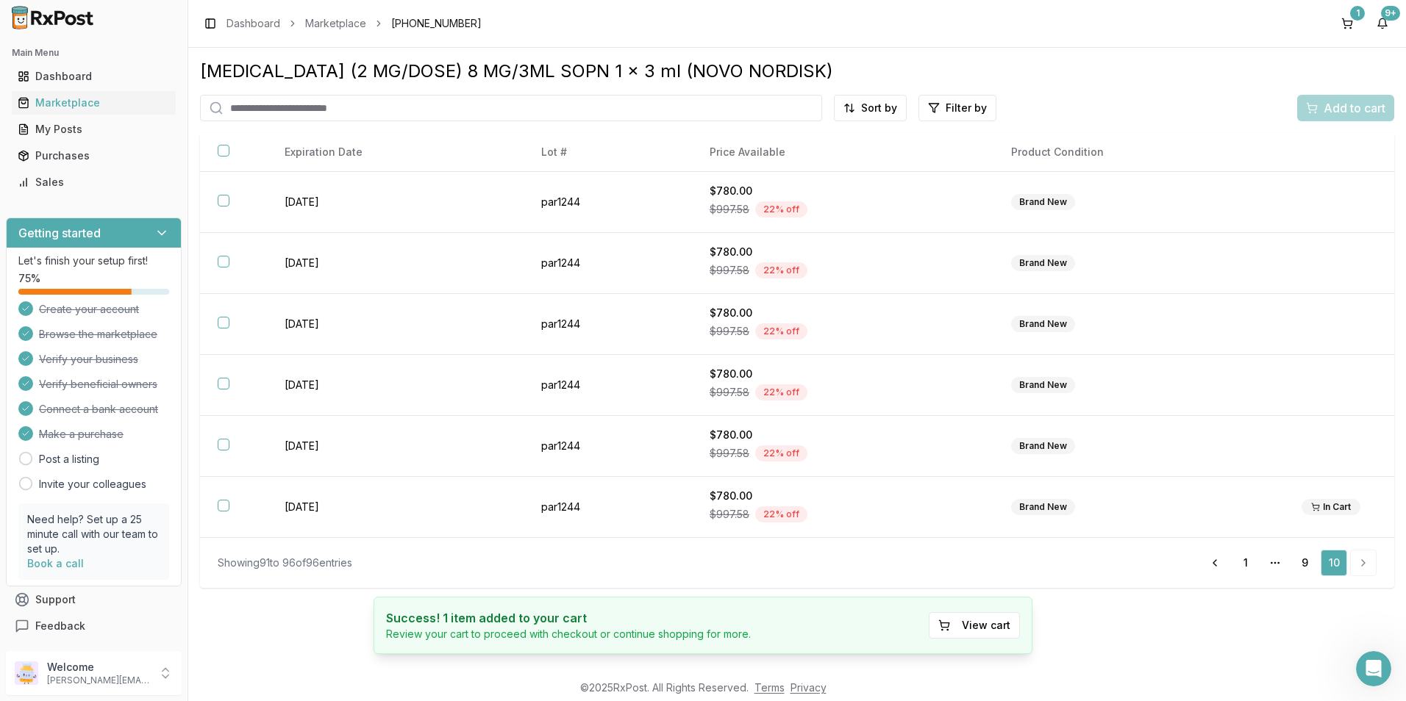
click at [287, 110] on input "search" at bounding box center [511, 108] width 622 height 26
type input "*******"
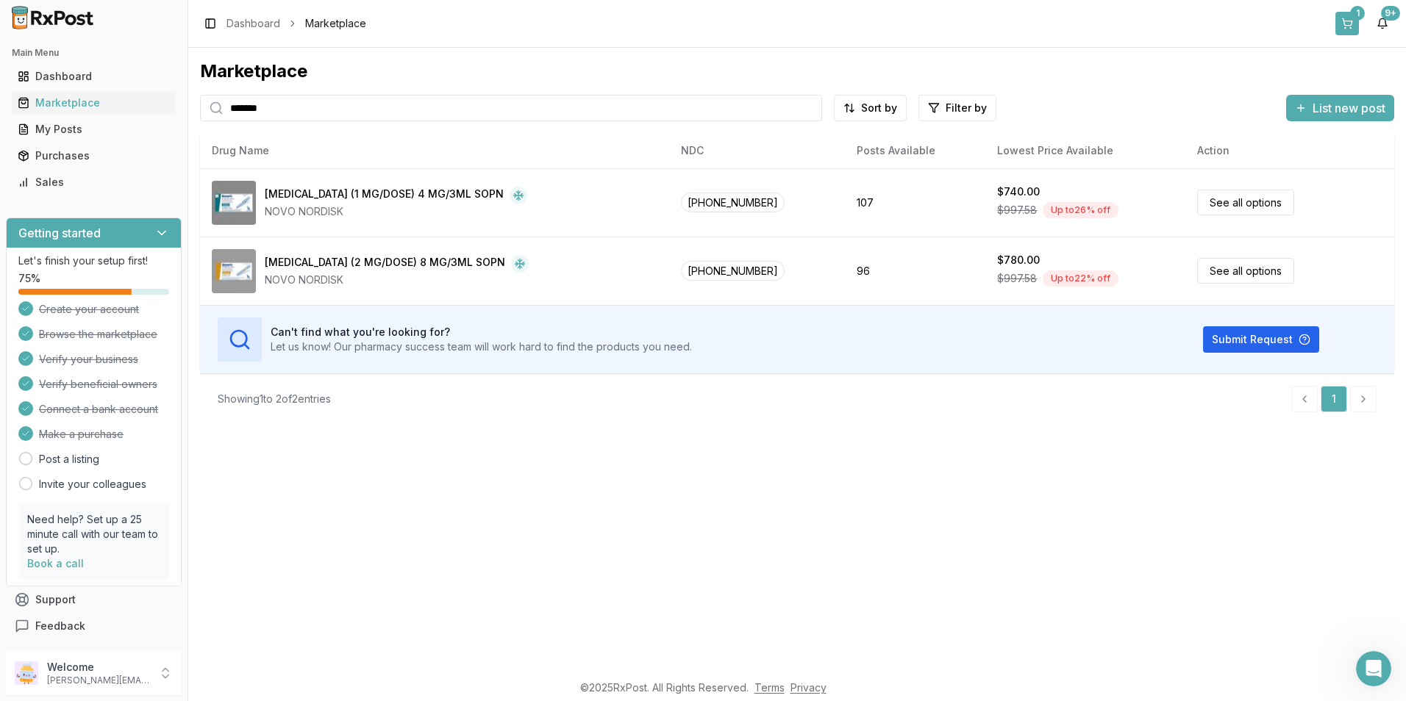
click at [1353, 11] on div "1" at bounding box center [1357, 13] width 15 height 15
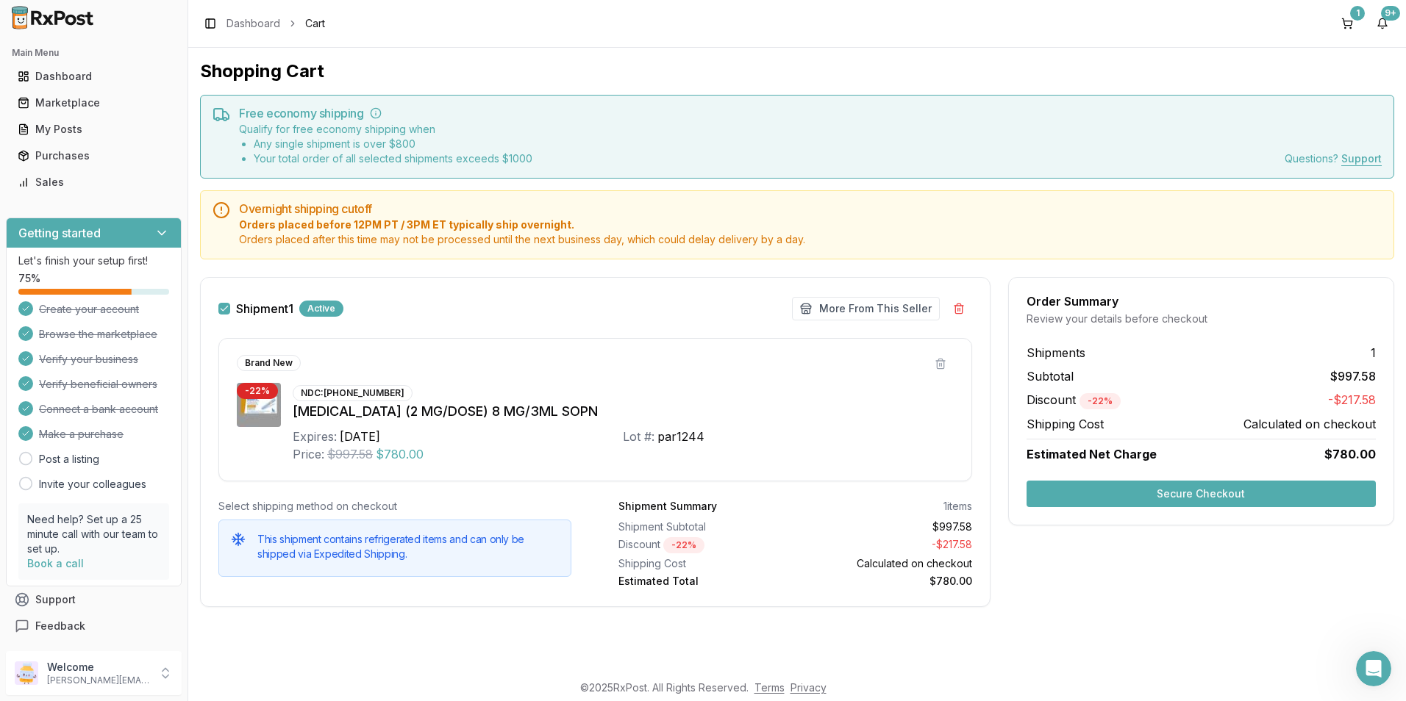
click at [1132, 492] on button "Secure Checkout" at bounding box center [1200, 494] width 349 height 26
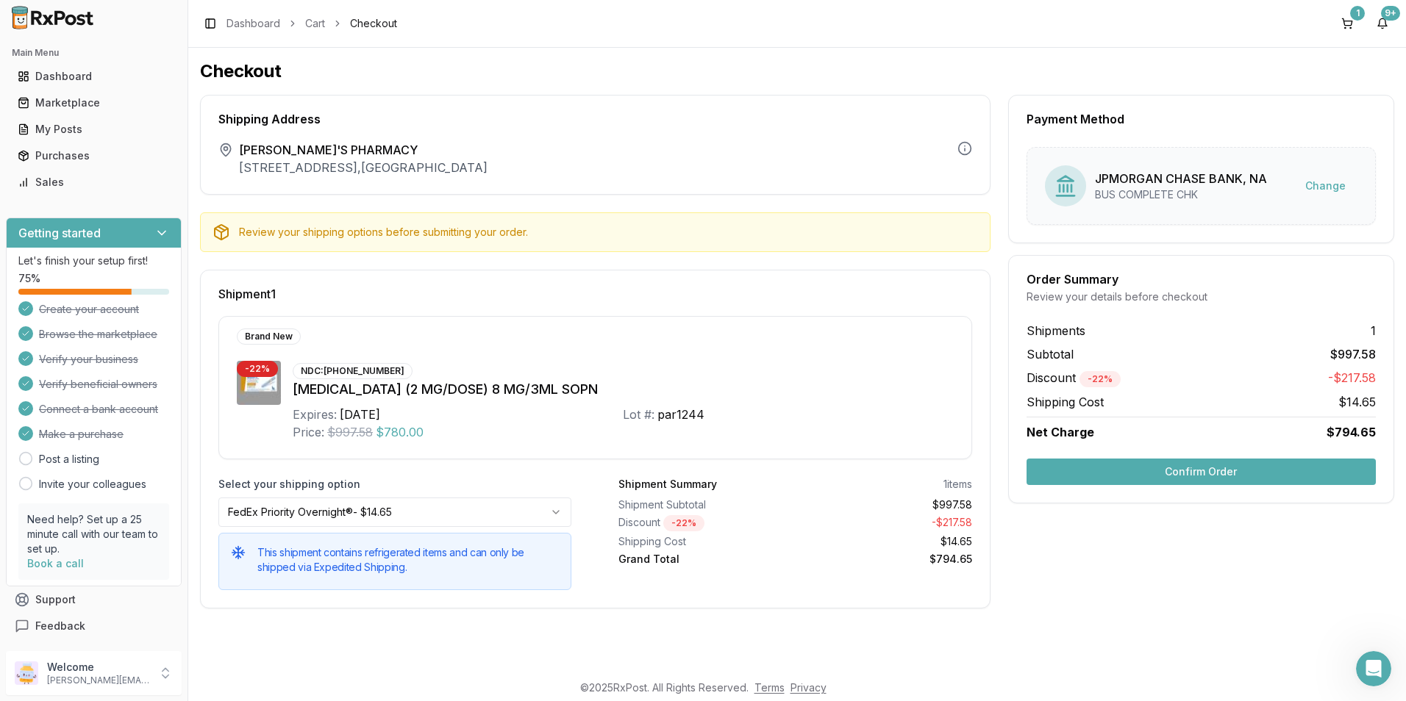
click at [1150, 476] on button "Confirm Order" at bounding box center [1200, 472] width 349 height 26
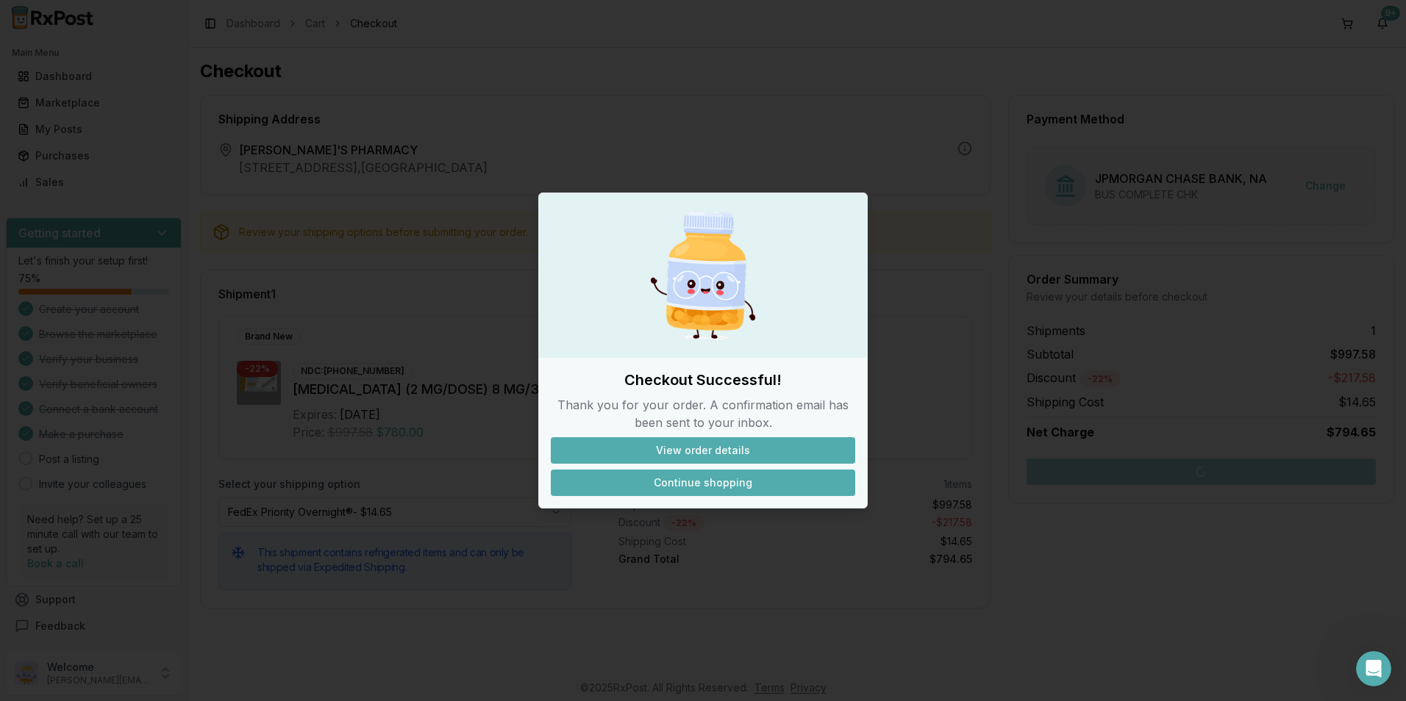
click at [675, 490] on button "Continue shopping" at bounding box center [703, 483] width 304 height 26
